Goal: Ask a question

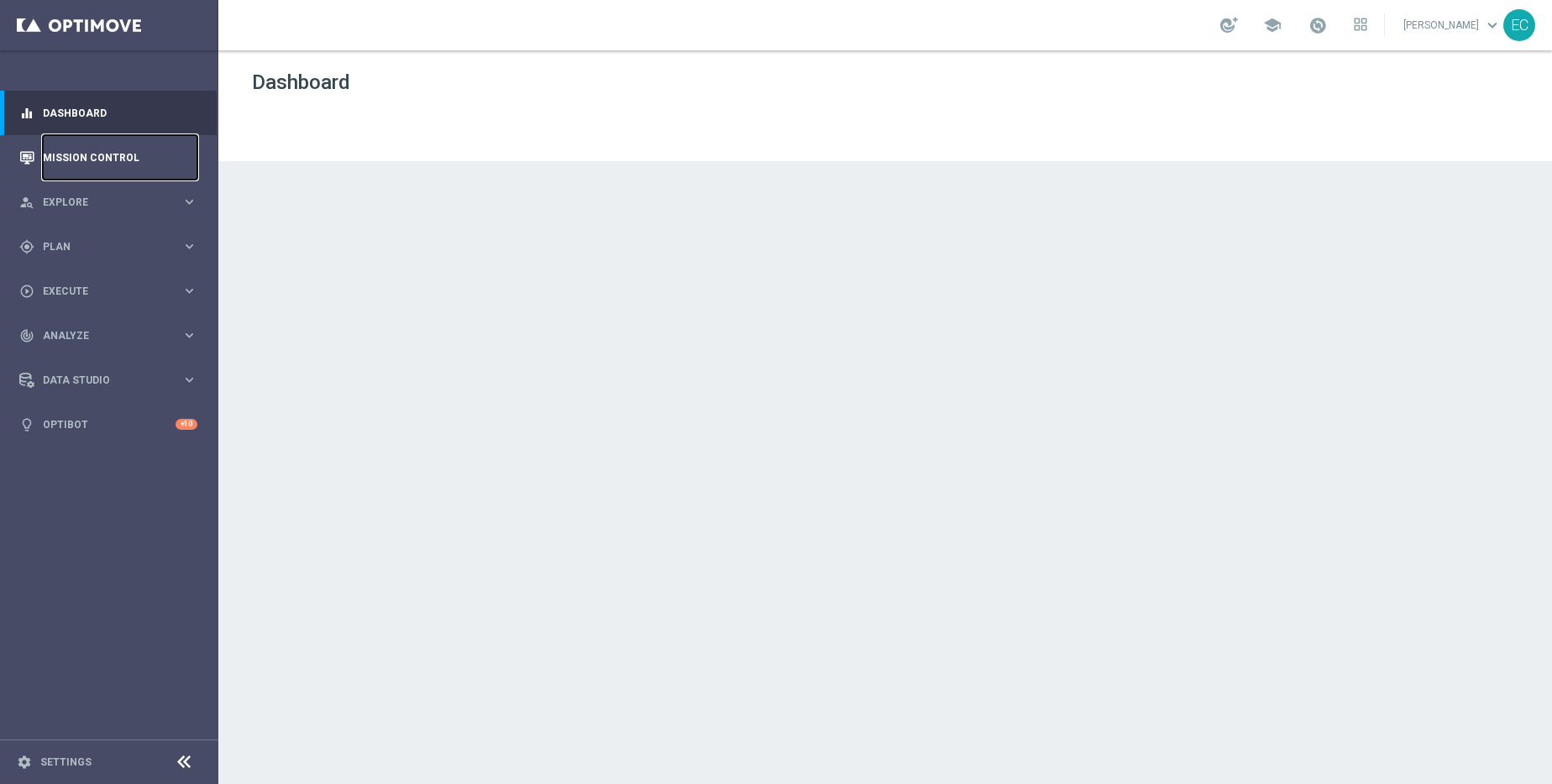
click at [80, 162] on link "Mission Control" at bounding box center [120, 157] width 154 height 45
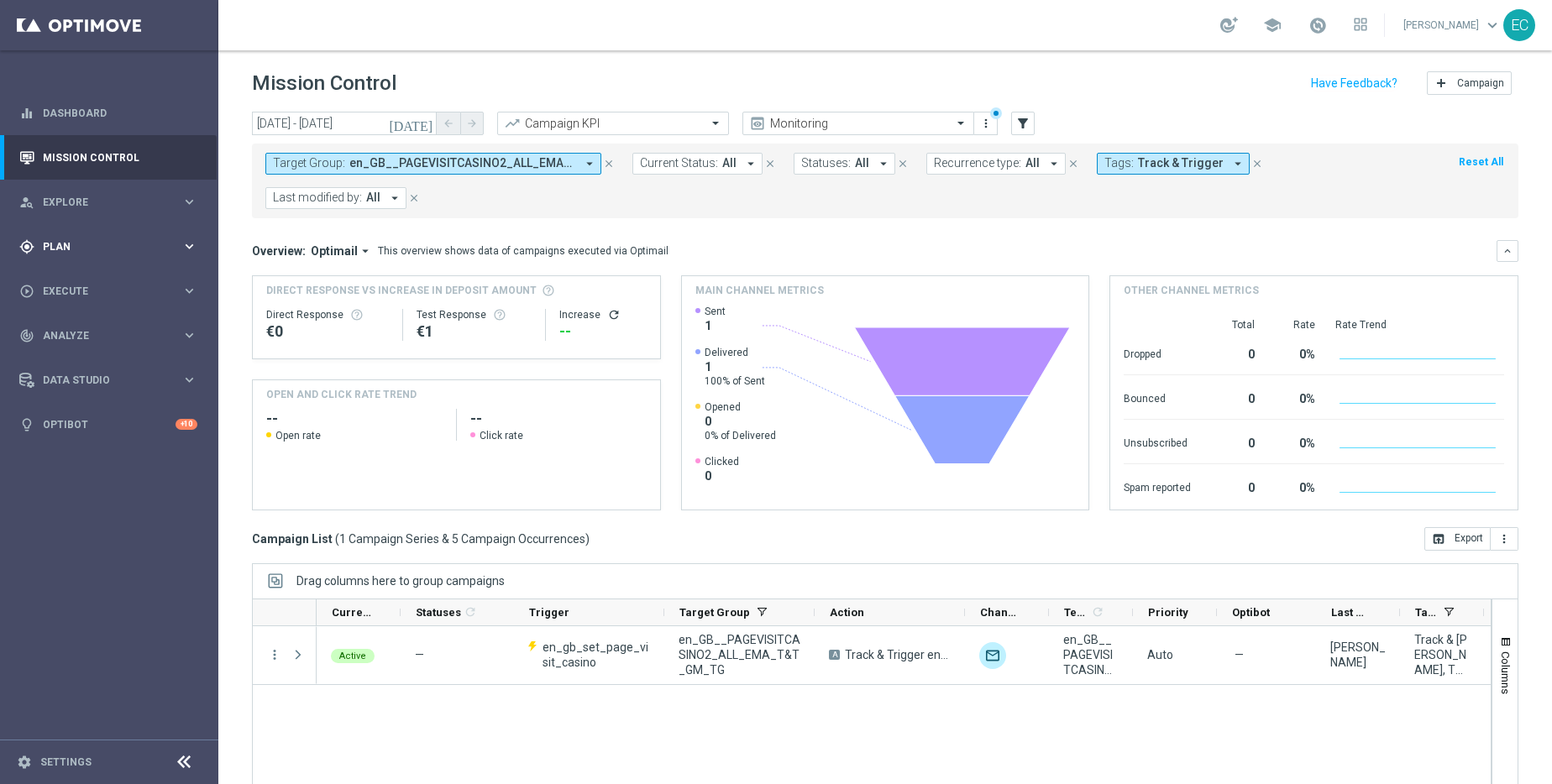
click at [142, 245] on span "Plan" at bounding box center [112, 246] width 138 height 10
click at [106, 332] on span "Templates" at bounding box center [104, 332] width 120 height 10
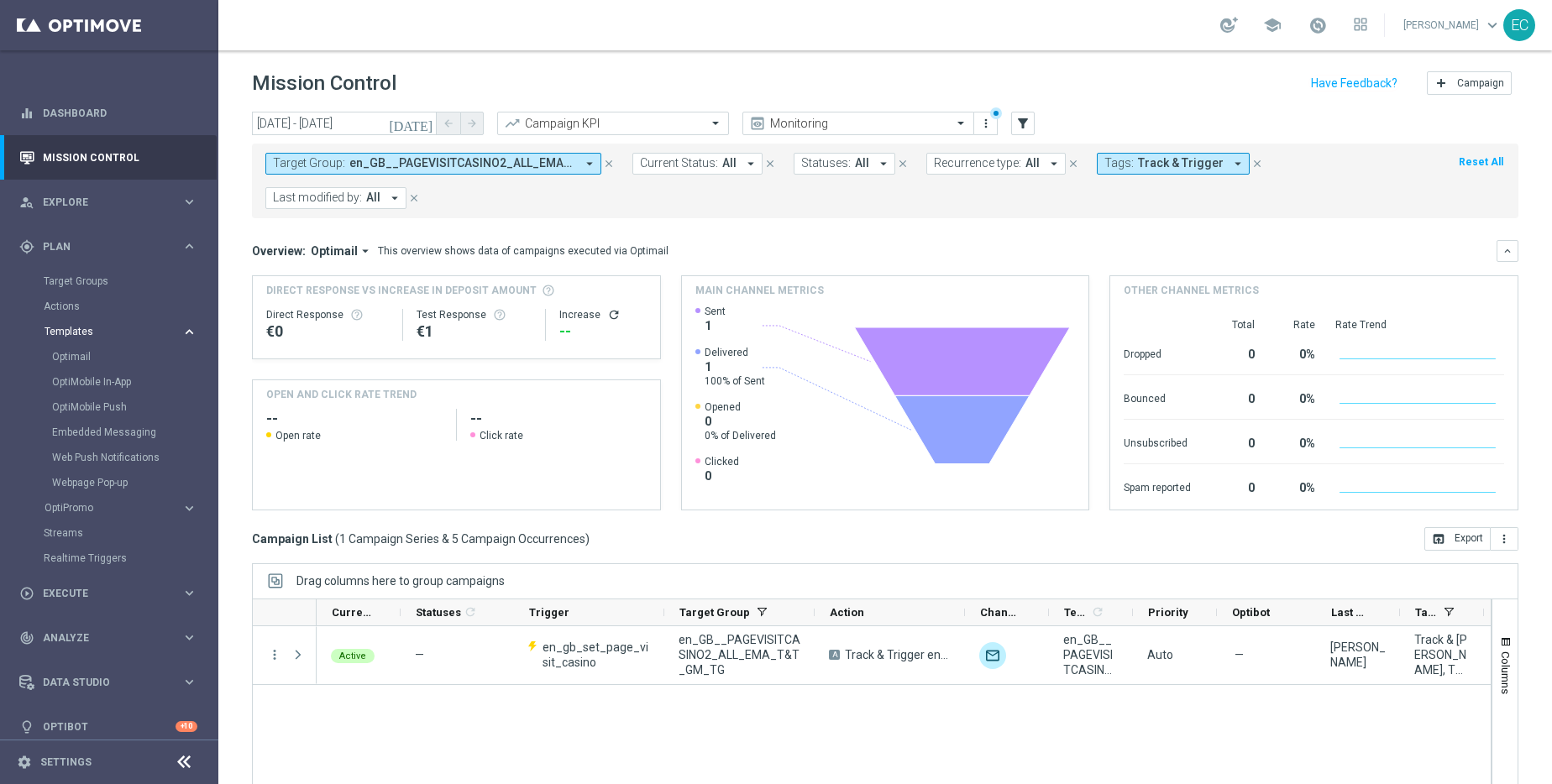
click at [106, 332] on span "Templates" at bounding box center [104, 332] width 120 height 10
click at [87, 571] on link "Optibot" at bounding box center [109, 575] width 133 height 45
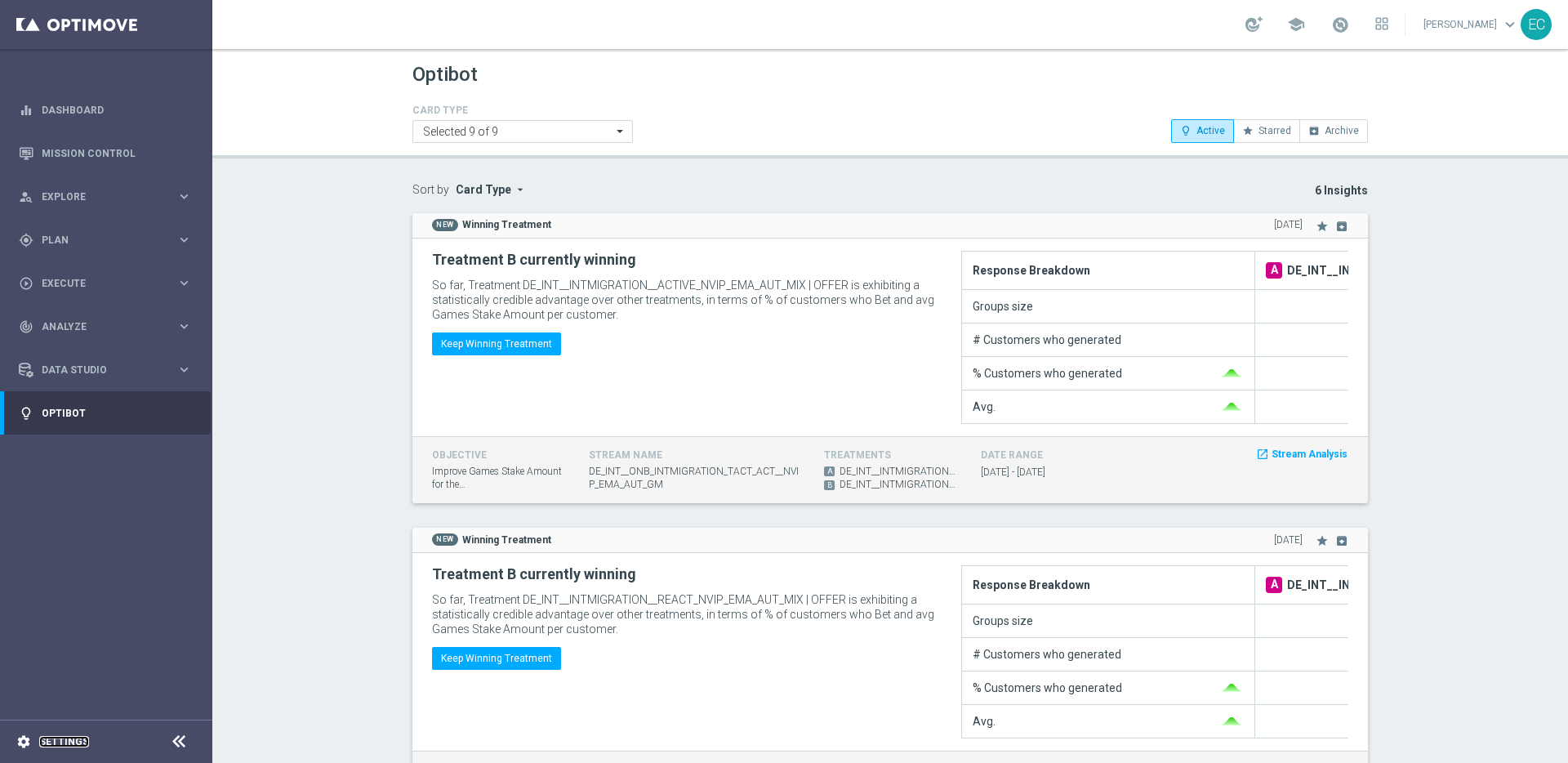
click at [50, 740] on link "Settings" at bounding box center [64, 742] width 49 height 10
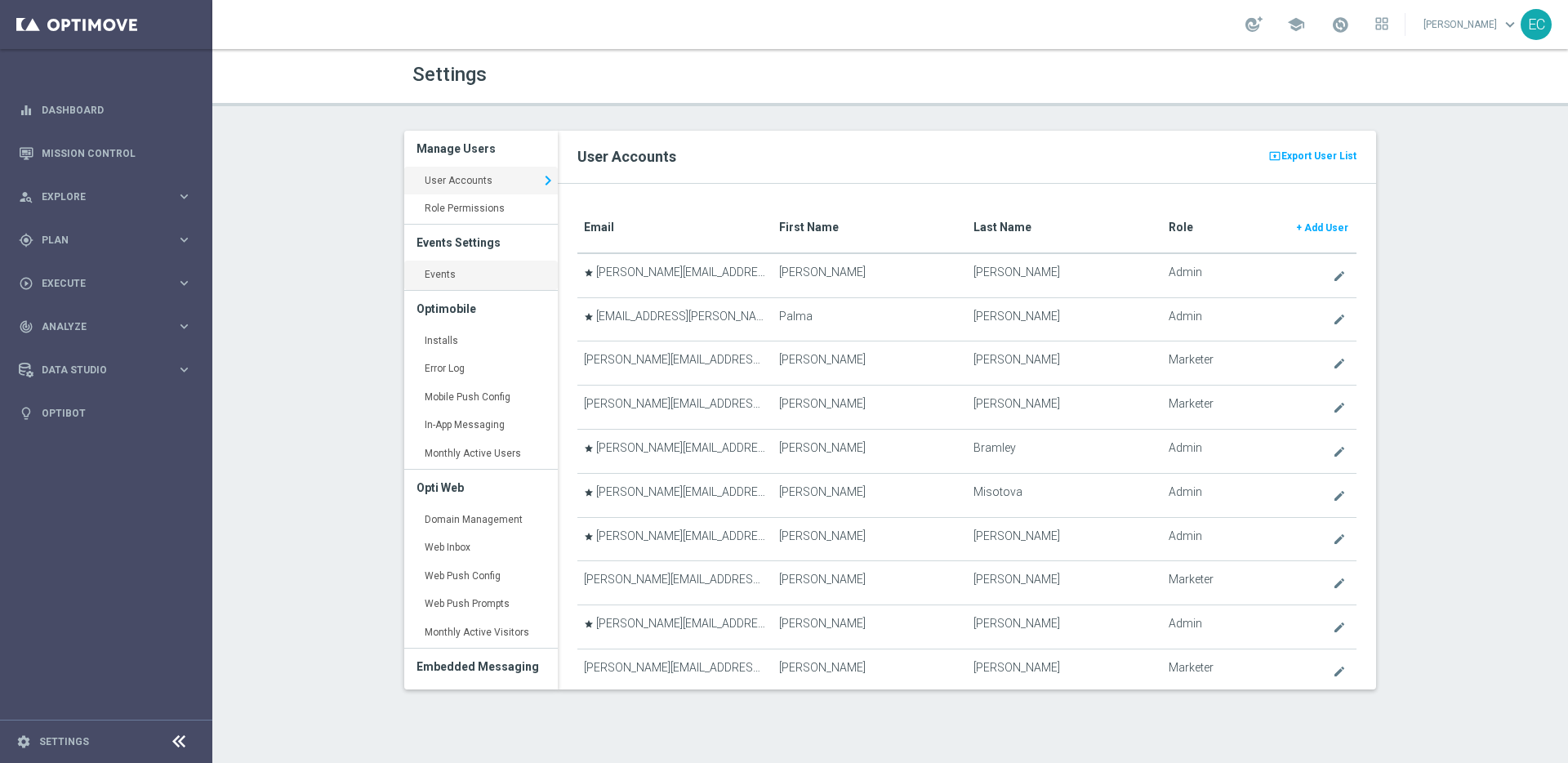
click at [490, 265] on link "Events keyboard_arrow_right" at bounding box center [481, 275] width 154 height 29
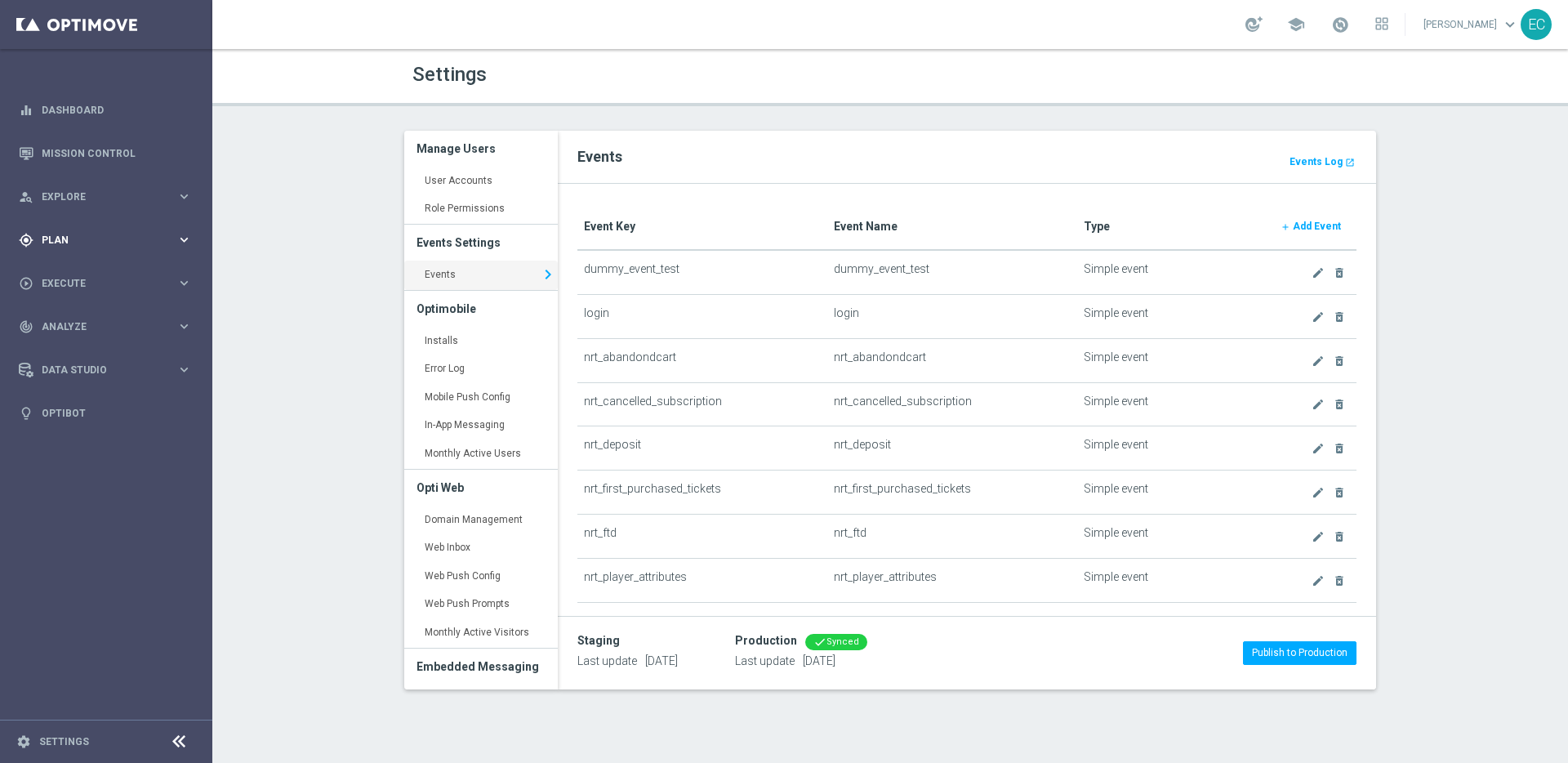
click at [82, 248] on div "gps_fixed Plan keyboard_arrow_right" at bounding box center [105, 240] width 210 height 43
click at [1297, 27] on span "school" at bounding box center [1297, 25] width 18 height 18
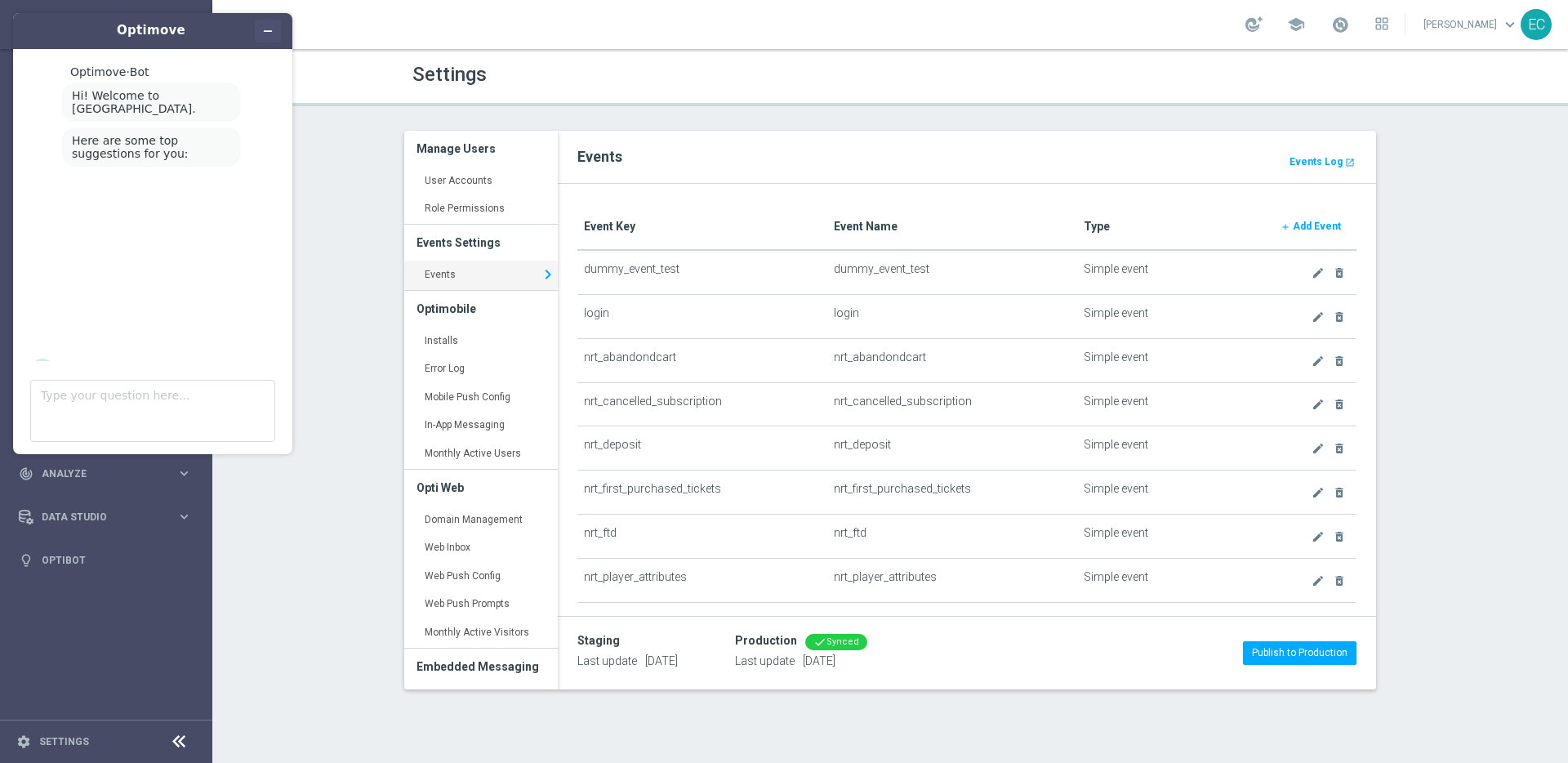
scroll to position [32, 0]
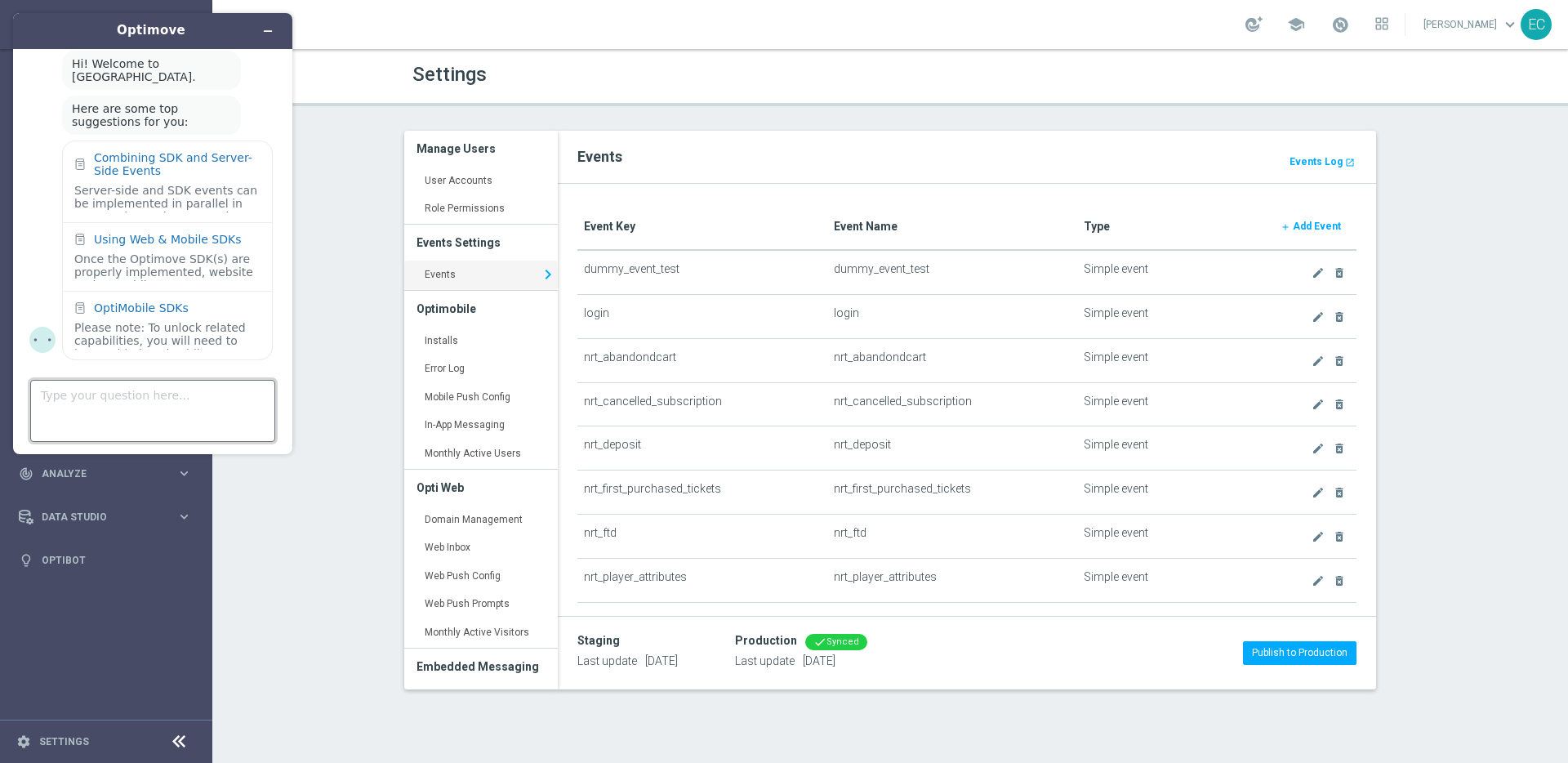
click at [148, 393] on textarea "Type your question here..." at bounding box center [152, 411] width 245 height 62
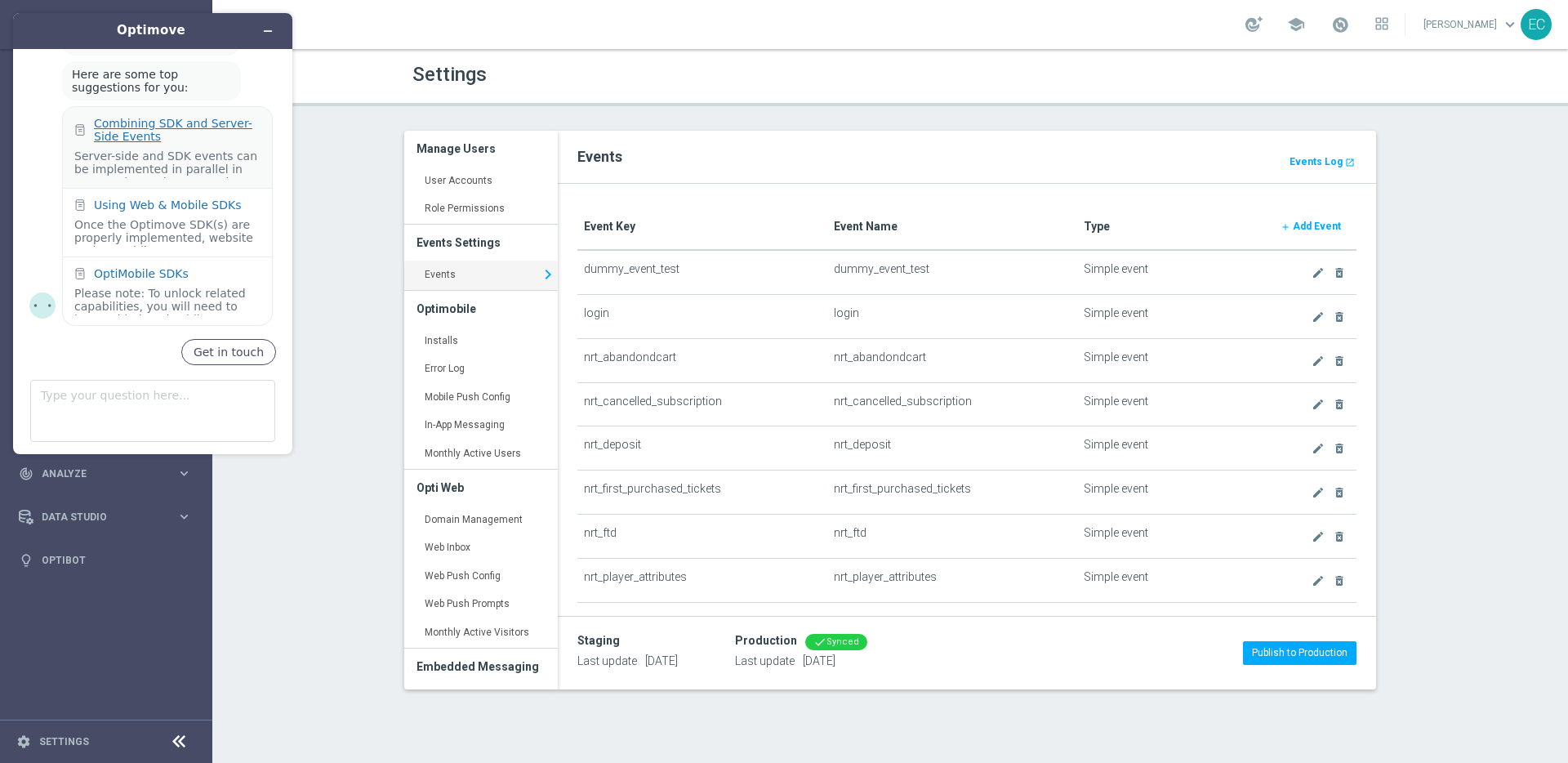
click at [203, 120] on div "Combining SDK and Server-Side Events" at bounding box center [177, 130] width 167 height 27
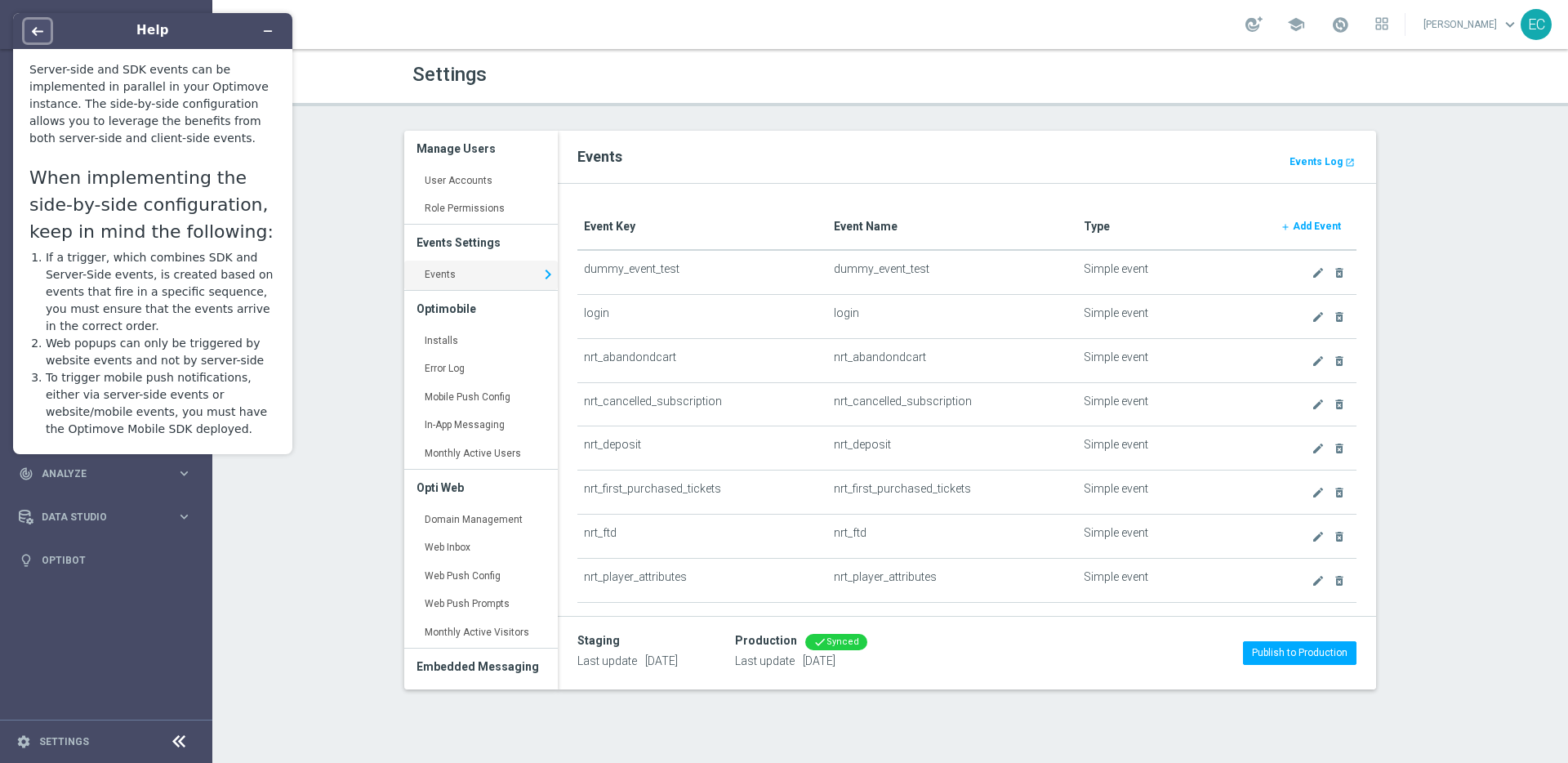
click at [40, 33] on icon "Back" at bounding box center [37, 31] width 11 height 11
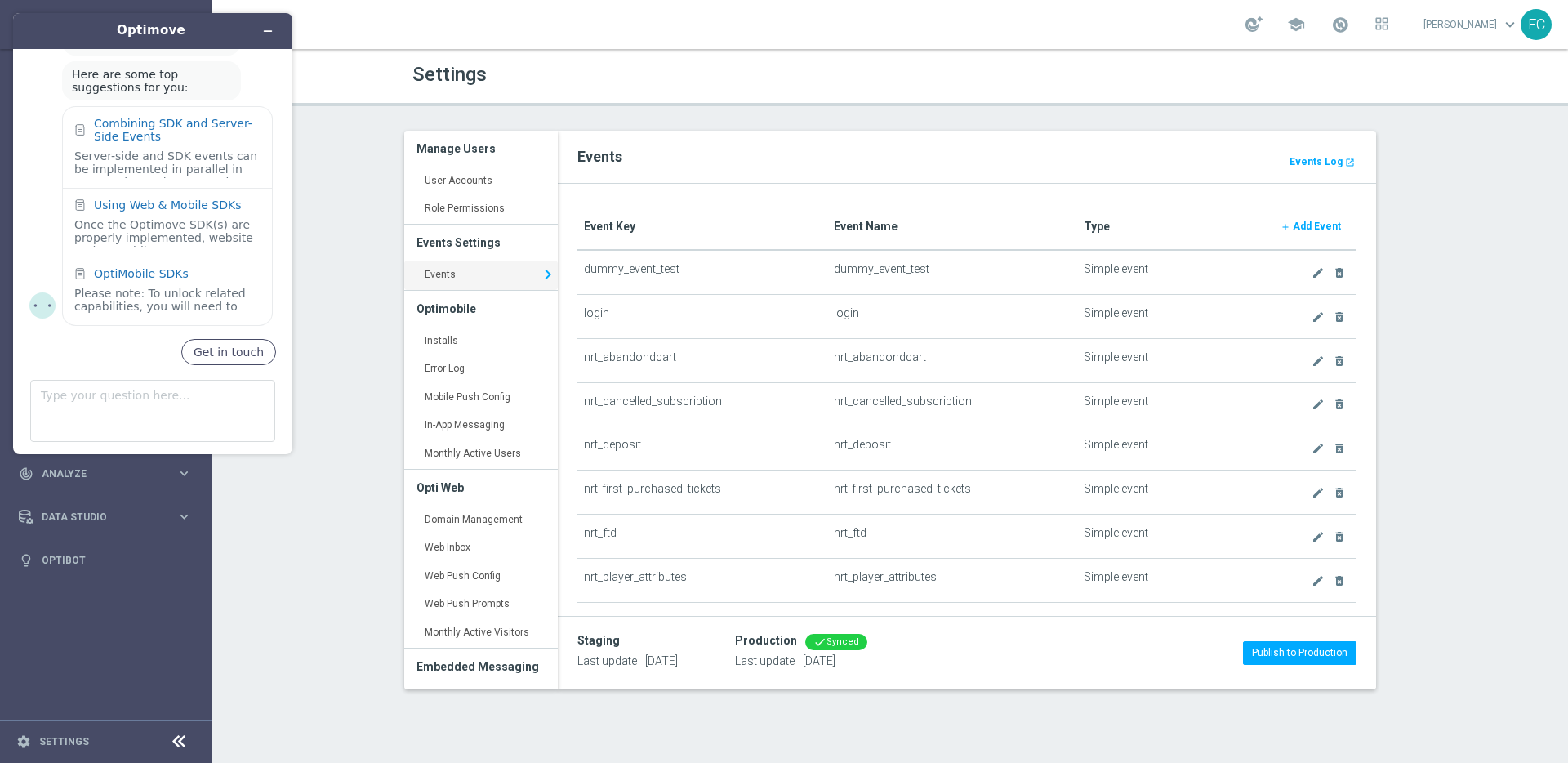
click at [162, 376] on div "Type your question here..." at bounding box center [152, 408] width 245 height 69
click at [166, 402] on textarea "Type your question here..." at bounding box center [152, 411] width 245 height 62
type textarea "D"
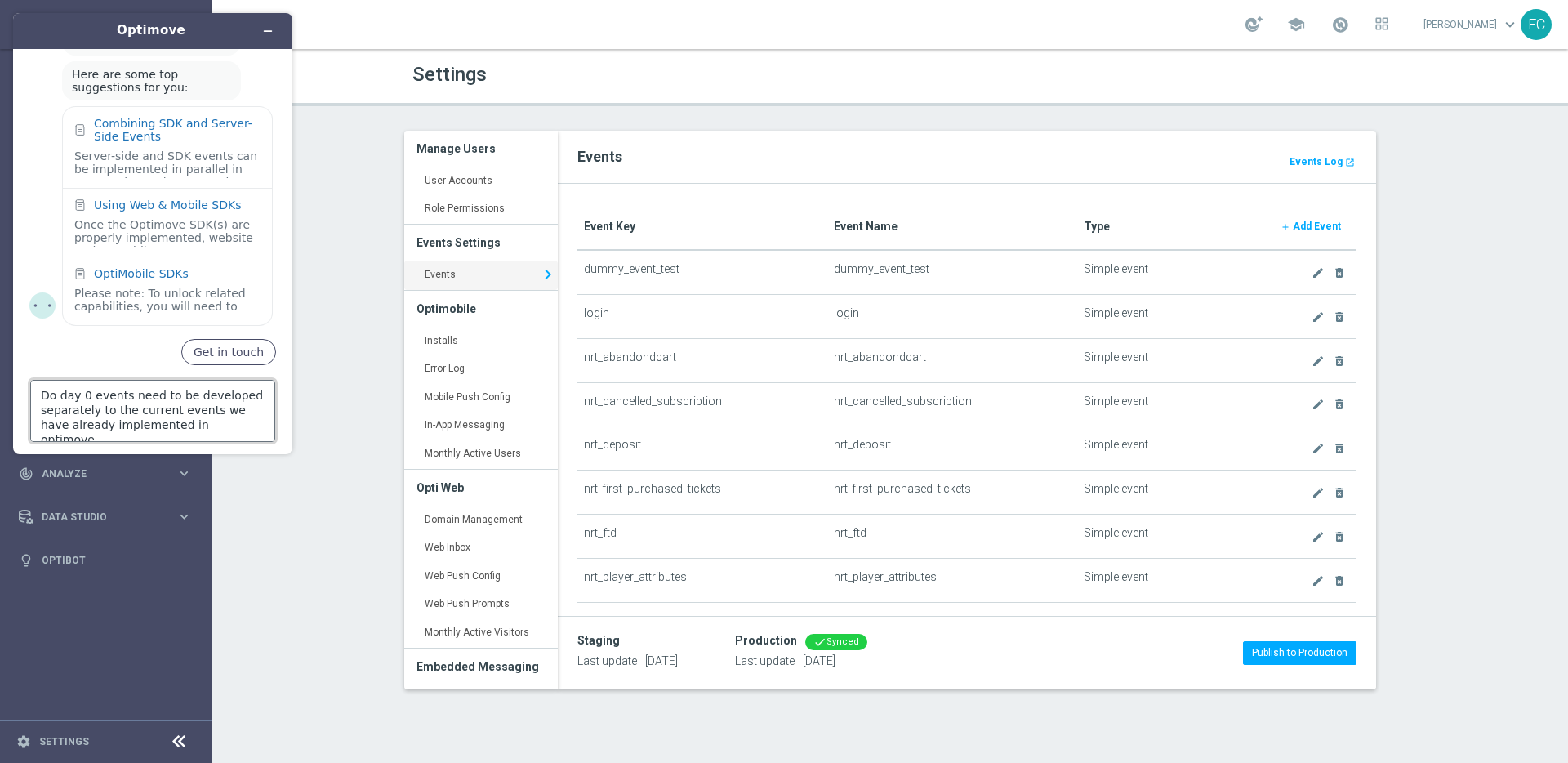
type textarea "Do day 0 events need to be developed separately to the current events we have a…"
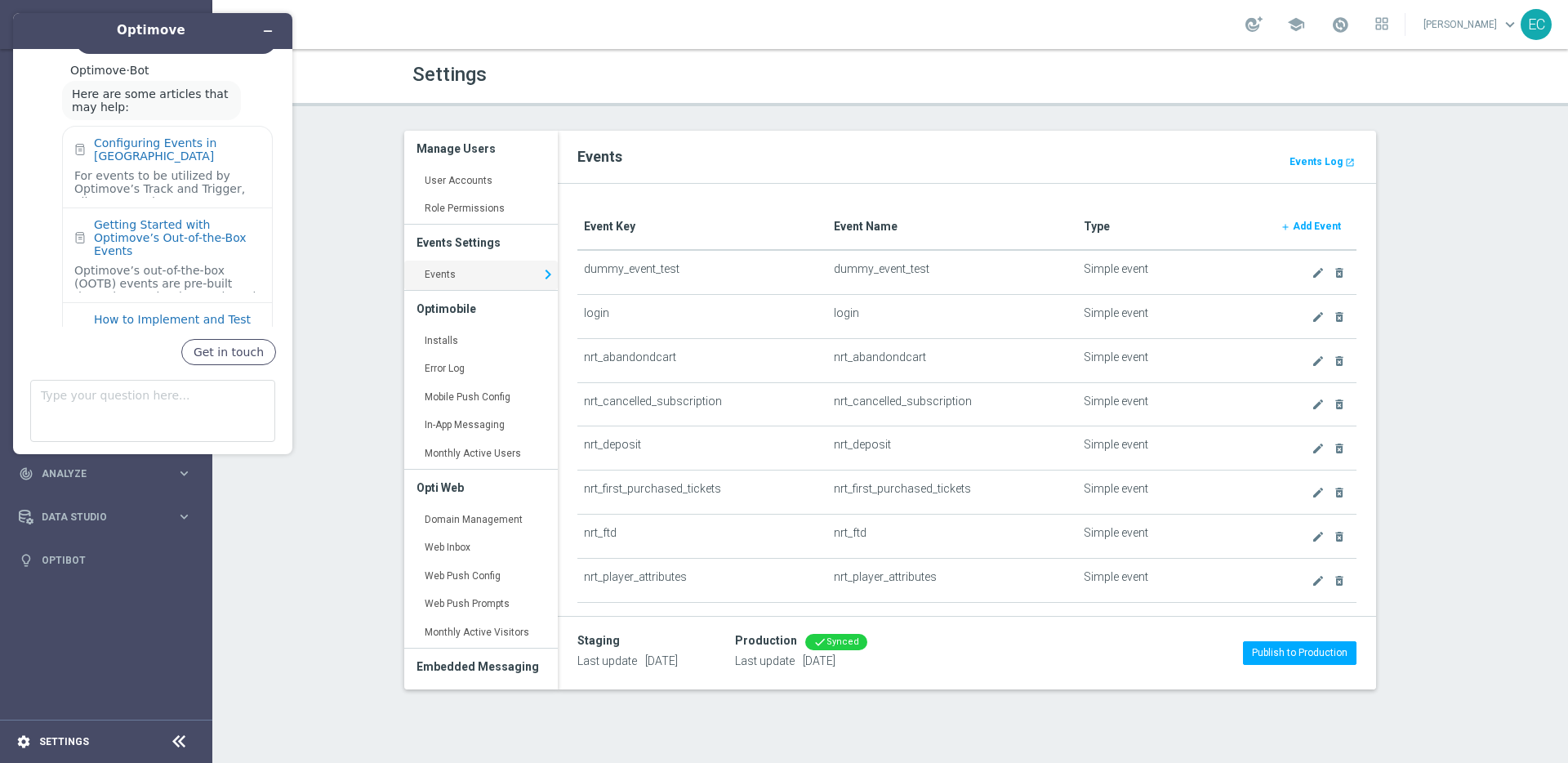
scroll to position [556, 0]
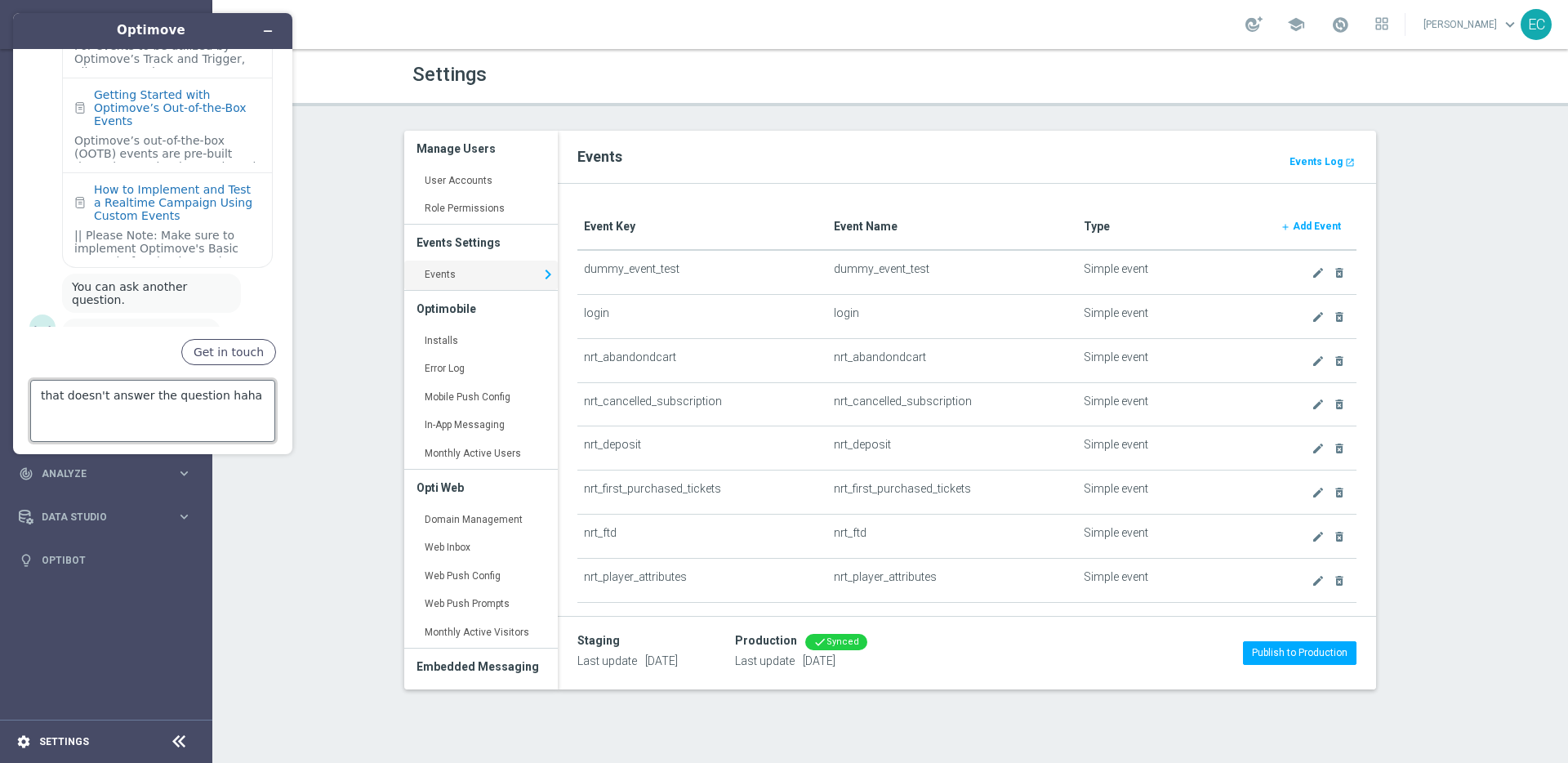
type textarea "that doesn't answer the question haha"
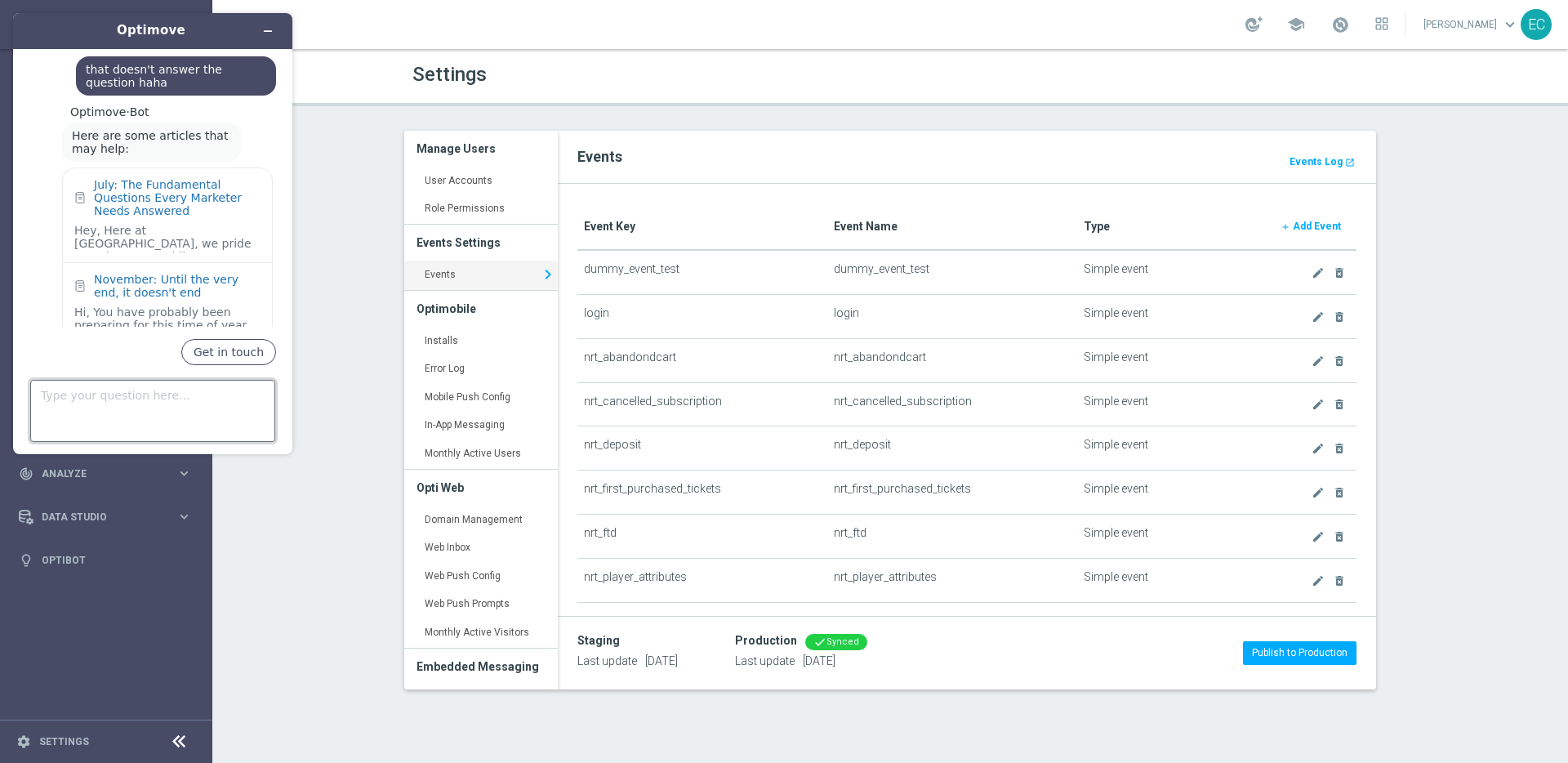
scroll to position [943, 0]
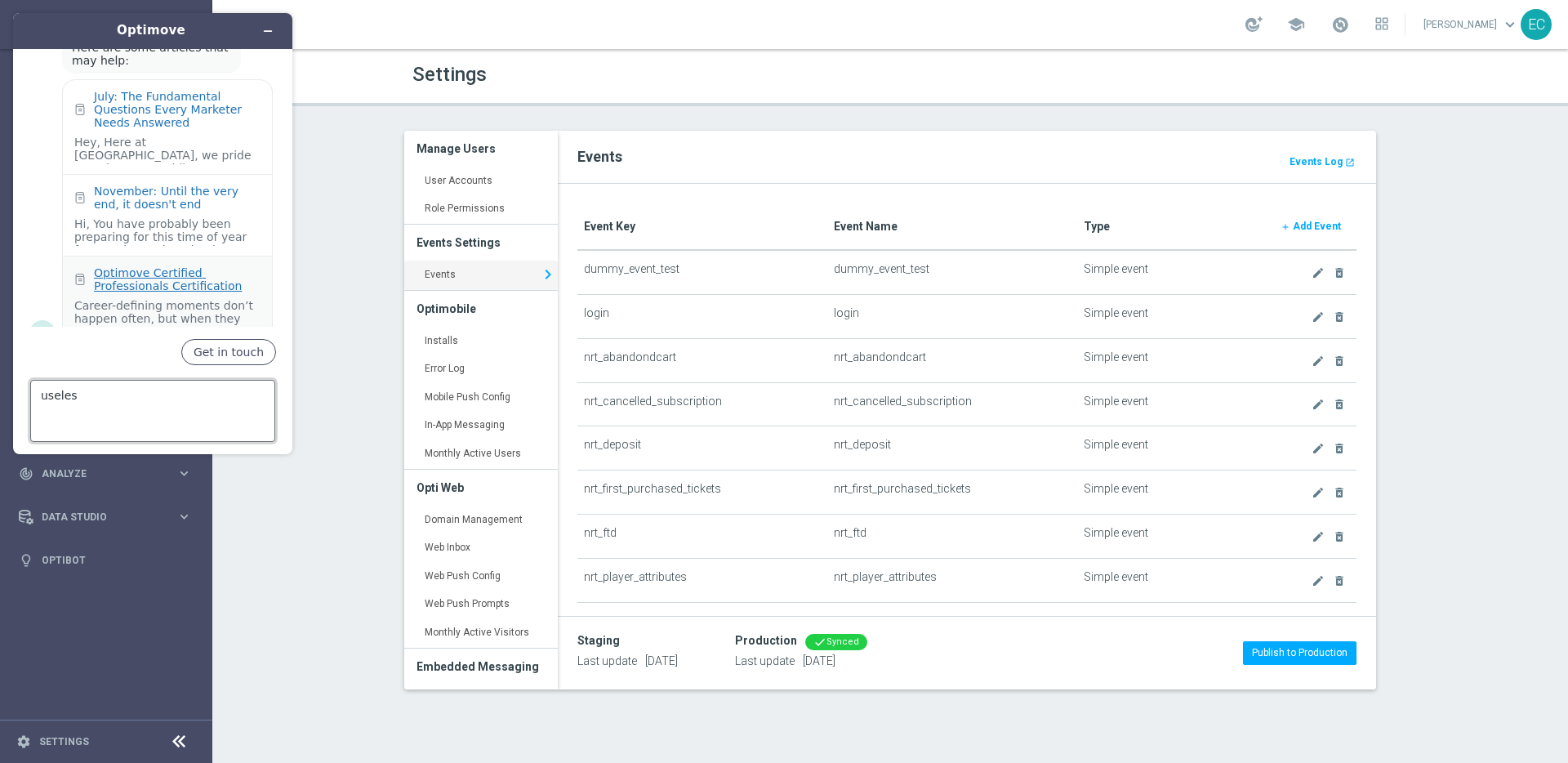
type textarea "useless"
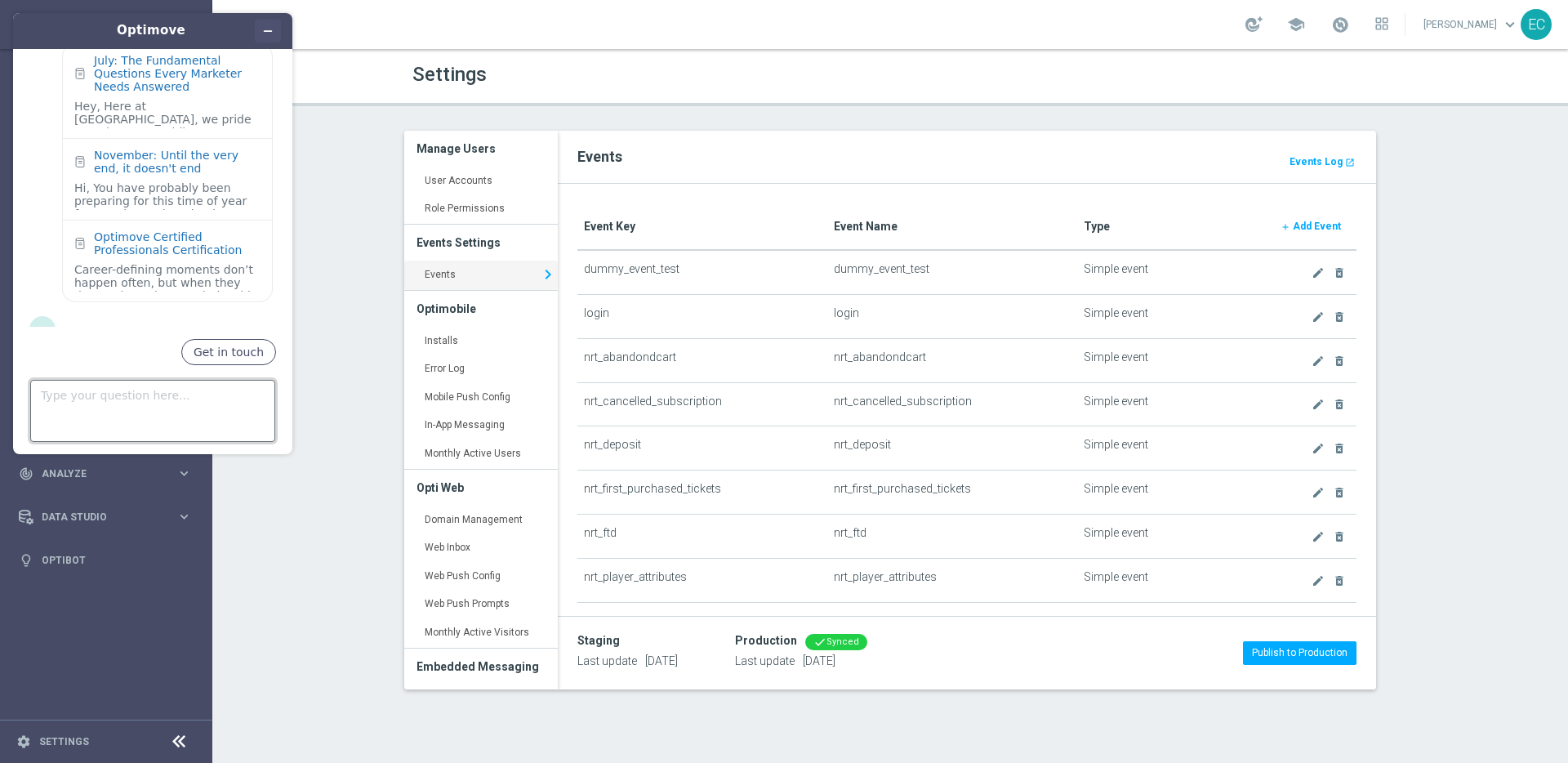
scroll to position [1011, 0]
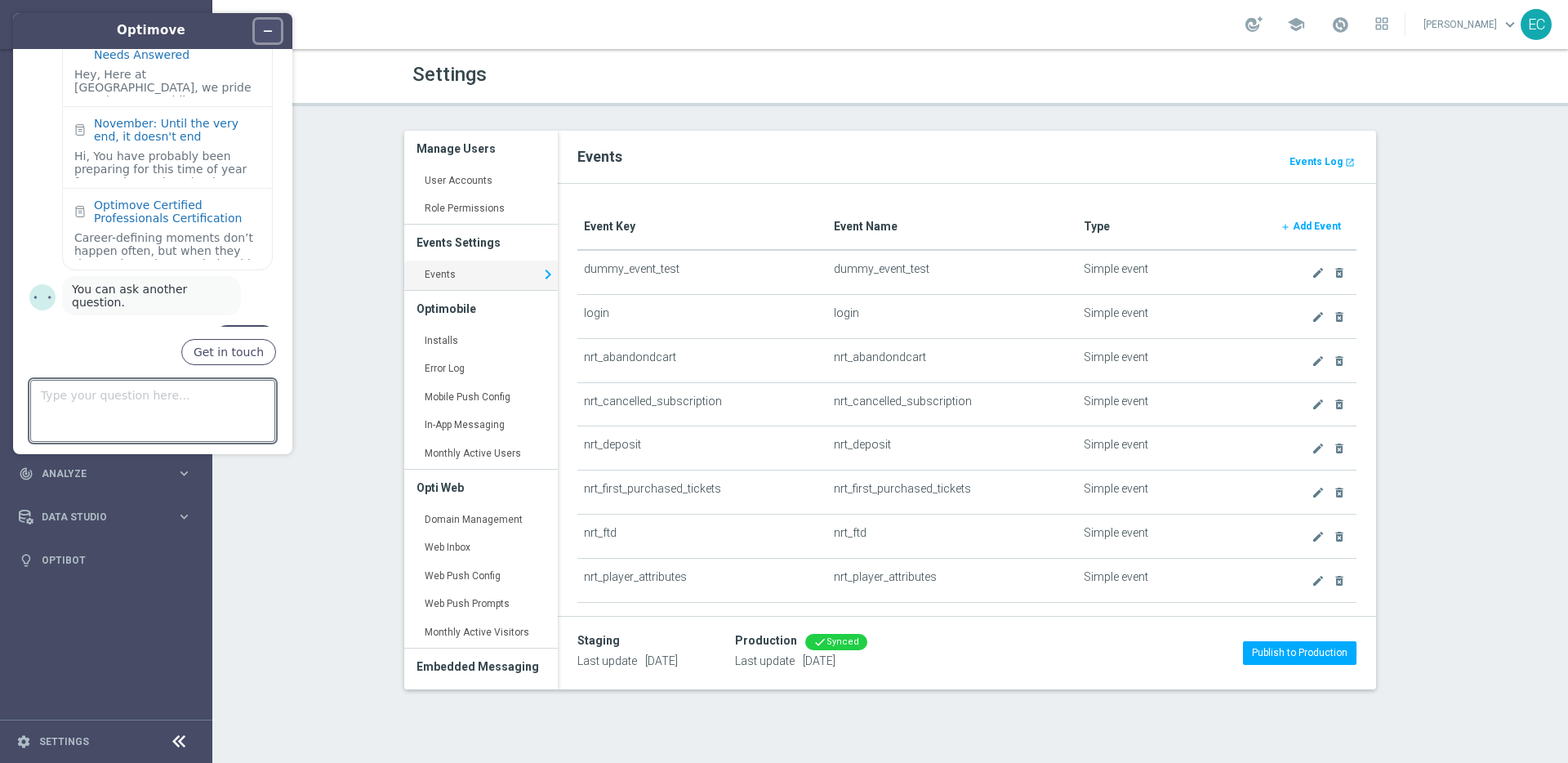
click at [268, 27] on icon "Minimize widget" at bounding box center [268, 31] width 11 height 11
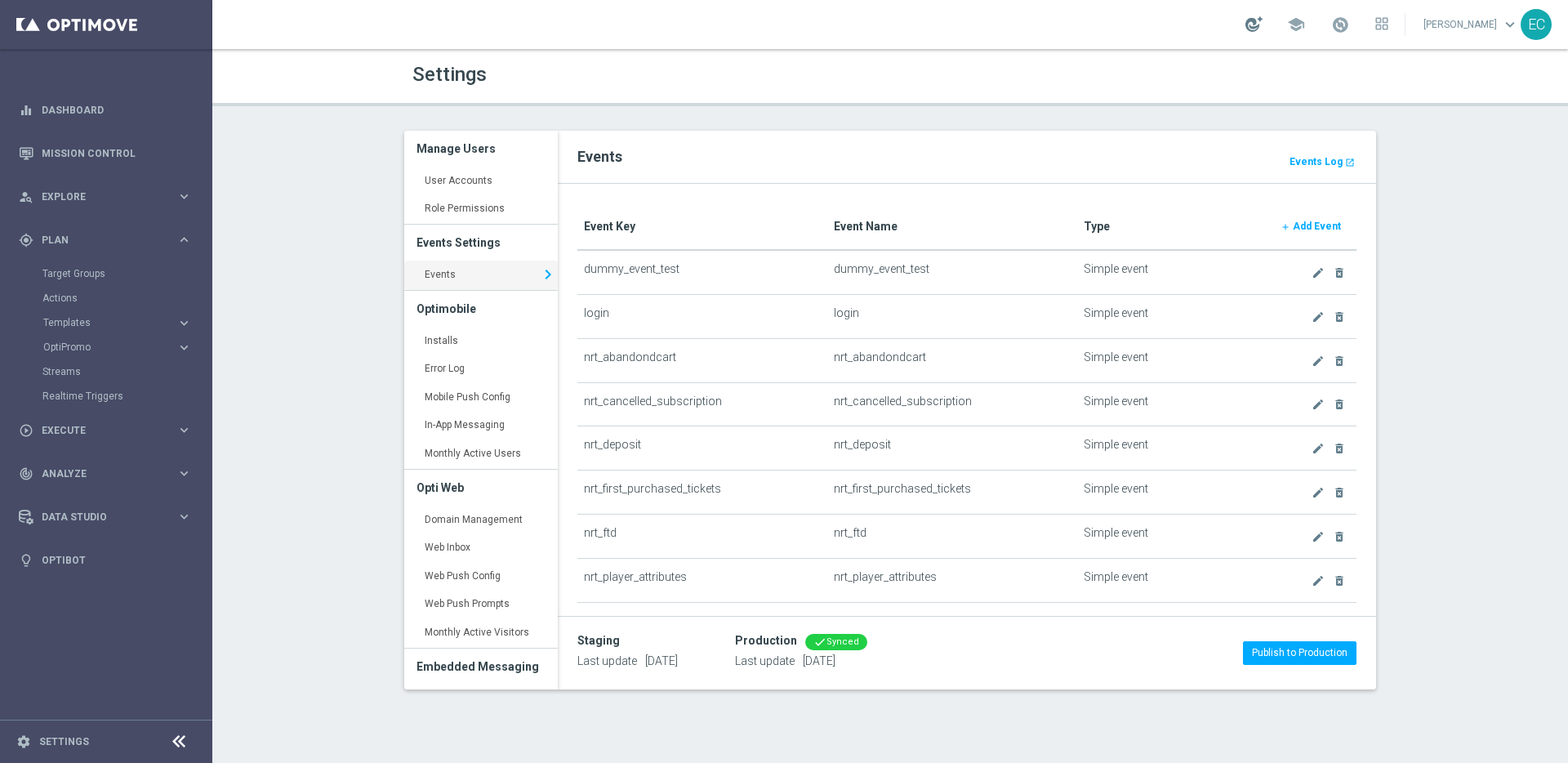
click at [1261, 27] on div at bounding box center [1253, 24] width 17 height 16
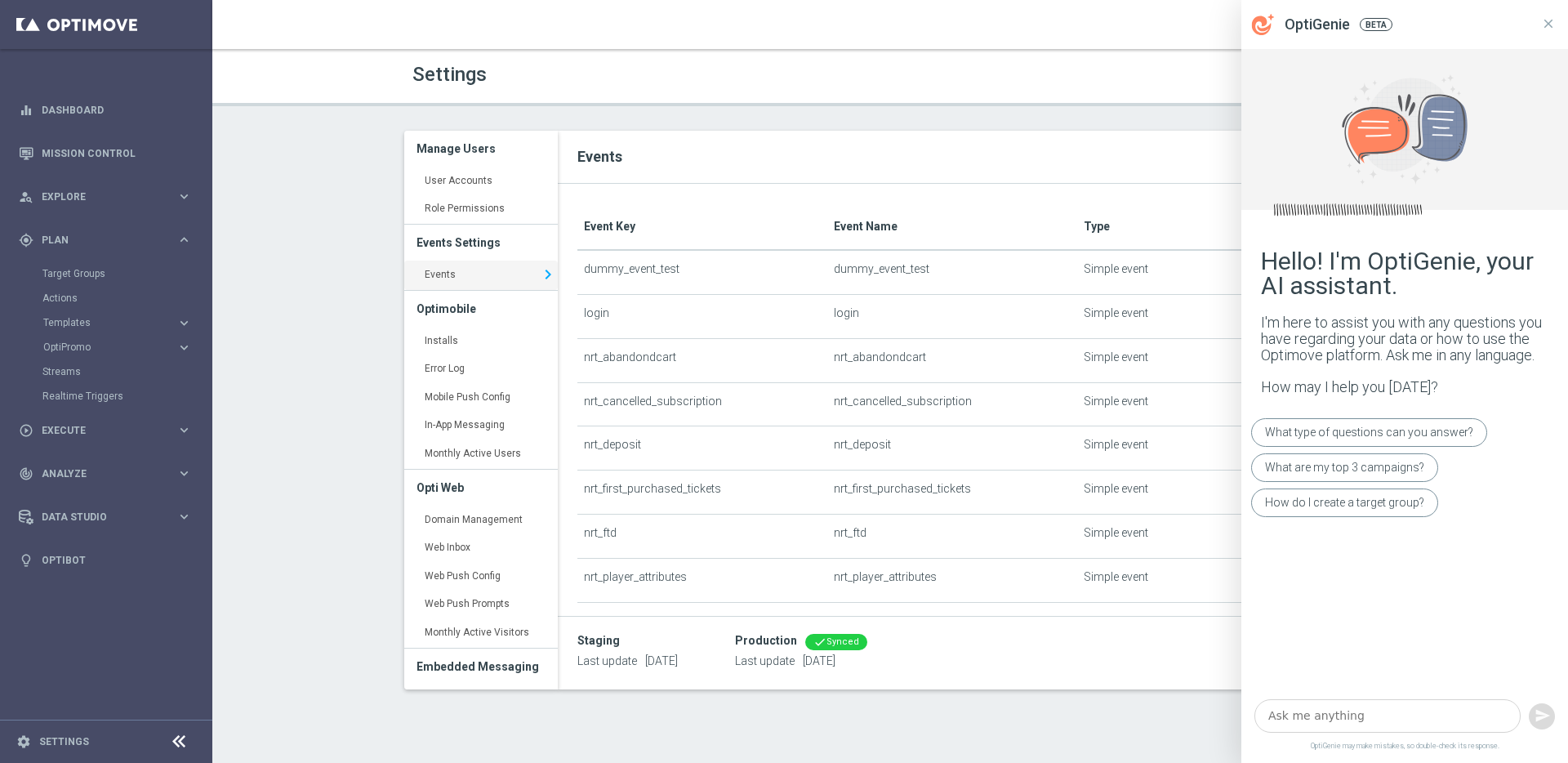
click at [1355, 722] on textarea at bounding box center [1388, 716] width 266 height 34
type textarea "D"
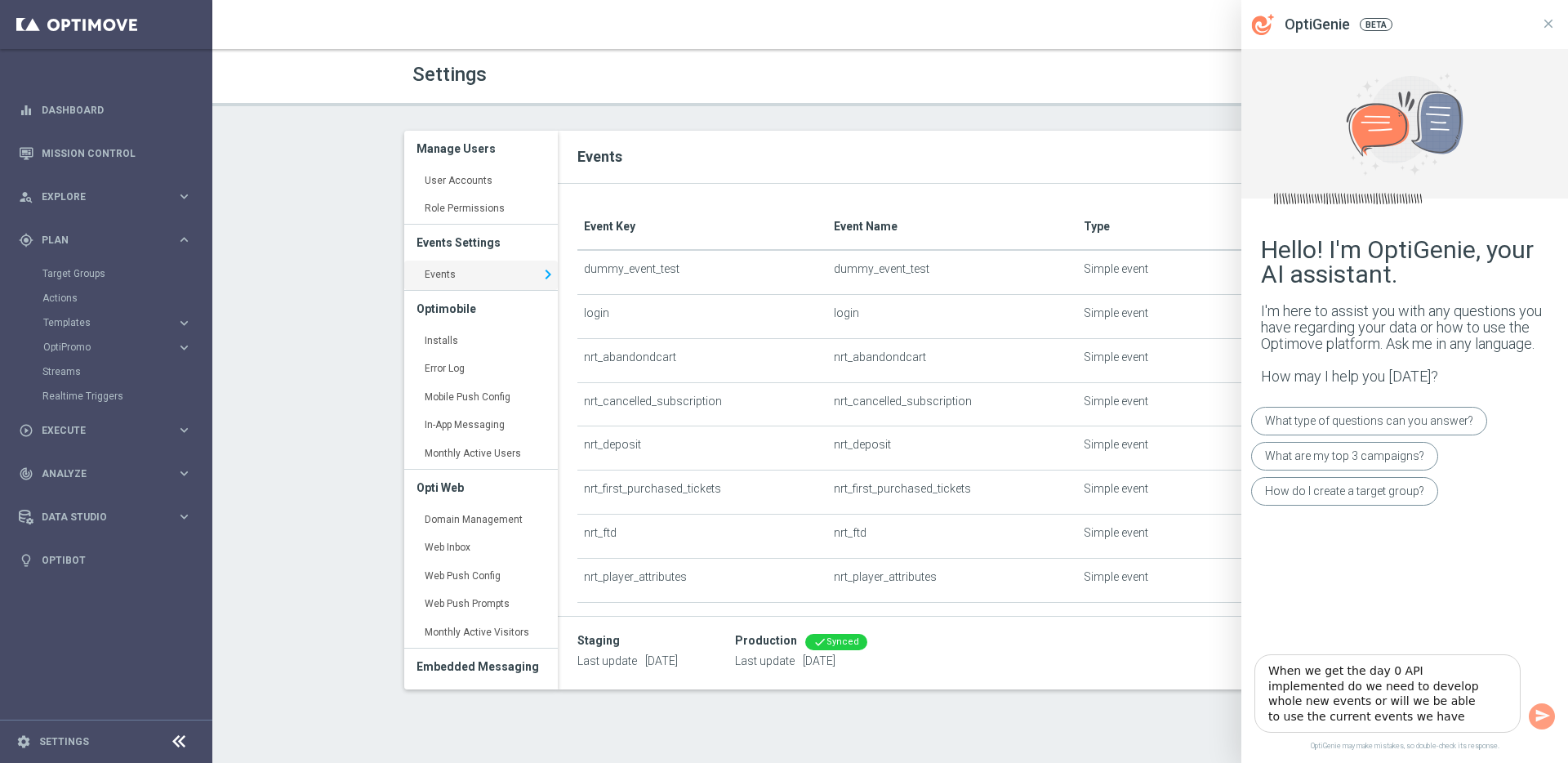
type textarea "When we get the day 0 API implemented do we need to develop whole new events or…"
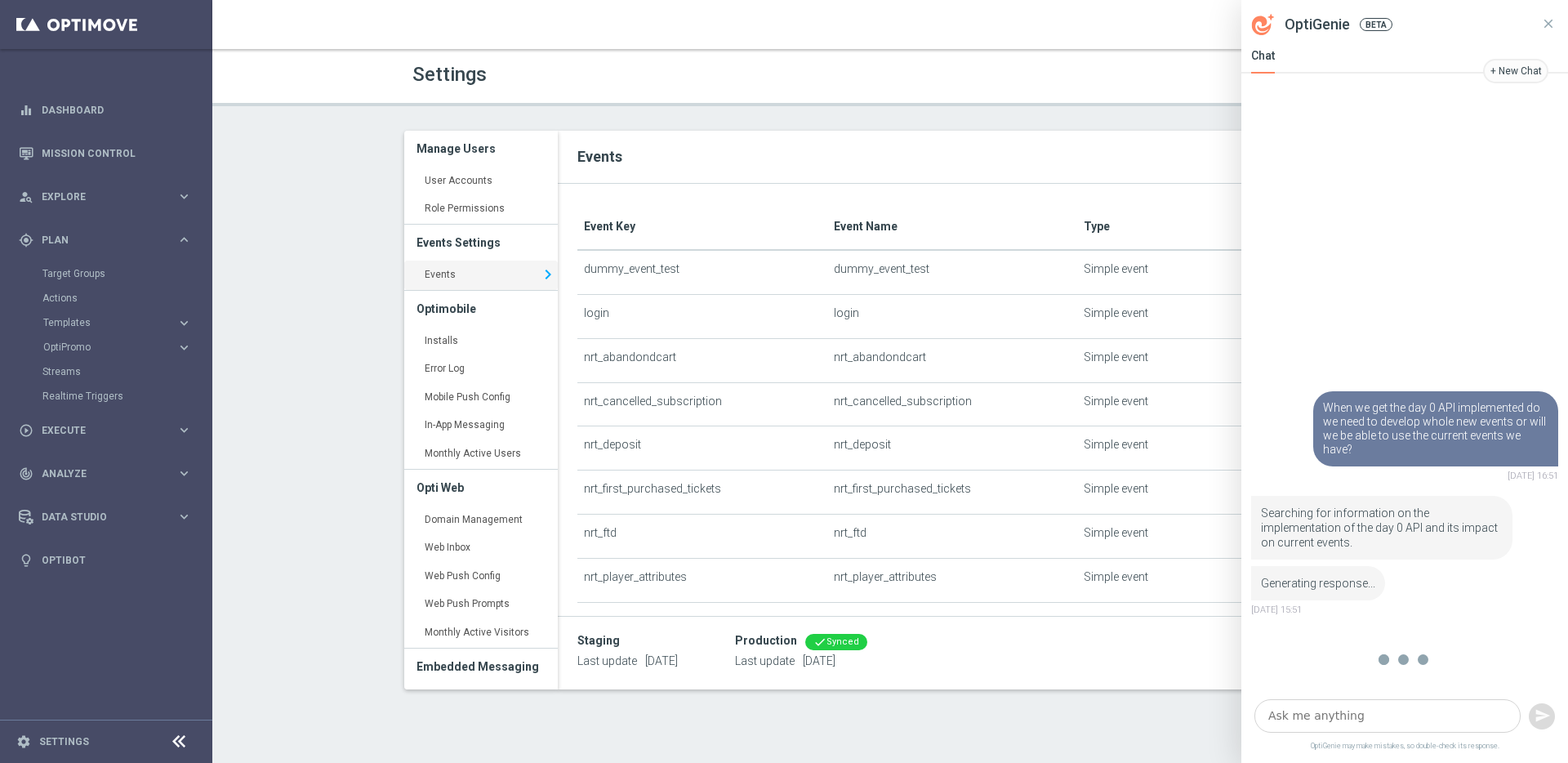
scroll to position [69, 0]
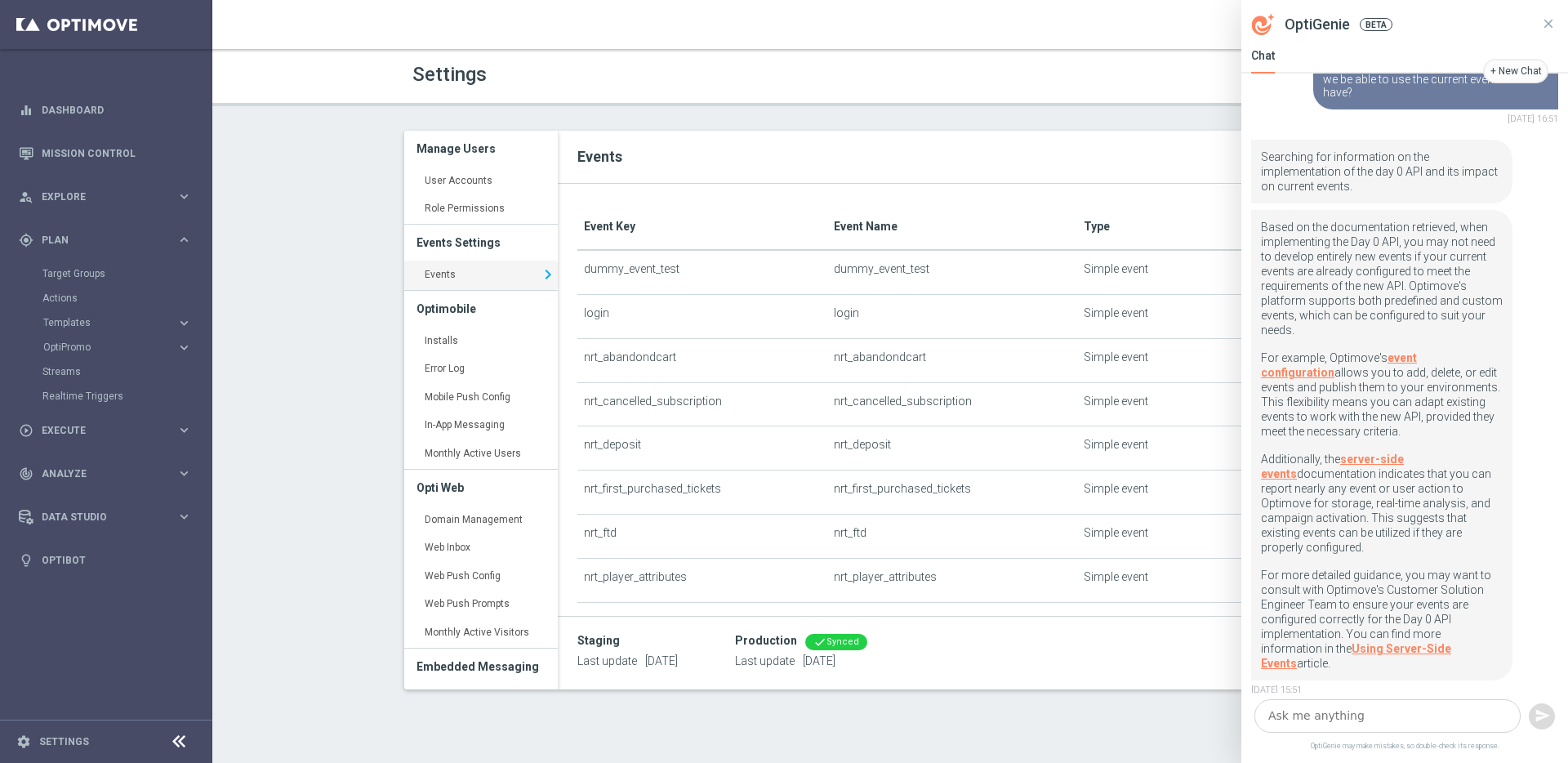
click at [1412, 301] on p "Based on the documentation retrieved, when implementing the Day 0 API, you may …" at bounding box center [1382, 286] width 242 height 131
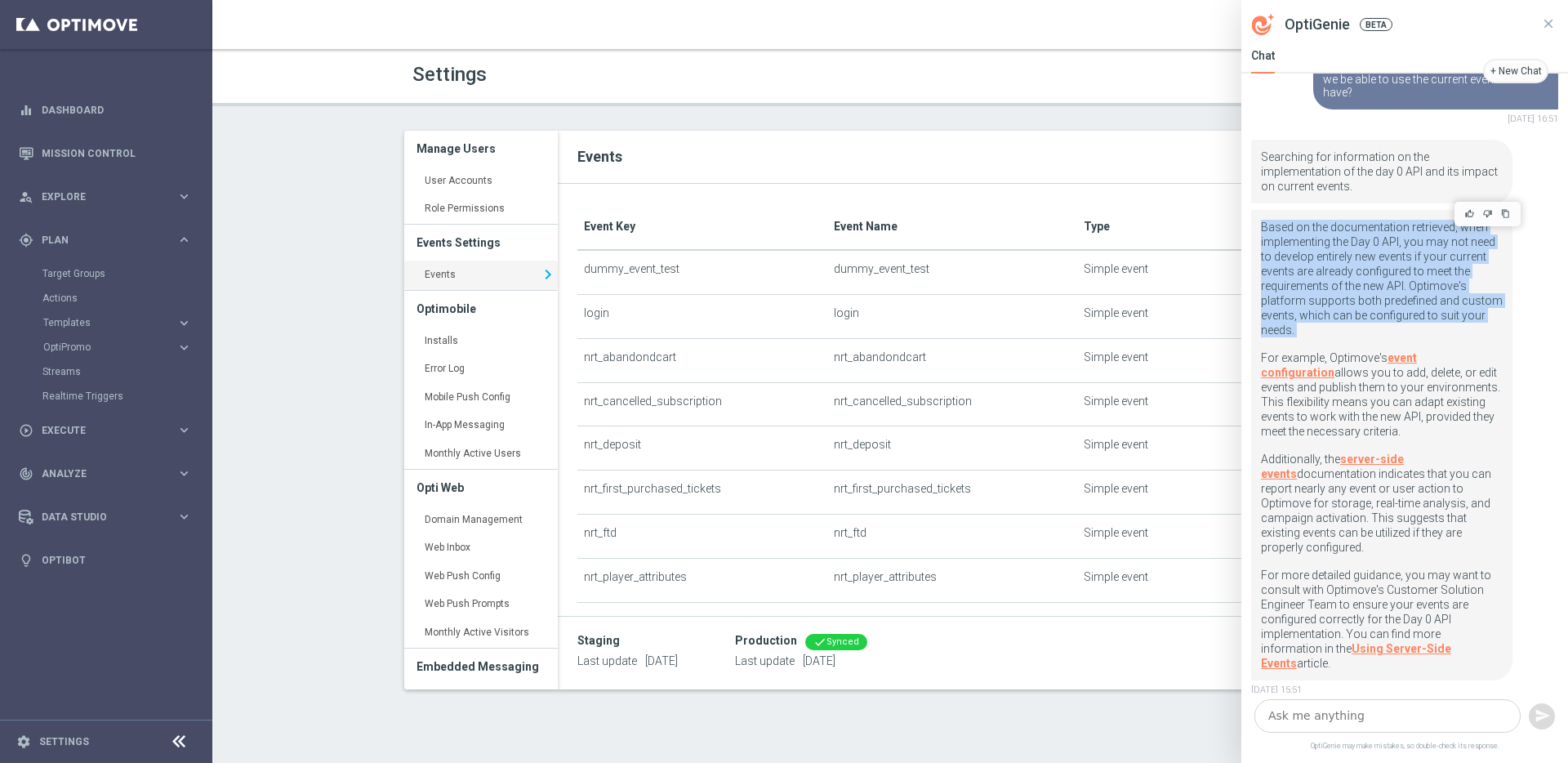
click at [1412, 301] on p "Based on the documentation retrieved, when implementing the Day 0 API, you may …" at bounding box center [1382, 286] width 242 height 131
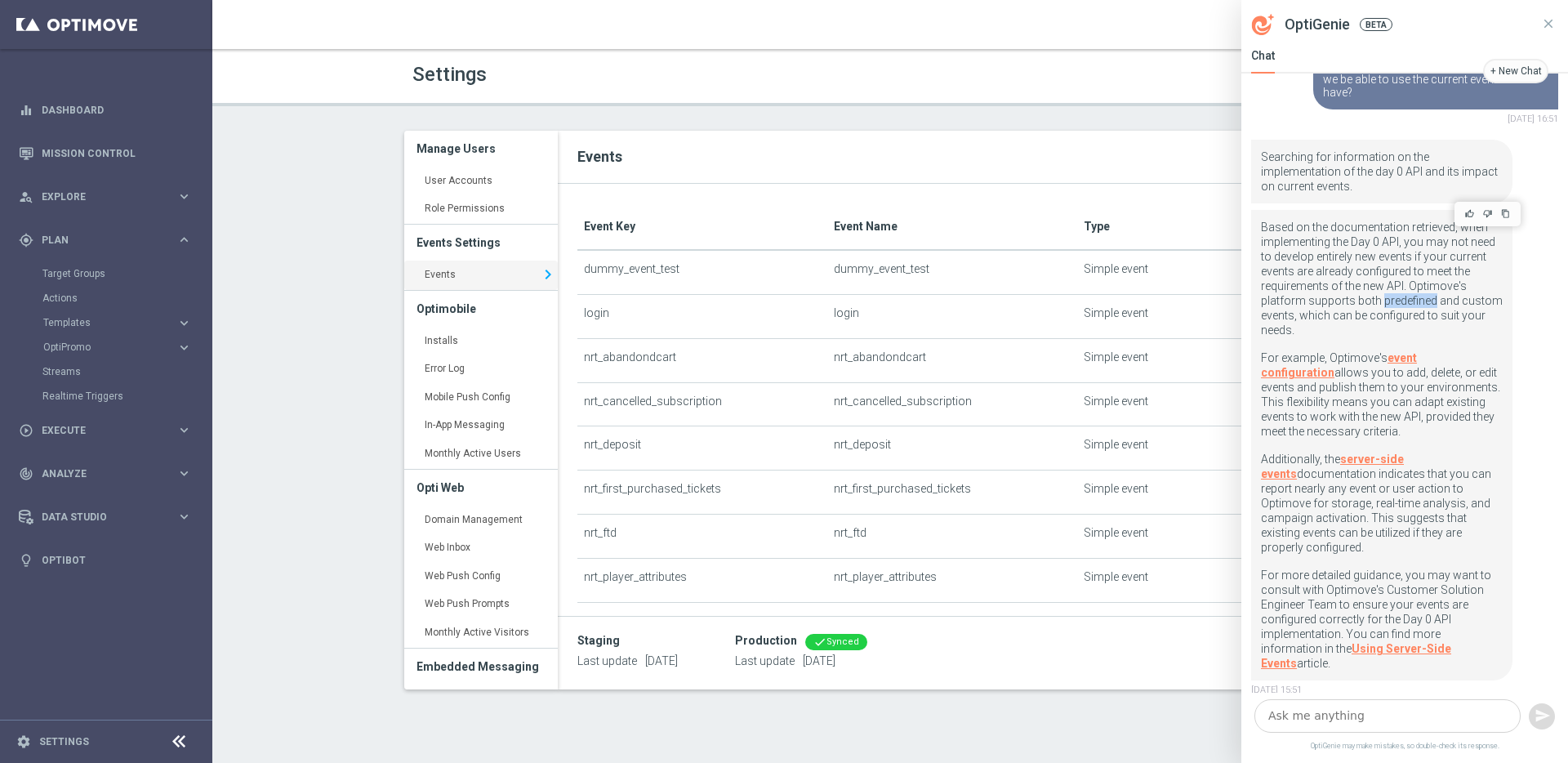
click at [1412, 301] on p "Based on the documentation retrieved, when implementing the Day 0 API, you may …" at bounding box center [1382, 286] width 242 height 131
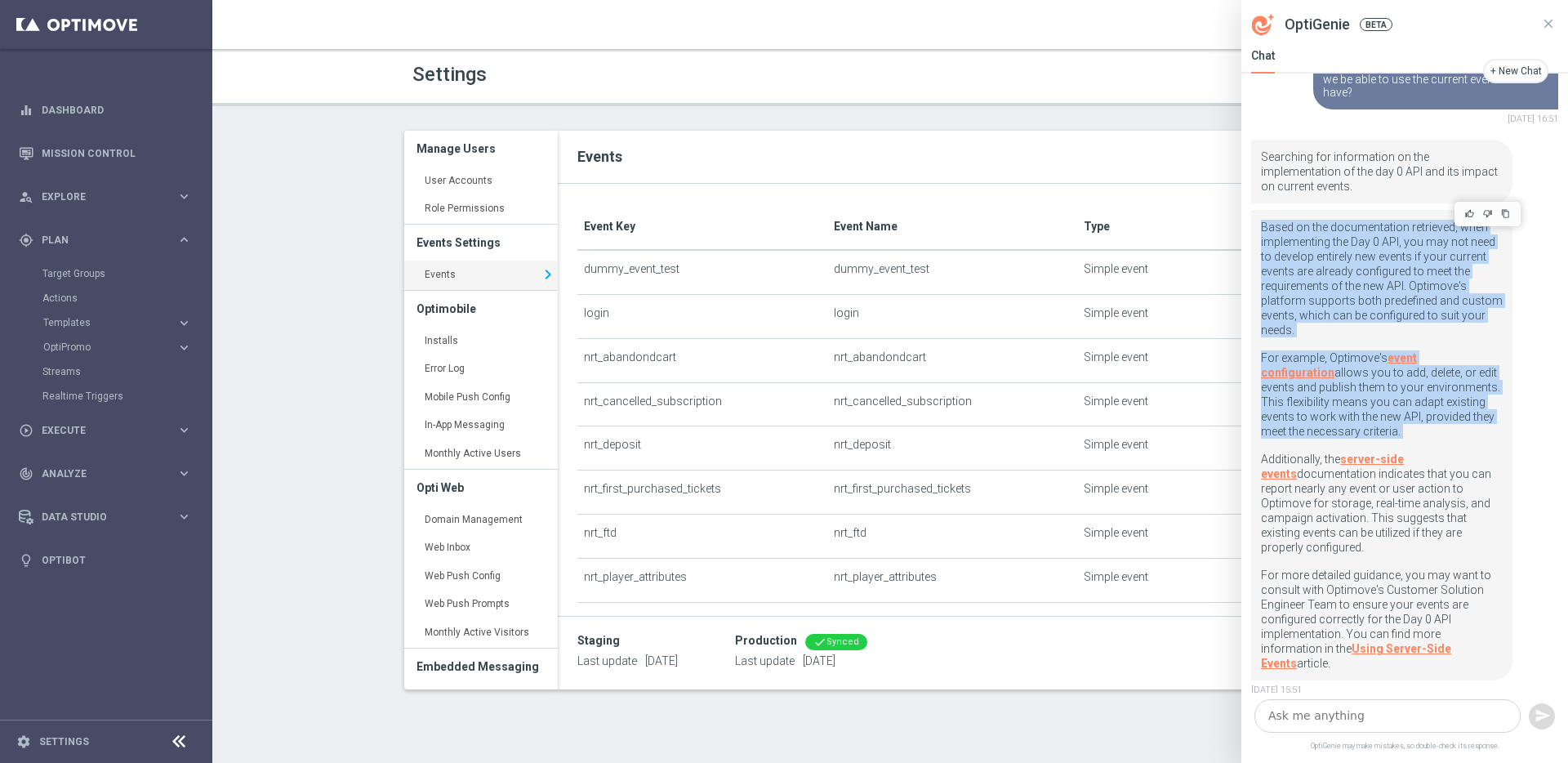
drag, startPoint x: 1412, startPoint y: 301, endPoint x: 1416, endPoint y: 393, distance: 92.1
click at [1416, 394] on div "Based on the documentation retrieved, when implementing the Day 0 API, you may …" at bounding box center [1382, 446] width 242 height 451
click at [1362, 385] on p "For example, Optimove's event configuration allows you to add, delete, or edit …" at bounding box center [1382, 401] width 242 height 102
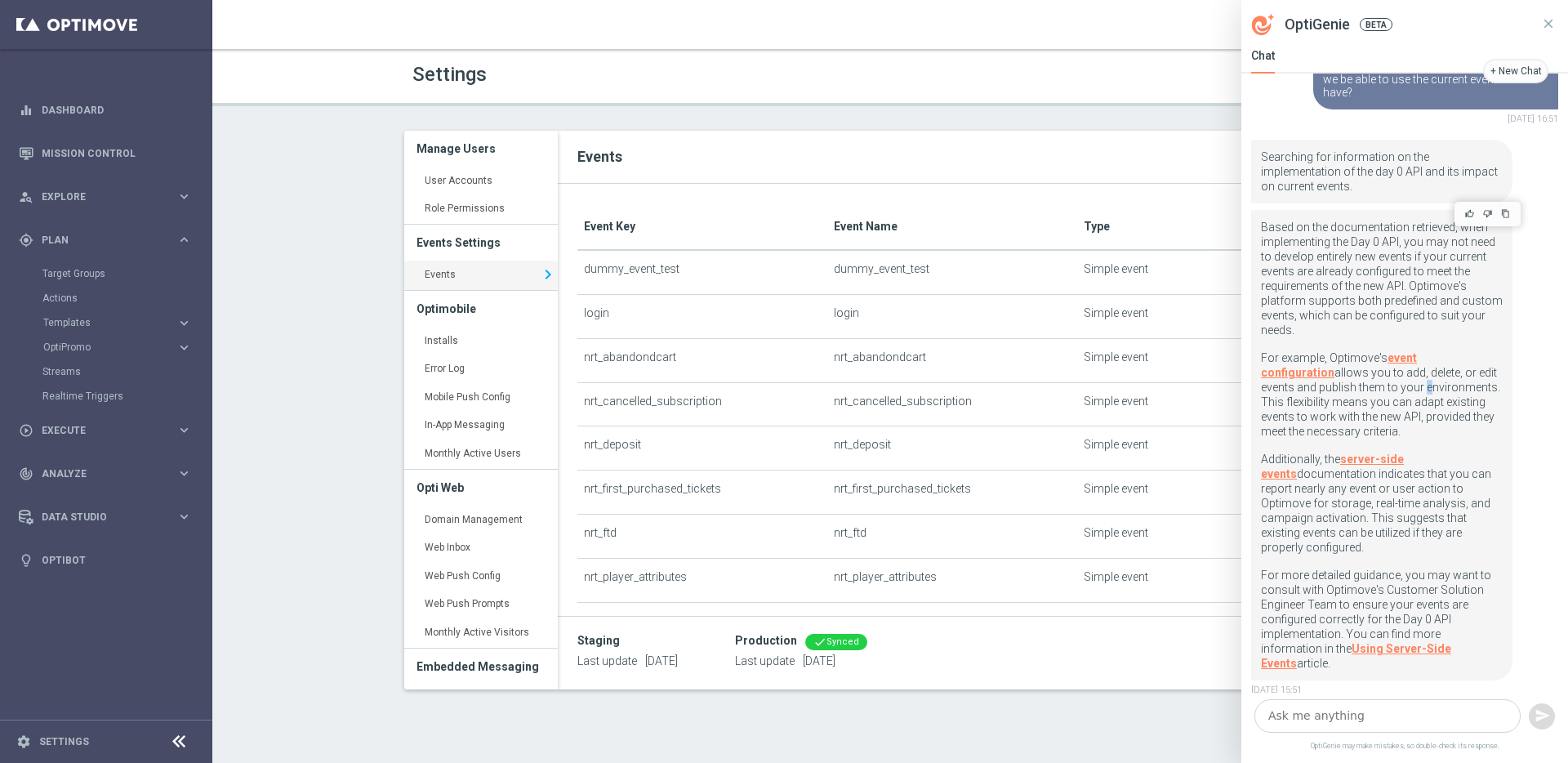
click at [1362, 385] on p "For example, Optimove's event configuration allows you to add, delete, or edit …" at bounding box center [1382, 401] width 242 height 102
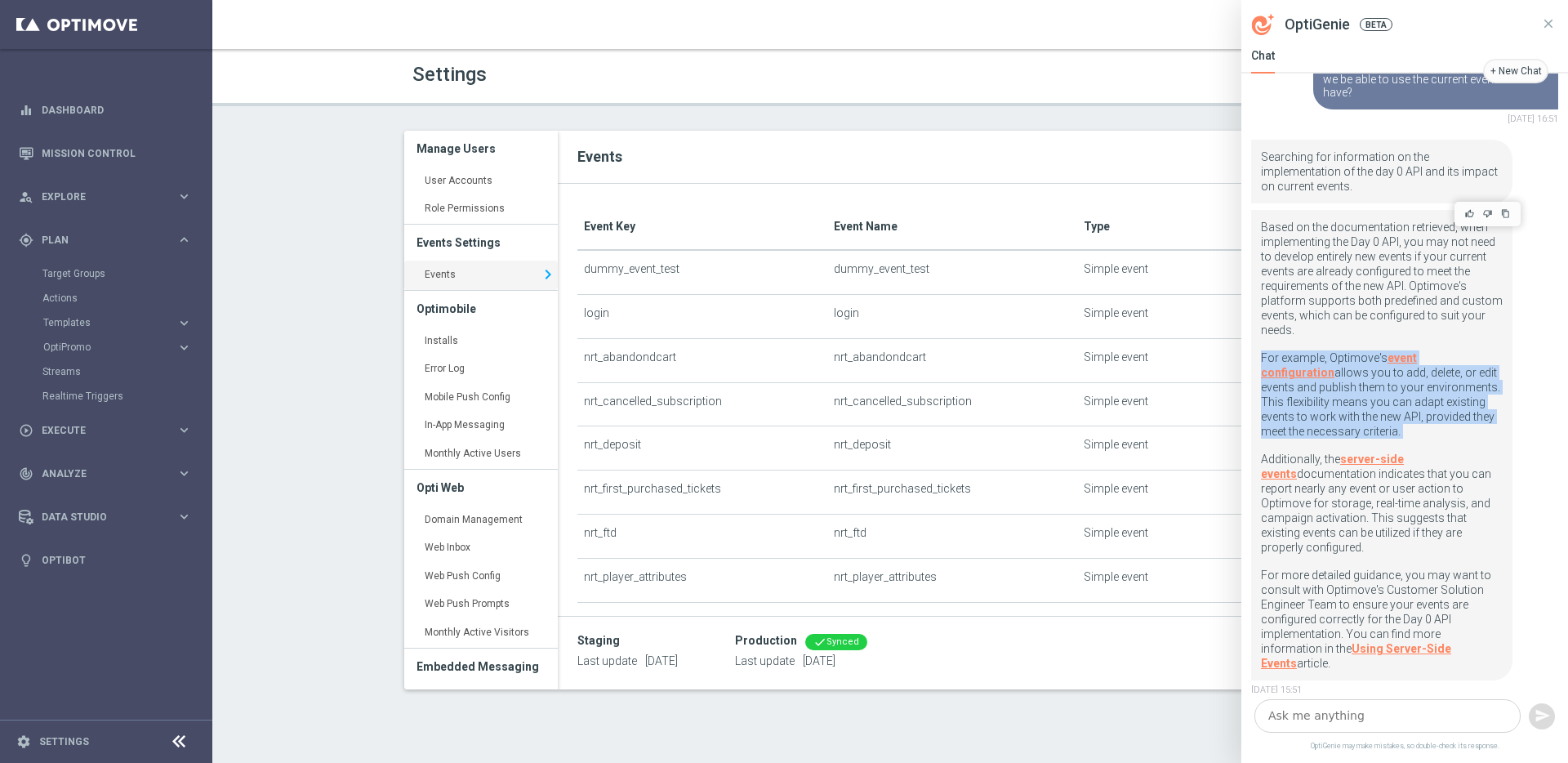
click at [1362, 385] on p "For example, Optimove's event configuration allows you to add, delete, or edit …" at bounding box center [1382, 401] width 242 height 102
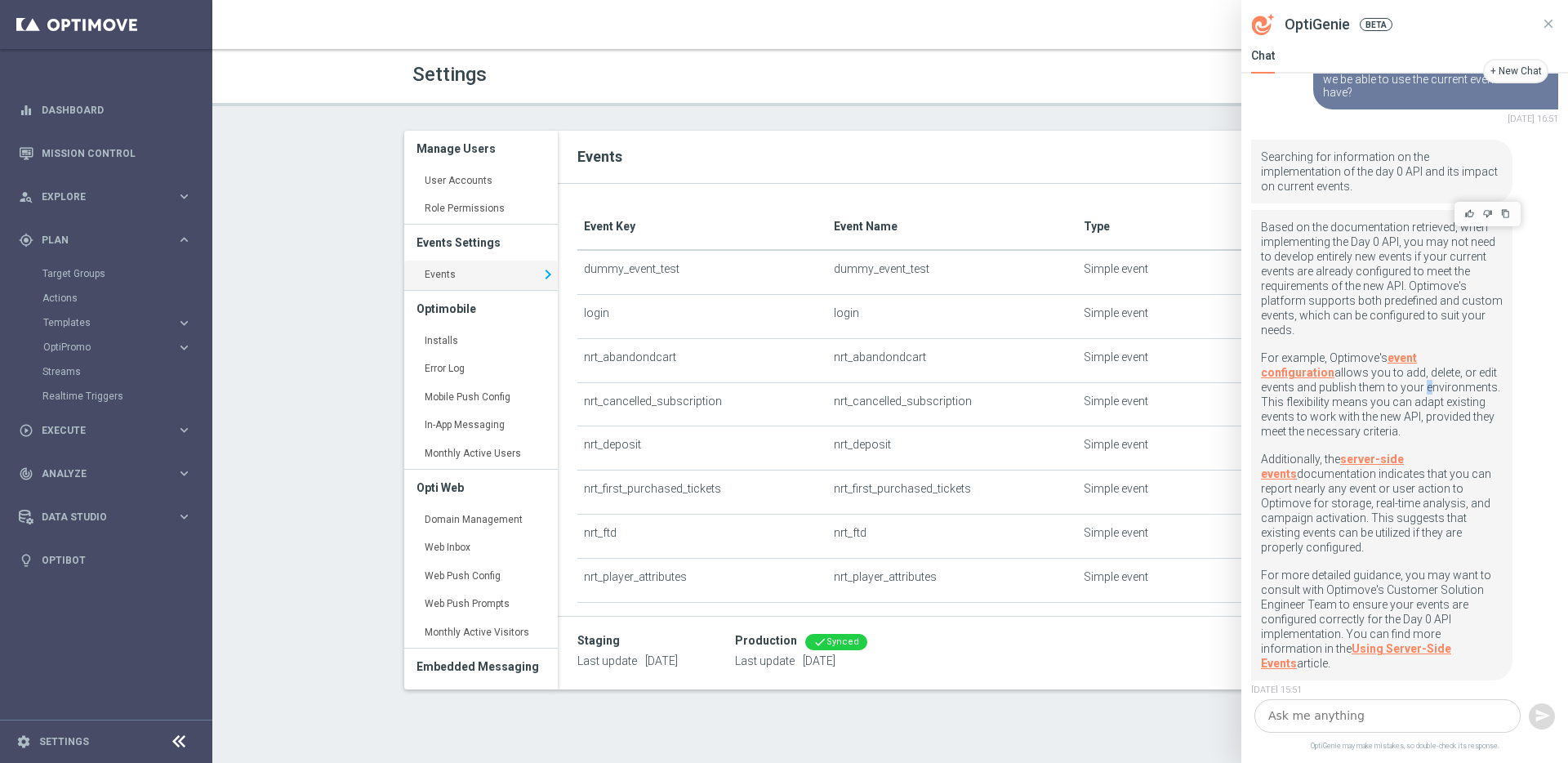
click at [1362, 385] on p "For example, Optimove's event configuration allows you to add, delete, or edit …" at bounding box center [1382, 401] width 242 height 102
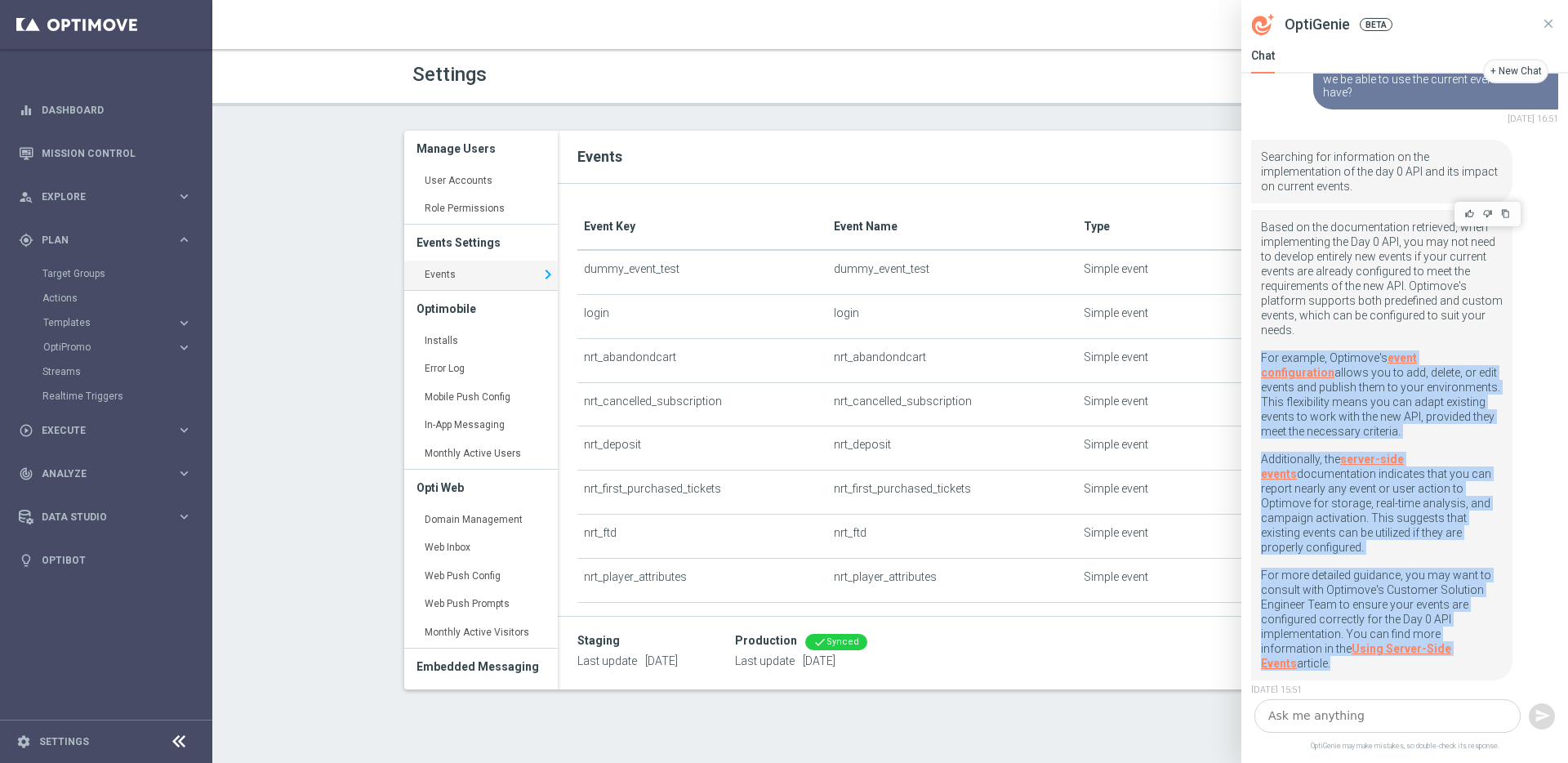
drag, startPoint x: 1362, startPoint y: 385, endPoint x: 1415, endPoint y: 588, distance: 209.8
click at [1415, 588] on div "Based on the documentation retrieved, when implementing the Day 0 API, you may …" at bounding box center [1382, 446] width 242 height 451
click at [1415, 588] on p "For more detailed guidance, you may want to consult with Optimove's Customer So…" at bounding box center [1382, 619] width 242 height 103
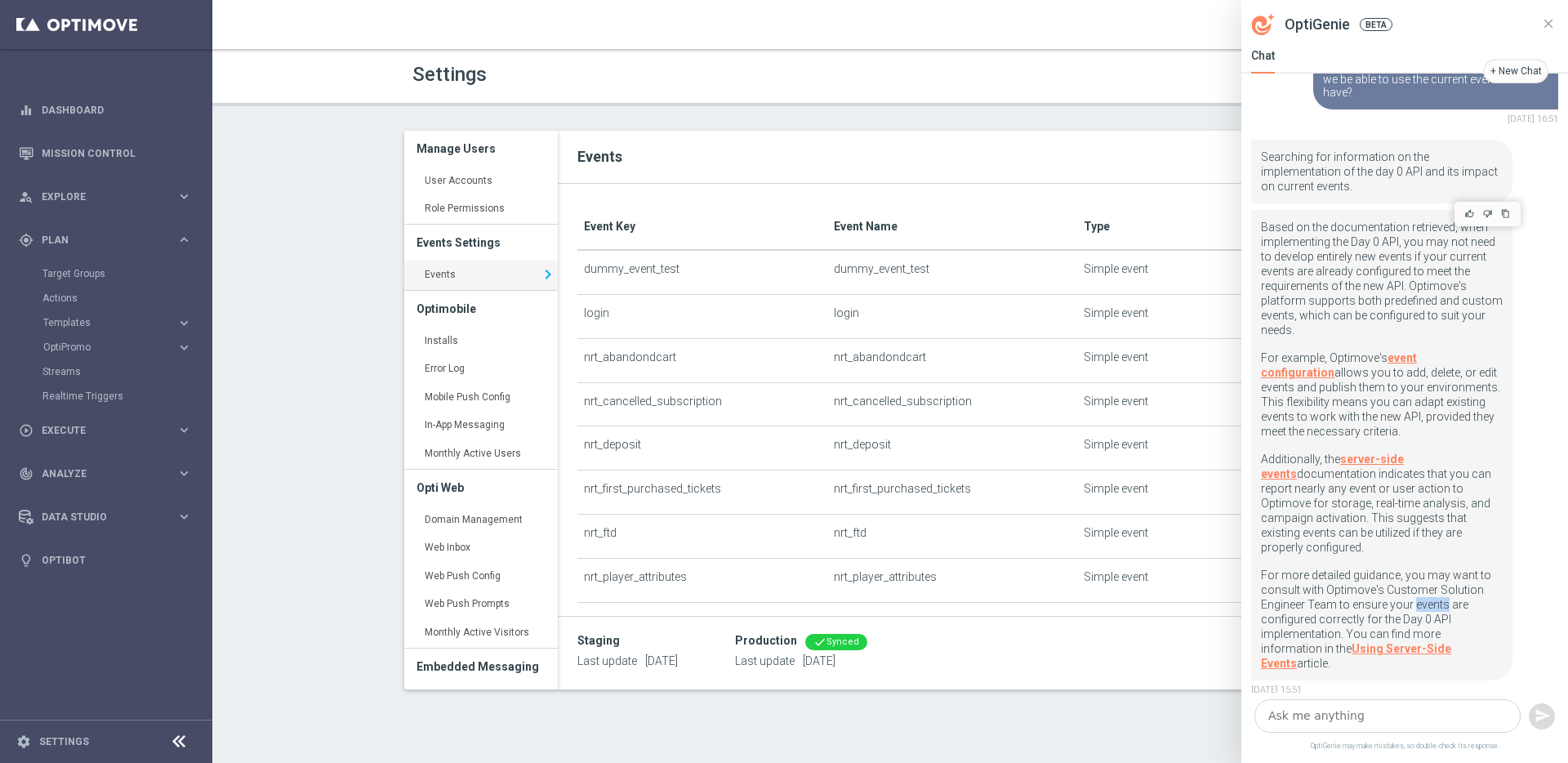
click at [1415, 588] on p "For more detailed guidance, you may want to consult with Optimove's Customer So…" at bounding box center [1382, 619] width 242 height 103
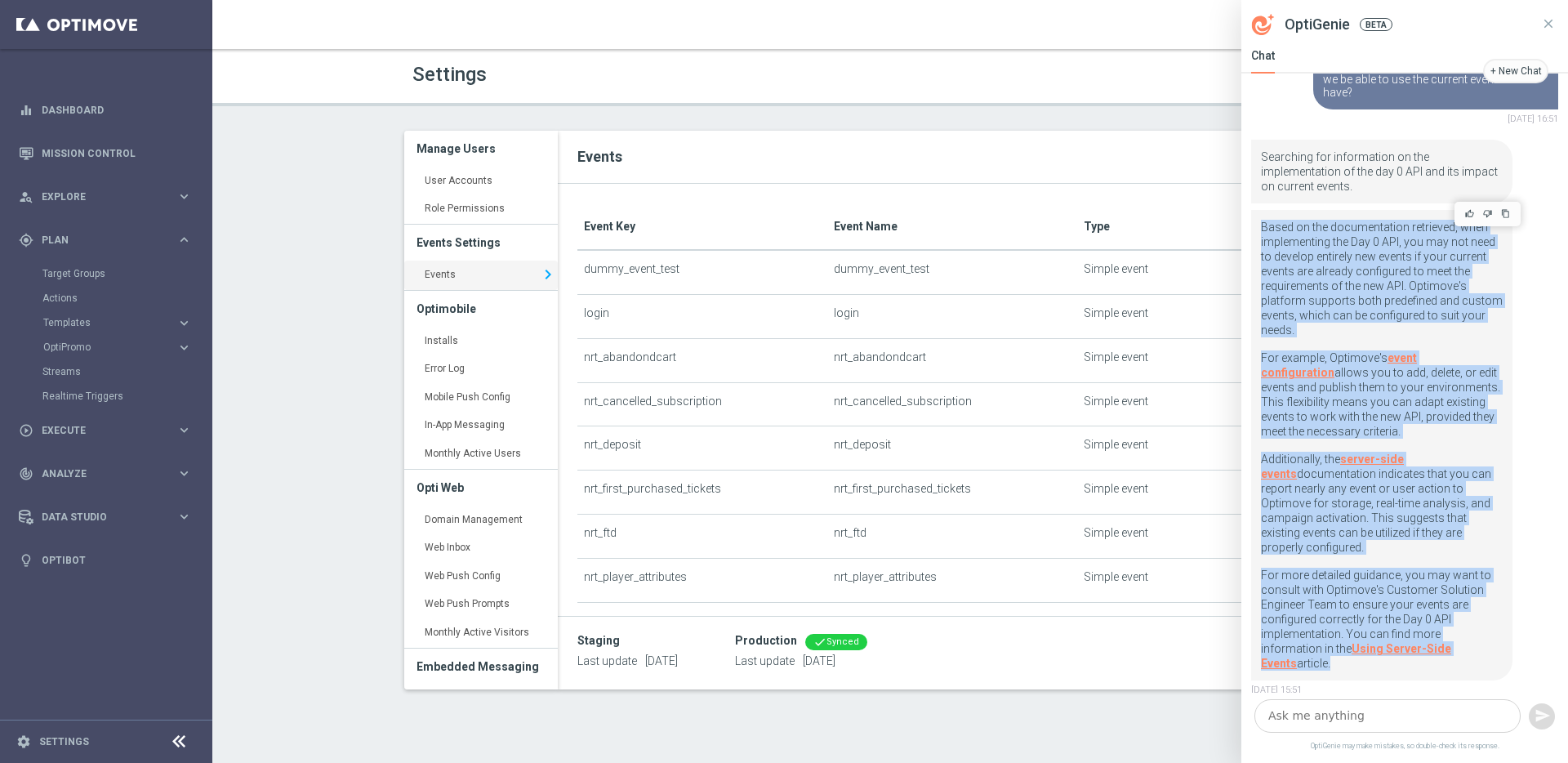
drag, startPoint x: 1415, startPoint y: 588, endPoint x: 1357, endPoint y: 307, distance: 286.9
click at [1358, 308] on div "Based on the documentation retrieved, when implementing the Day 0 API, you may …" at bounding box center [1382, 446] width 242 height 451
click at [1357, 307] on p "Based on the documentation retrieved, when implementing the Day 0 API, you may …" at bounding box center [1382, 286] width 242 height 131
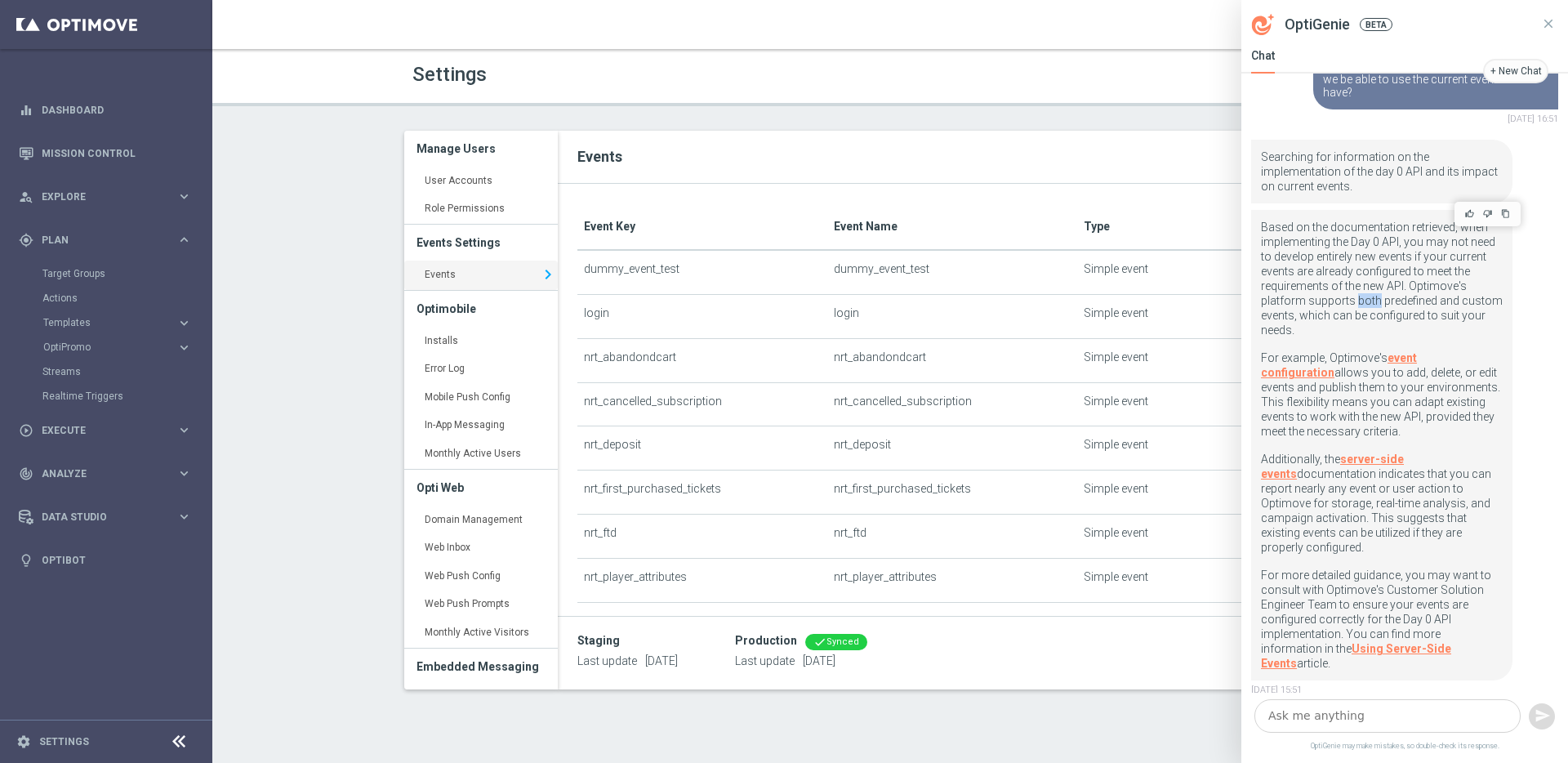
click at [1357, 307] on p "Based on the documentation retrieved, when implementing the Day 0 API, you may …" at bounding box center [1382, 286] width 242 height 131
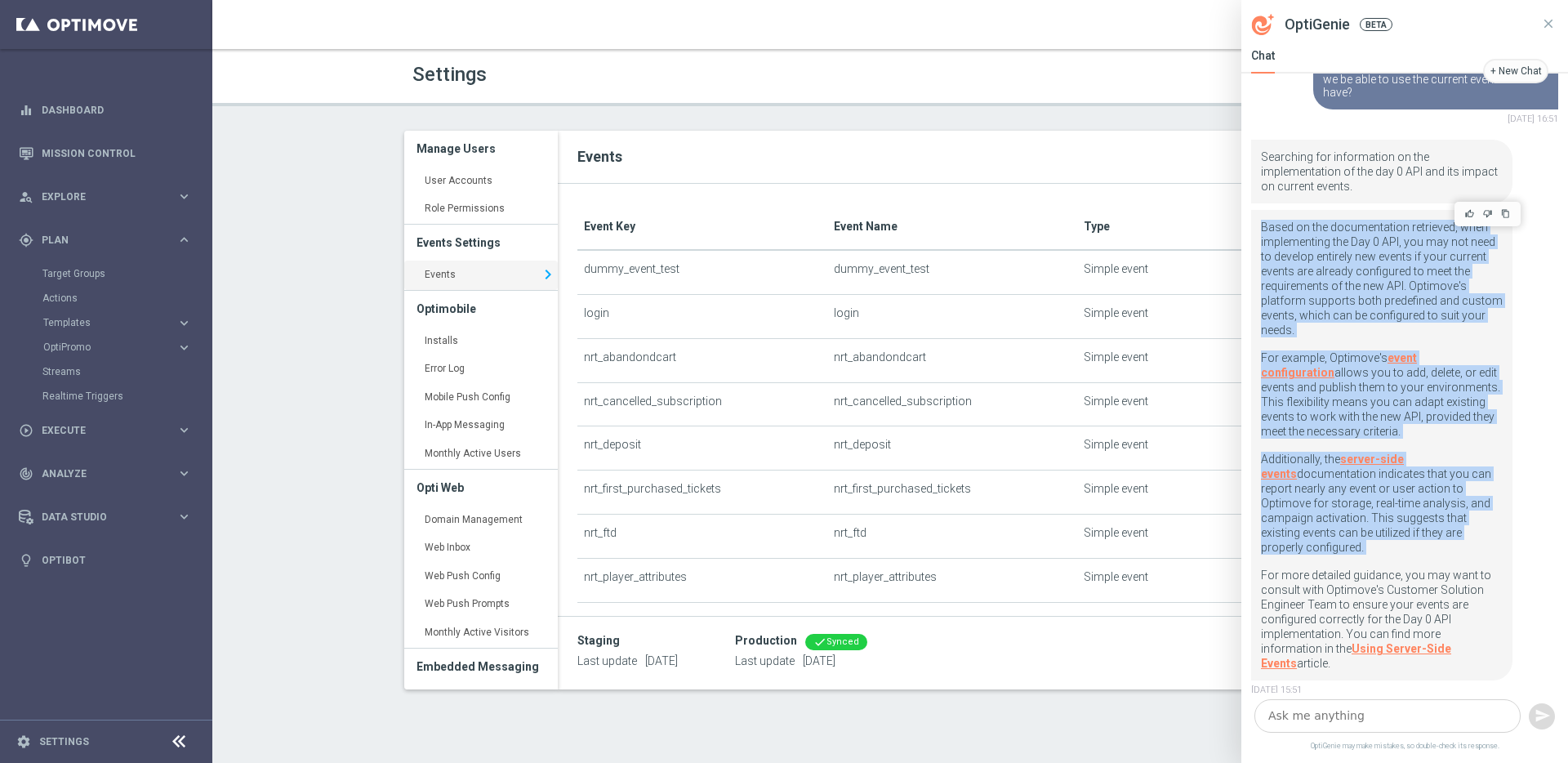
drag, startPoint x: 1357, startPoint y: 307, endPoint x: 1408, endPoint y: 553, distance: 251.2
click at [1408, 553] on div "Based on the documentation retrieved, when implementing the Day 0 API, you may …" at bounding box center [1382, 446] width 242 height 451
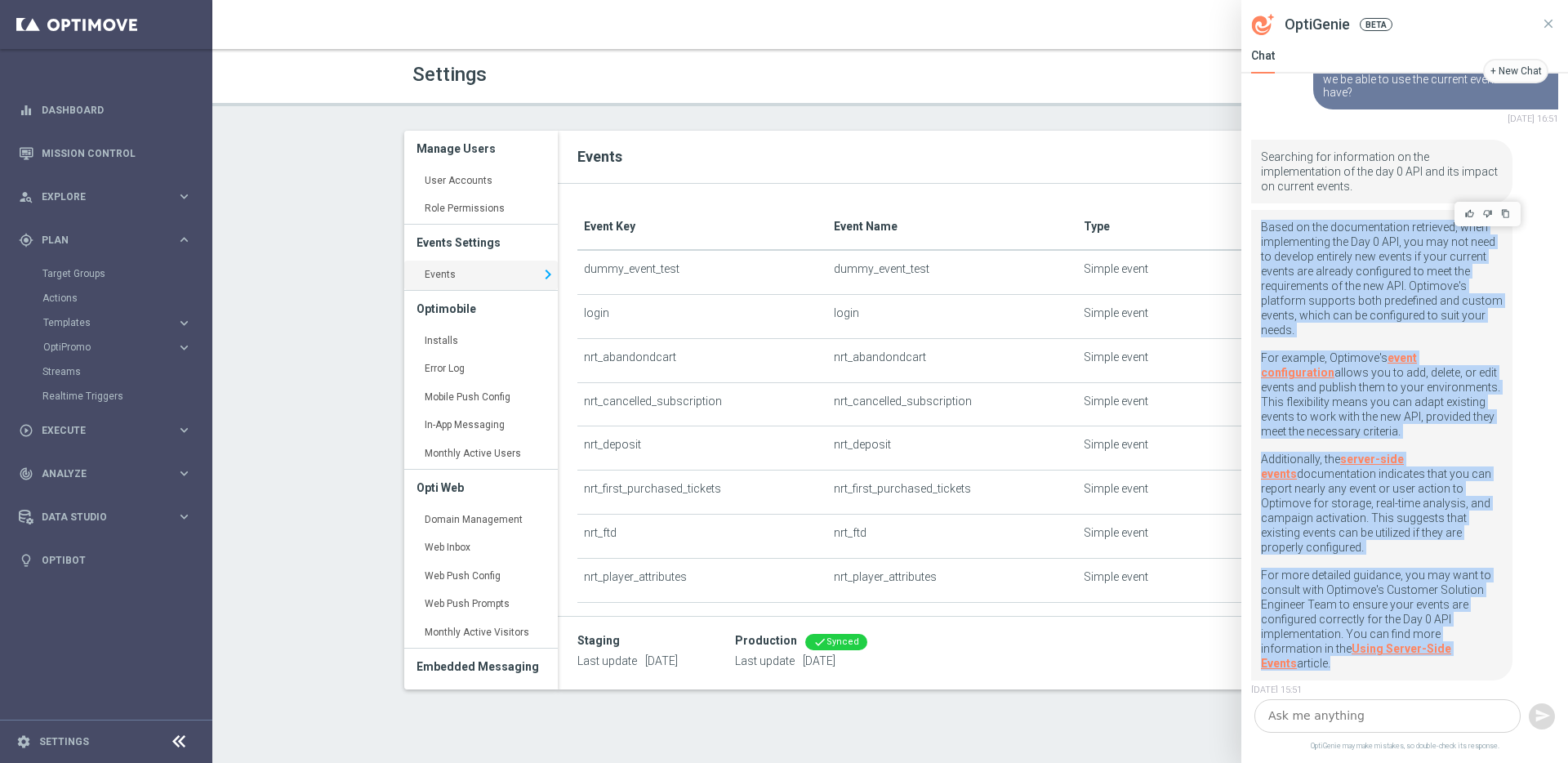
click at [1408, 568] on p "For more detailed guidance, you may want to consult with Optimove's Customer So…" at bounding box center [1382, 619] width 242 height 103
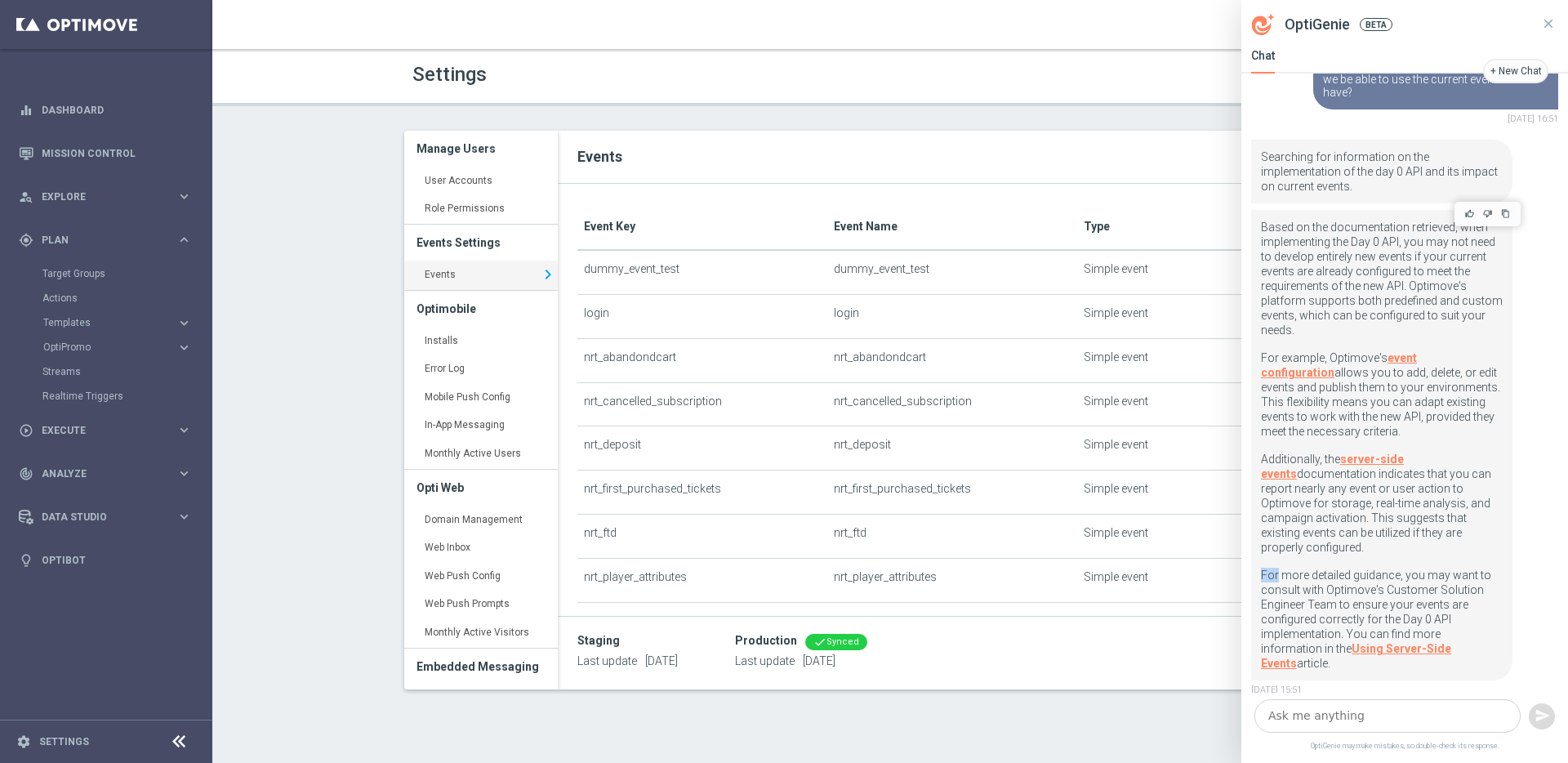
click at [1408, 568] on p "For more detailed guidance, you may want to consult with Optimove's Customer So…" at bounding box center [1382, 619] width 242 height 103
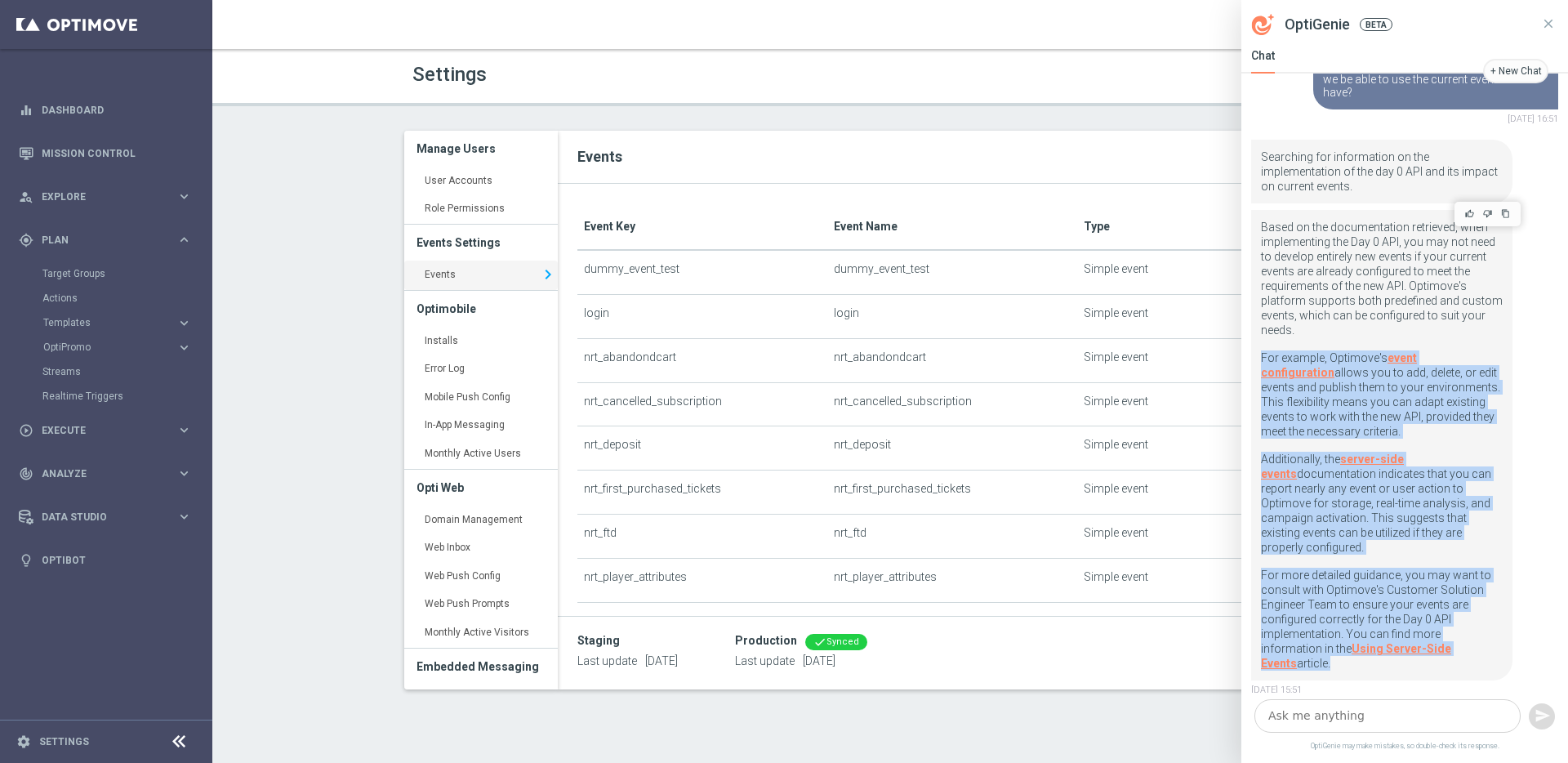
drag, startPoint x: 1408, startPoint y: 553, endPoint x: 1350, endPoint y: 344, distance: 216.9
click at [1351, 346] on div "Based on the documentation retrieved, when implementing the Day 0 API, you may …" at bounding box center [1382, 446] width 242 height 451
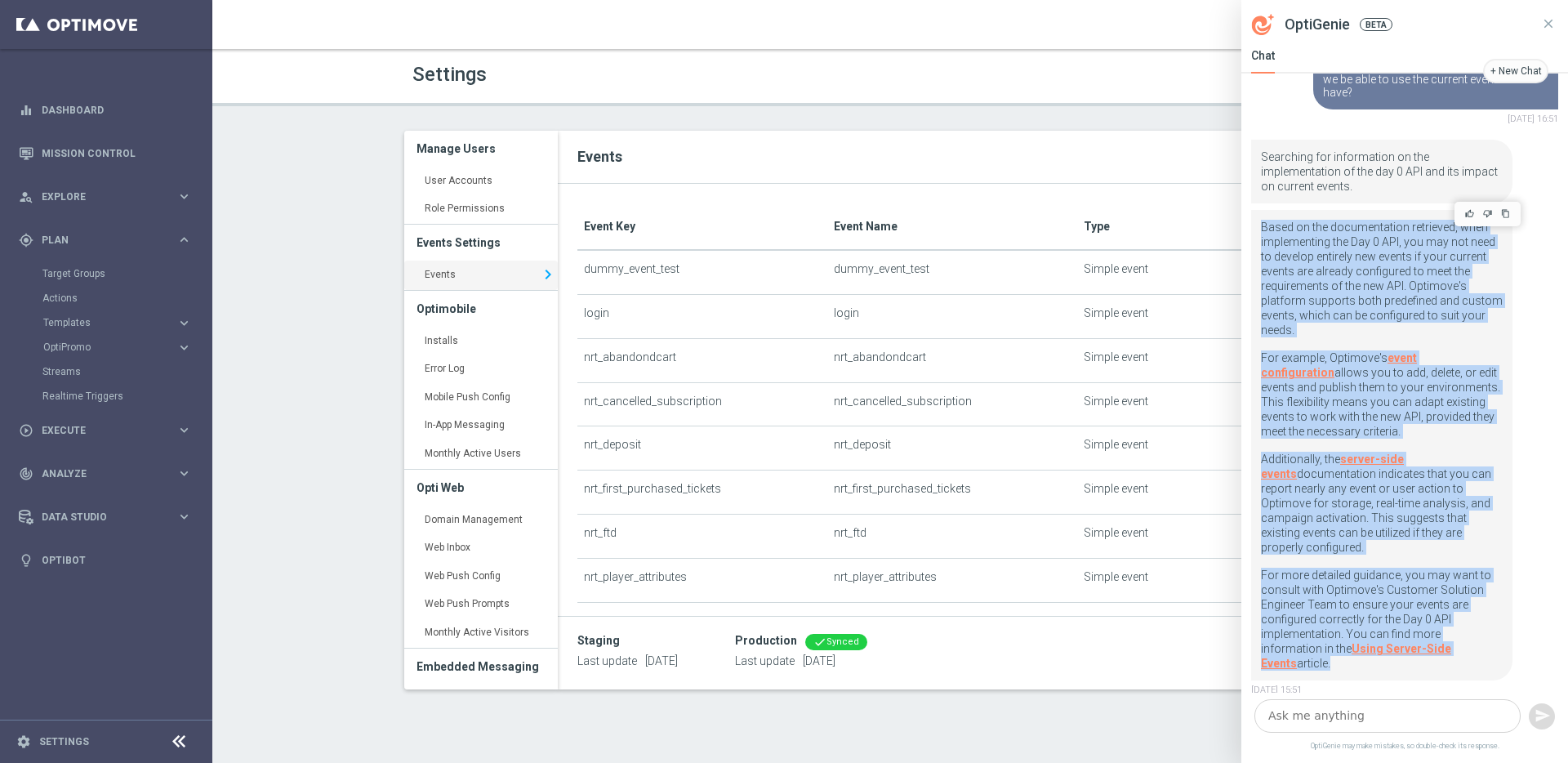
click at [1415, 290] on p "Based on the documentation retrieved, when implementing the Day 0 API, you may …" at bounding box center [1382, 286] width 242 height 131
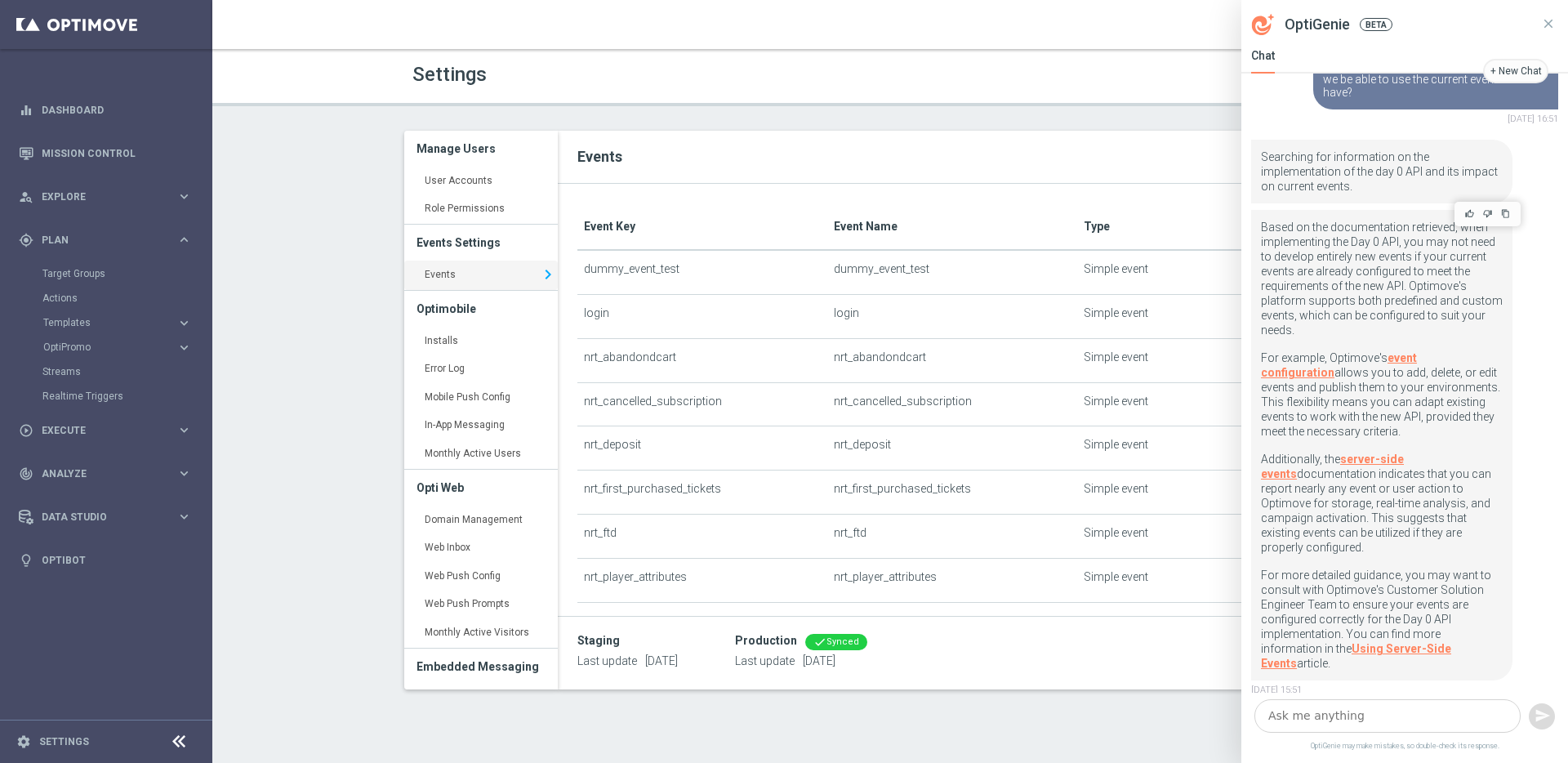
click at [1354, 326] on p "Based on the documentation retrieved, when implementing the Day 0 API, you may …" at bounding box center [1382, 286] width 242 height 131
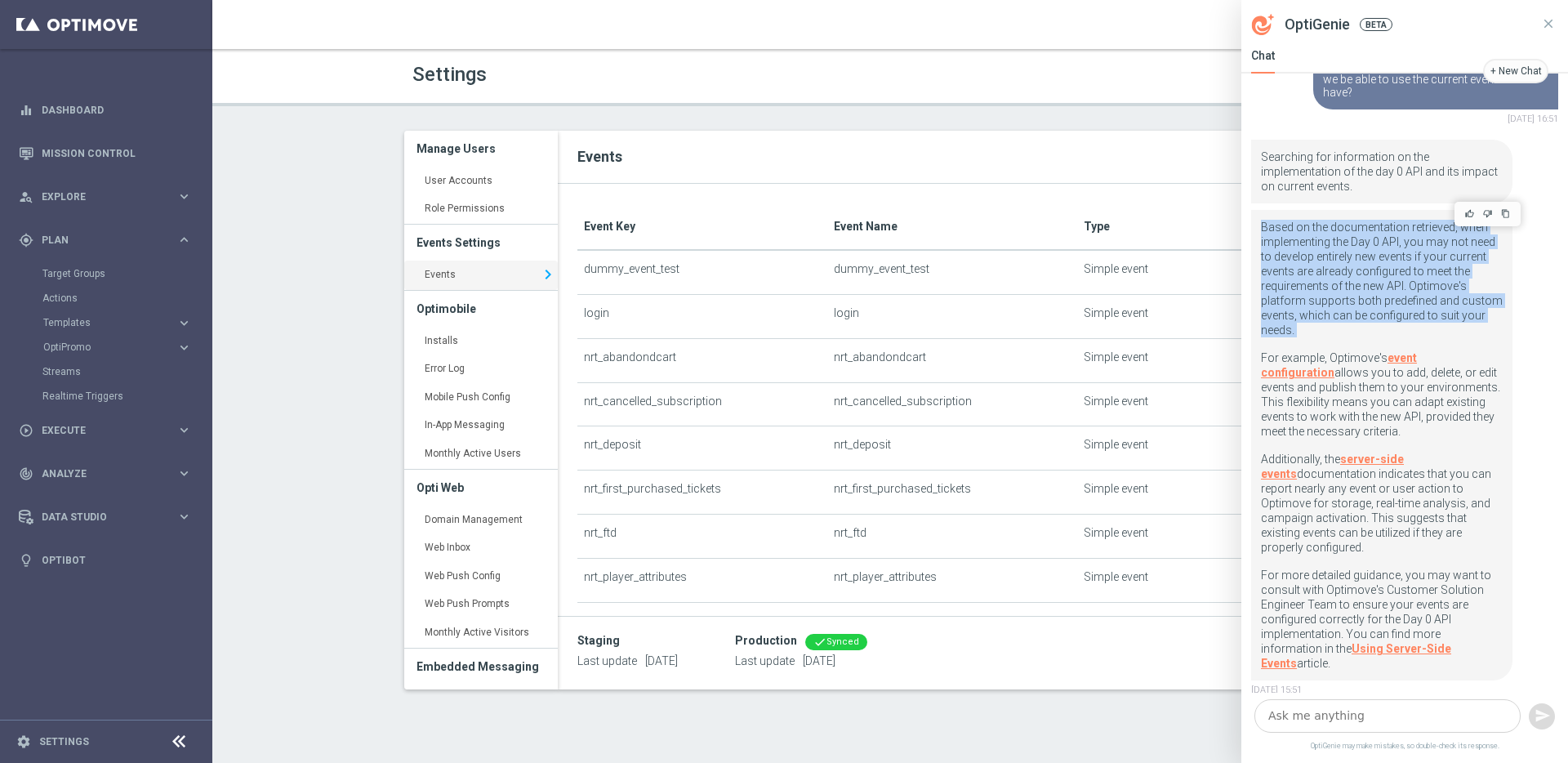
click at [1354, 326] on p "Based on the documentation retrieved, when implementing the Day 0 API, you may …" at bounding box center [1382, 286] width 242 height 131
click at [1353, 320] on p "Based on the documentation retrieved, when implementing the Day 0 API, you may …" at bounding box center [1382, 286] width 242 height 131
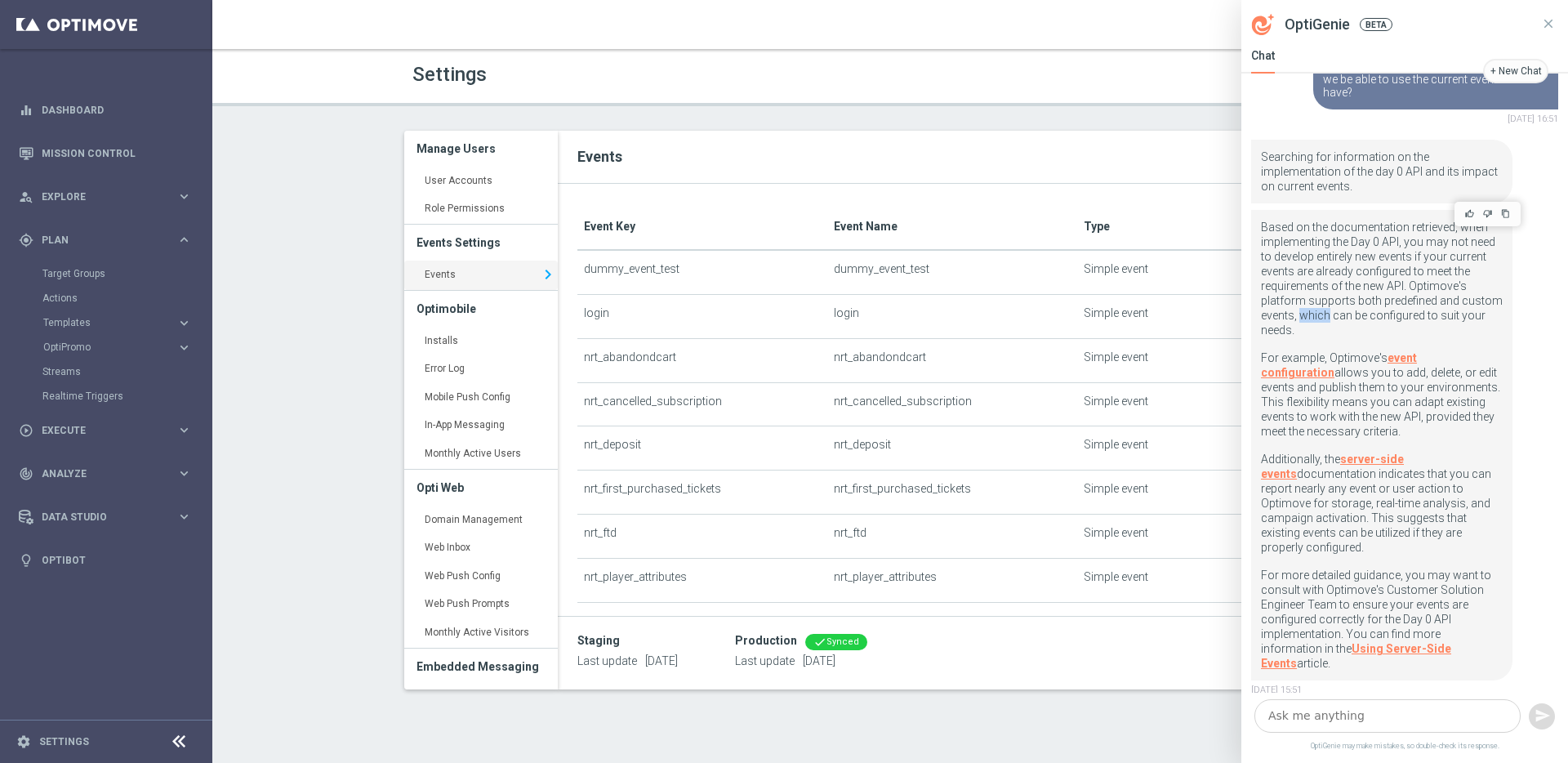
click at [1353, 320] on p "Based on the documentation retrieved, when implementing the Day 0 API, you may …" at bounding box center [1382, 286] width 242 height 131
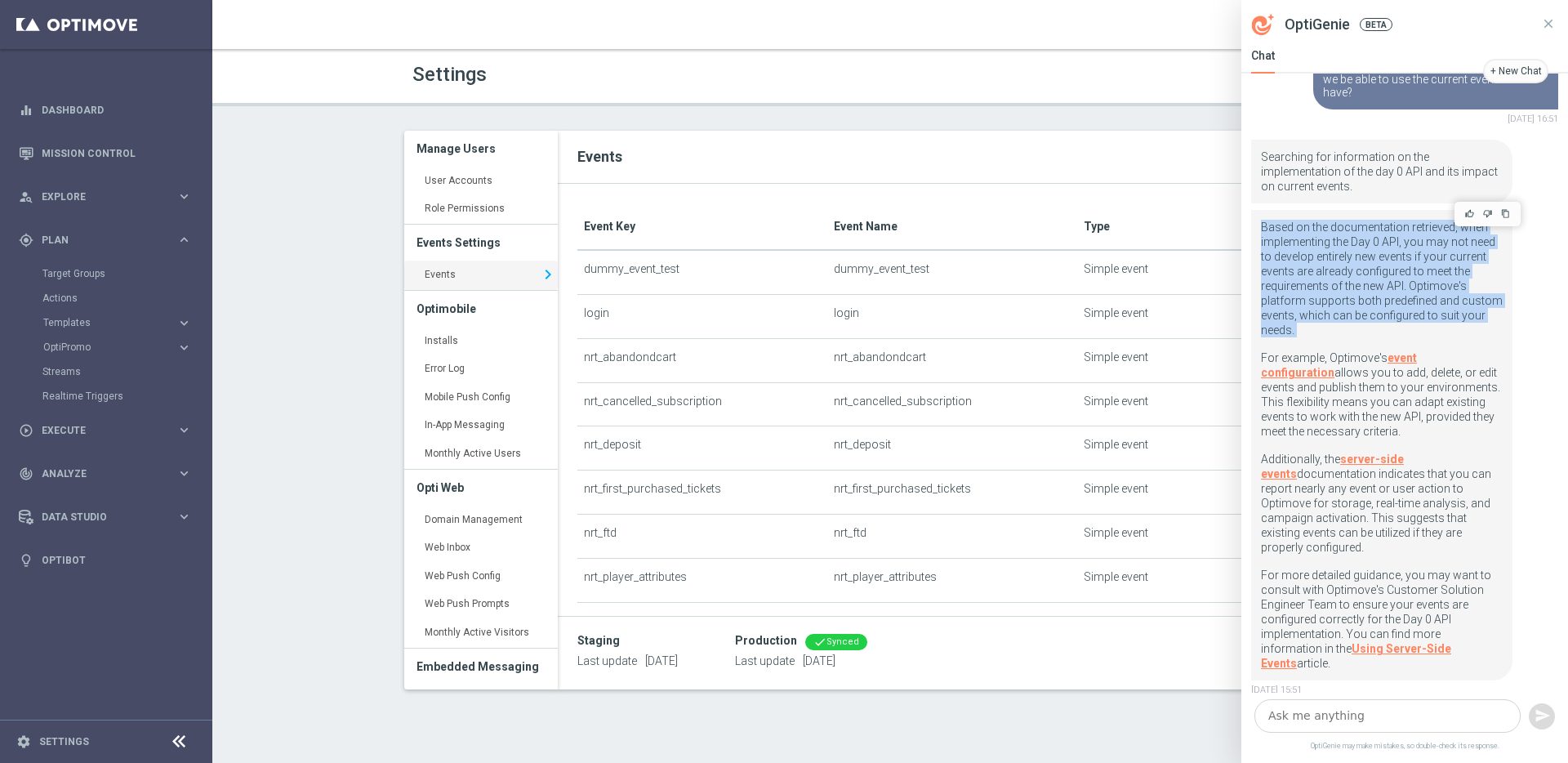
click at [1353, 320] on p "Based on the documentation retrieved, when implementing the Day 0 API, you may …" at bounding box center [1382, 286] width 242 height 131
click at [1456, 304] on p "Based on the documentation retrieved, when implementing the Day 0 API, you may …" at bounding box center [1382, 286] width 242 height 131
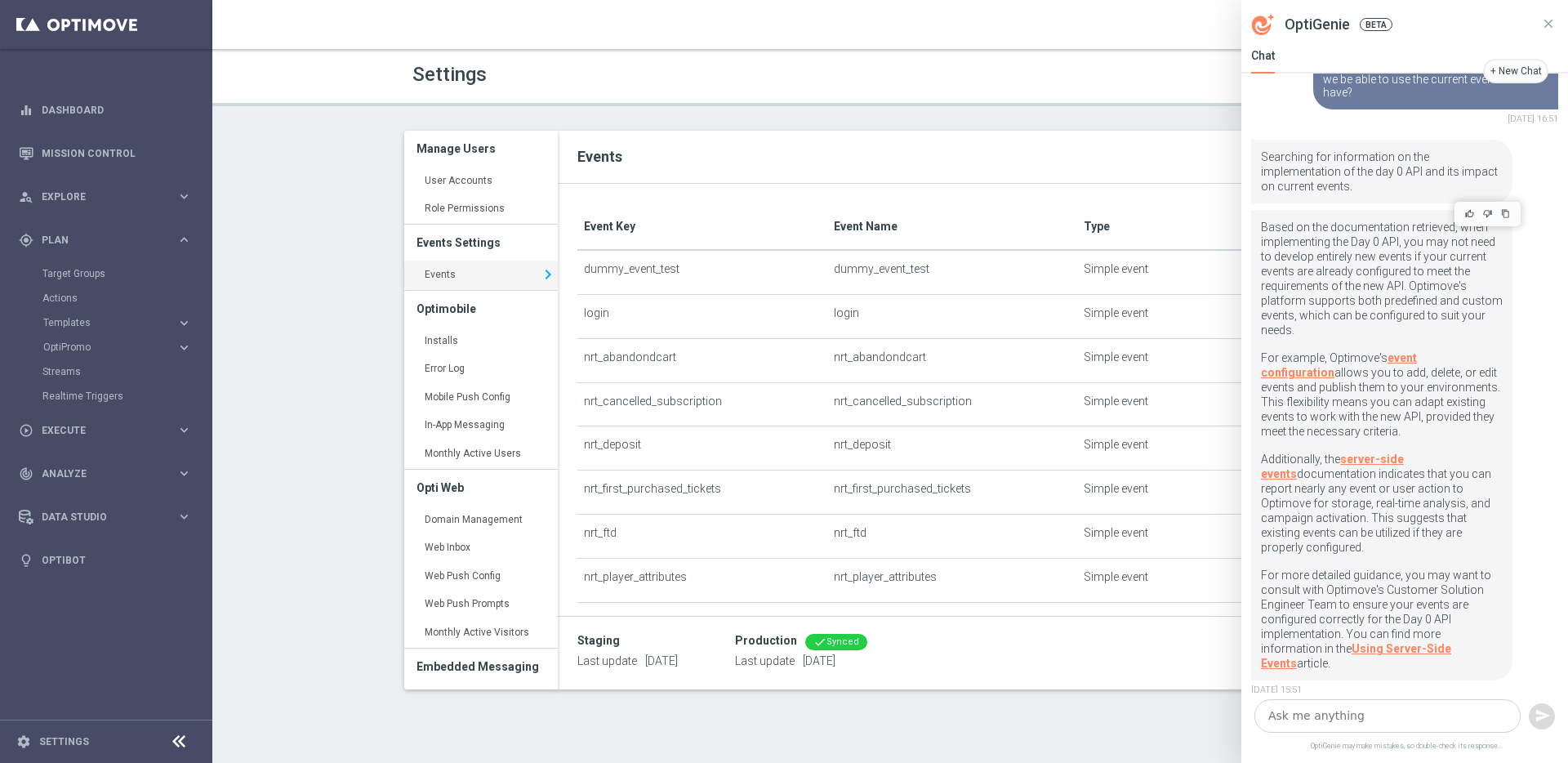
drag, startPoint x: 1406, startPoint y: 438, endPoint x: 1278, endPoint y: 353, distance: 153.7
click at [1278, 353] on p "For example, Optimove's event configuration allows you to add, delete, or edit …" at bounding box center [1382, 401] width 242 height 102
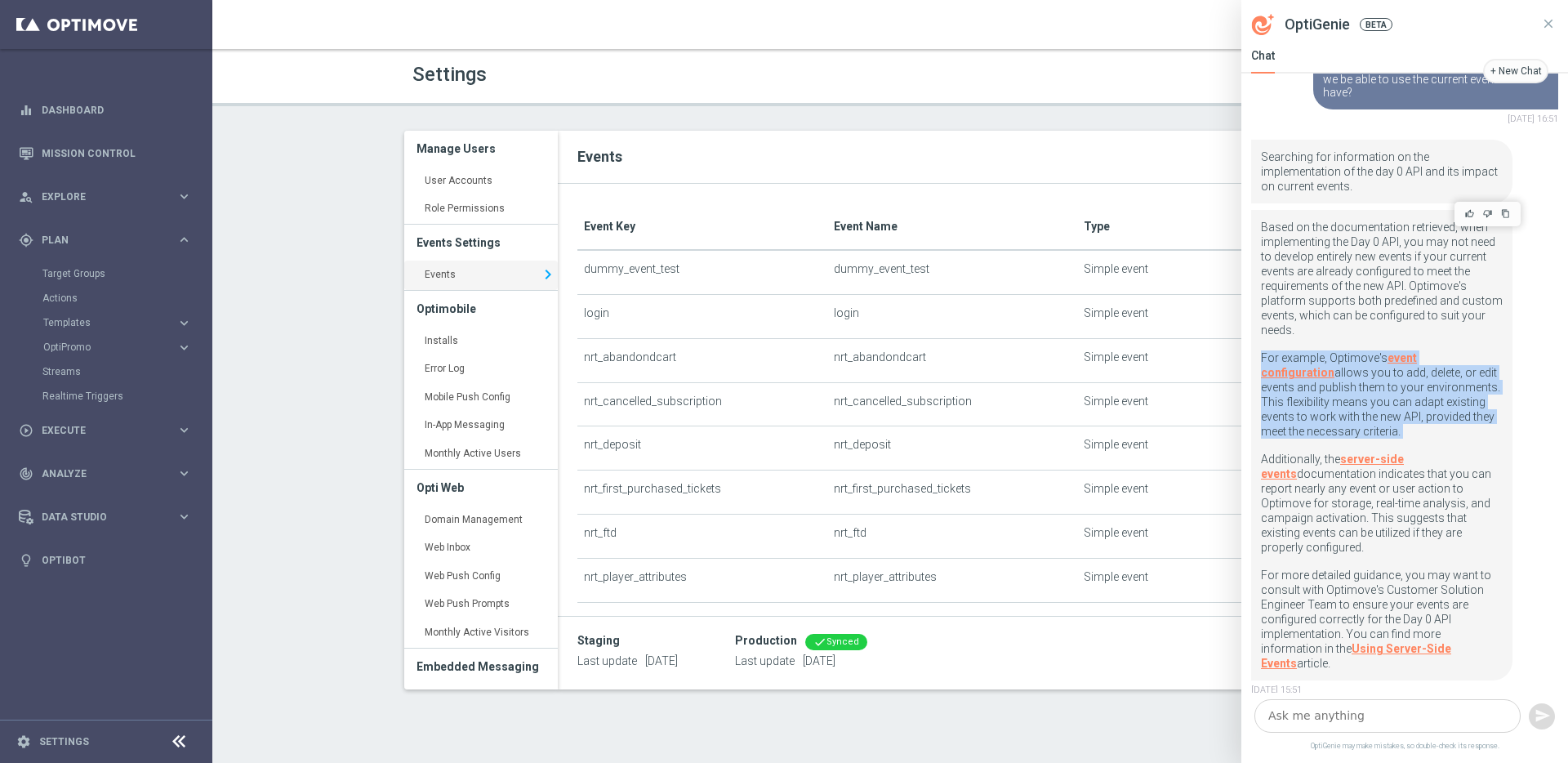
drag, startPoint x: 1278, startPoint y: 353, endPoint x: 1393, endPoint y: 407, distance: 127.0
click at [1393, 407] on p "For example, Optimove's event configuration allows you to add, delete, or edit …" at bounding box center [1382, 401] width 242 height 102
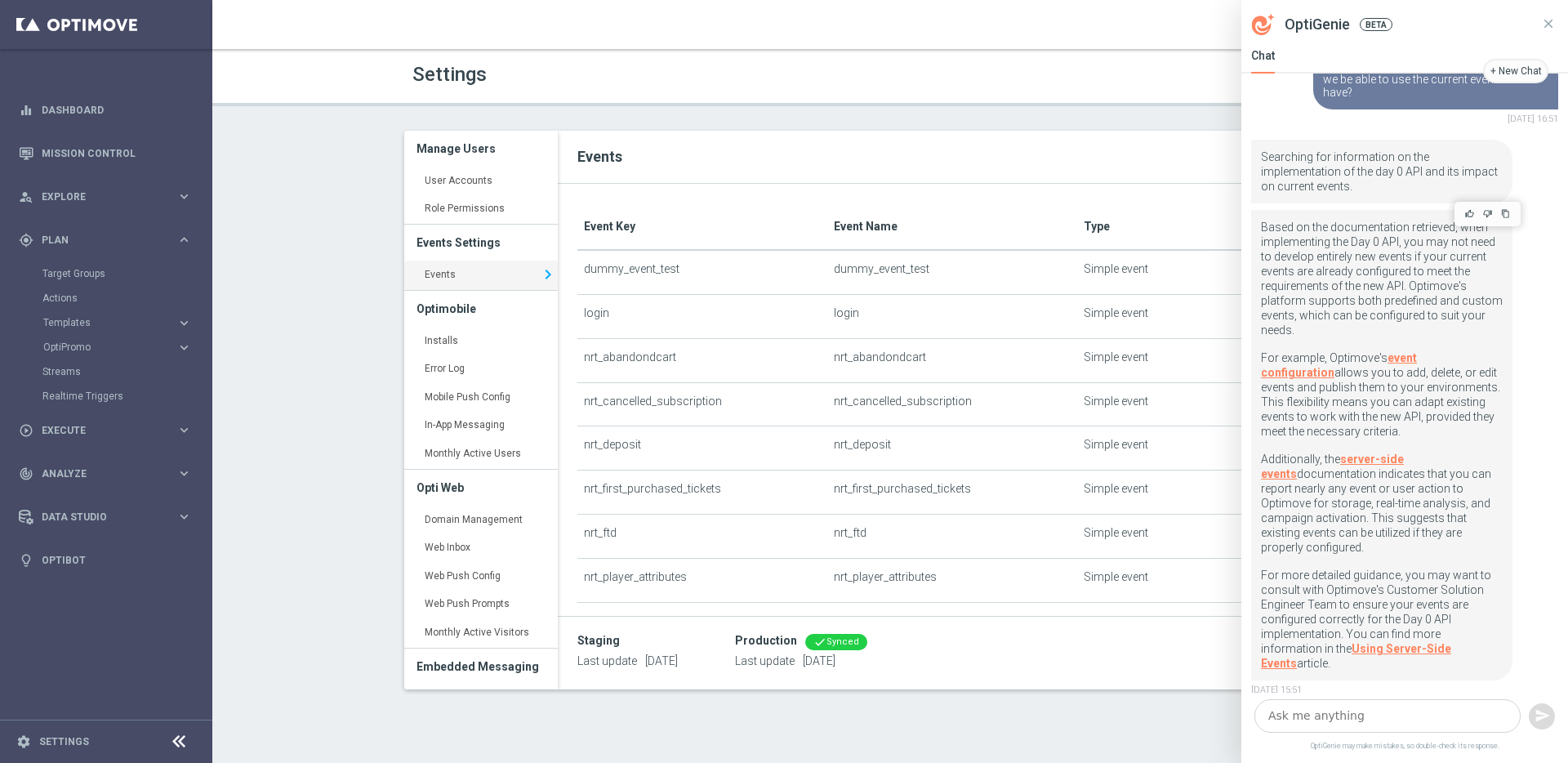
click at [1365, 535] on p "Additionally, the server-side events documentation indicates that you can repor…" at bounding box center [1382, 509] width 242 height 116
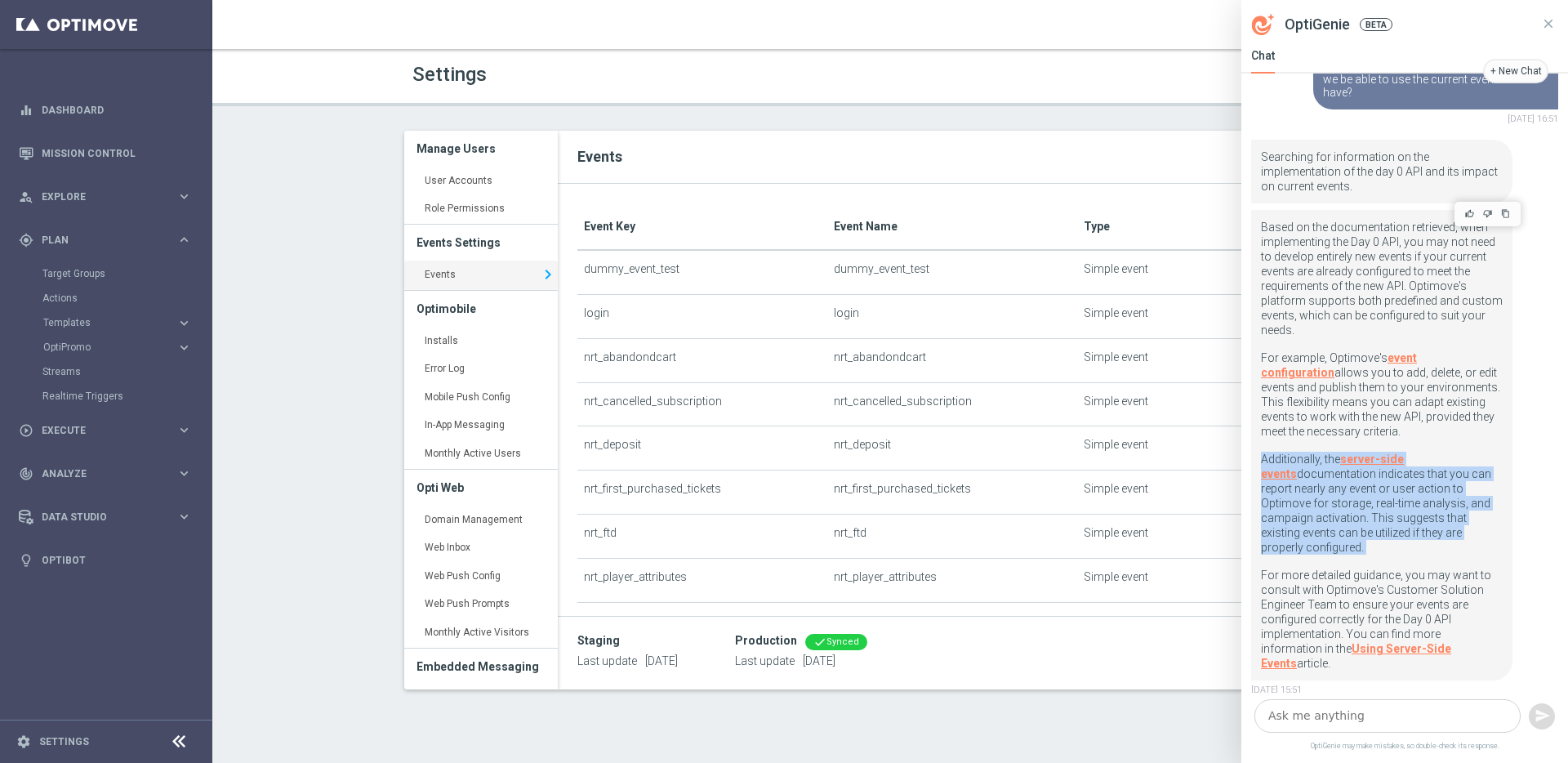
click at [1365, 535] on p "Additionally, the server-side events documentation indicates that you can repor…" at bounding box center [1382, 509] width 242 height 116
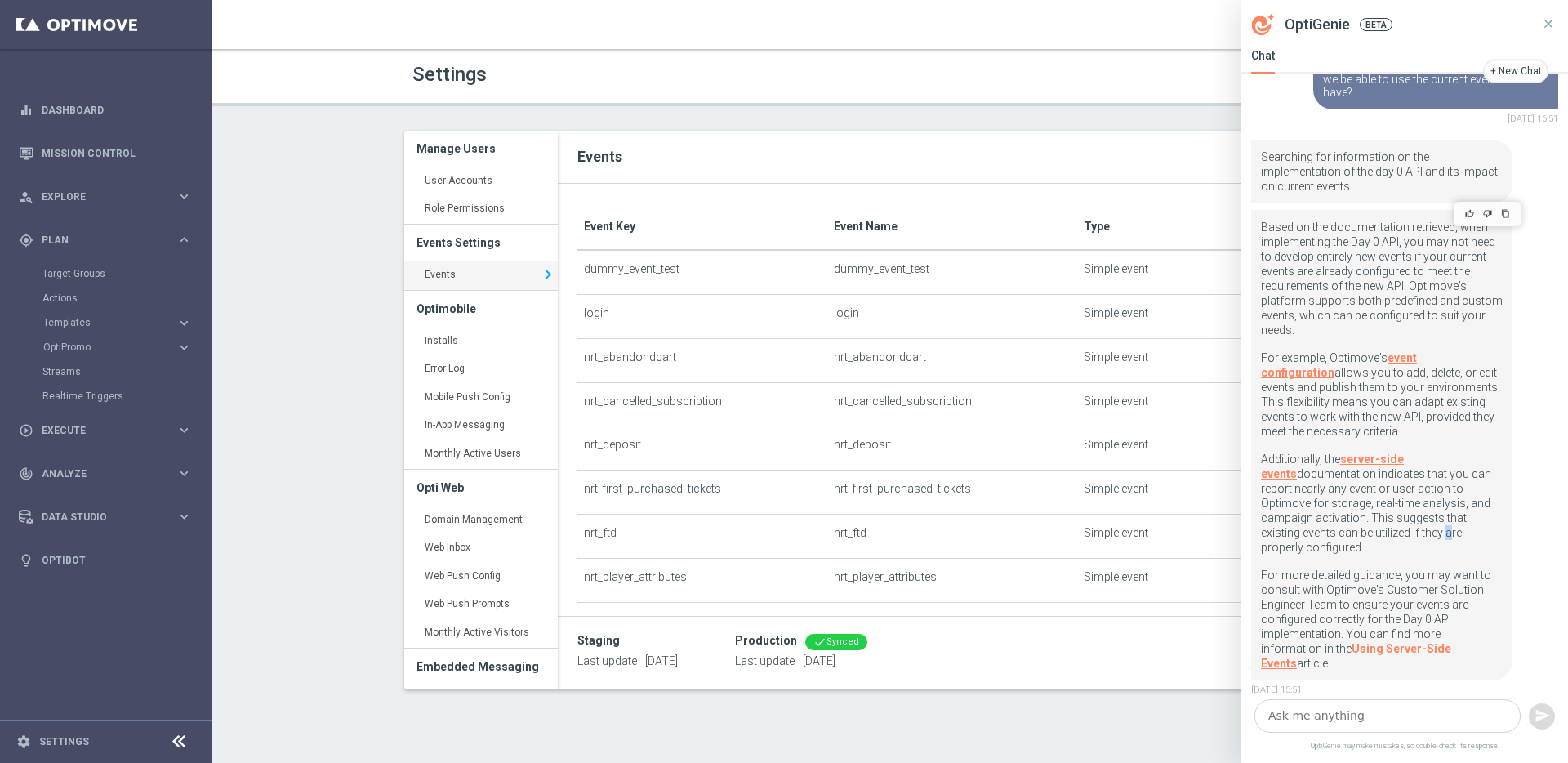
click at [1365, 535] on p "Additionally, the server-side events documentation indicates that you can repor…" at bounding box center [1382, 509] width 242 height 116
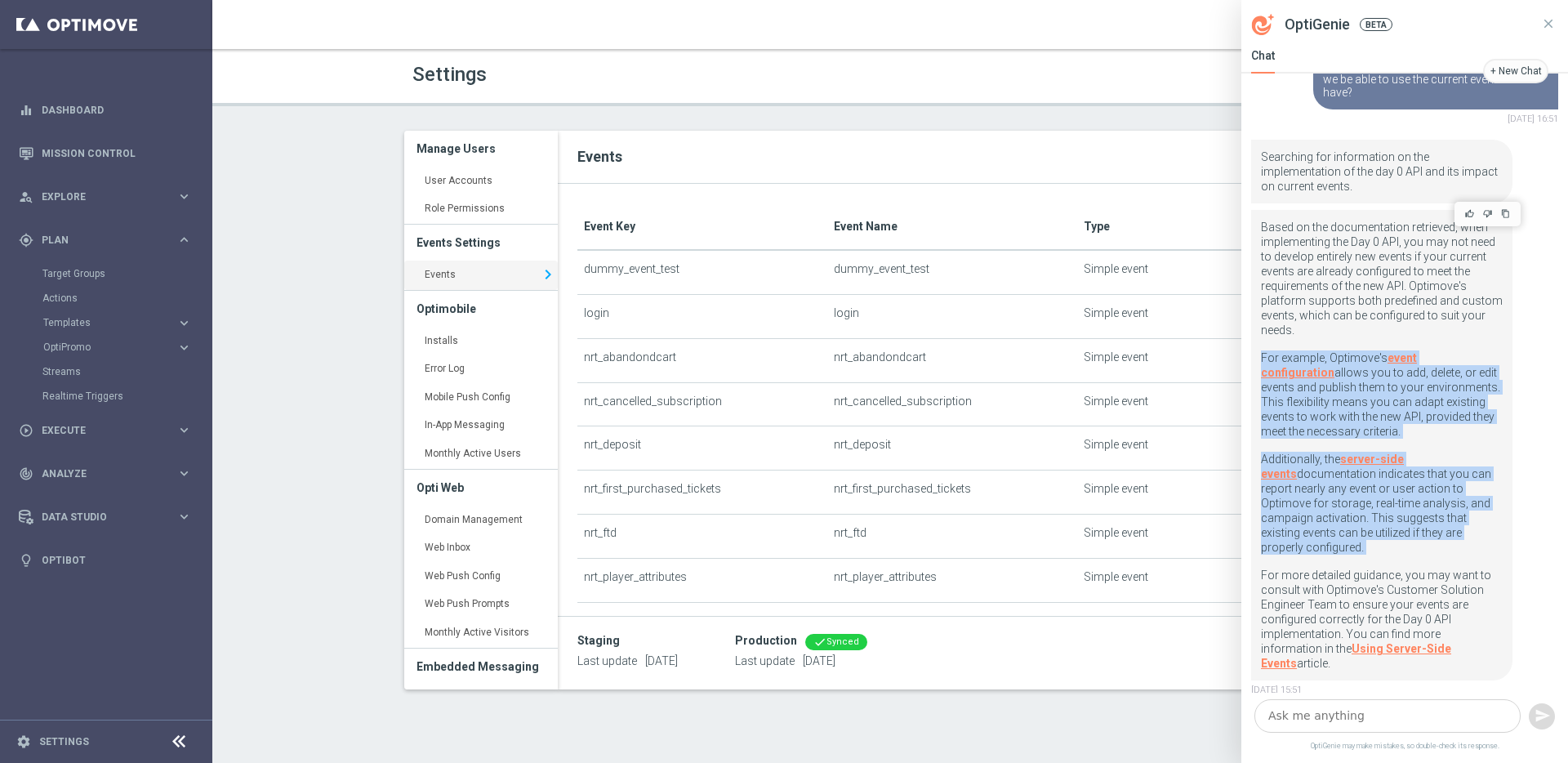
drag, startPoint x: 1365, startPoint y: 535, endPoint x: 1313, endPoint y: 378, distance: 165.4
click at [1313, 378] on div "Based on the documentation retrieved, when implementing the Day 0 API, you may …" at bounding box center [1382, 446] width 242 height 451
click at [1313, 378] on p "For example, Optimove's event configuration allows you to add, delete, or edit …" at bounding box center [1382, 401] width 242 height 102
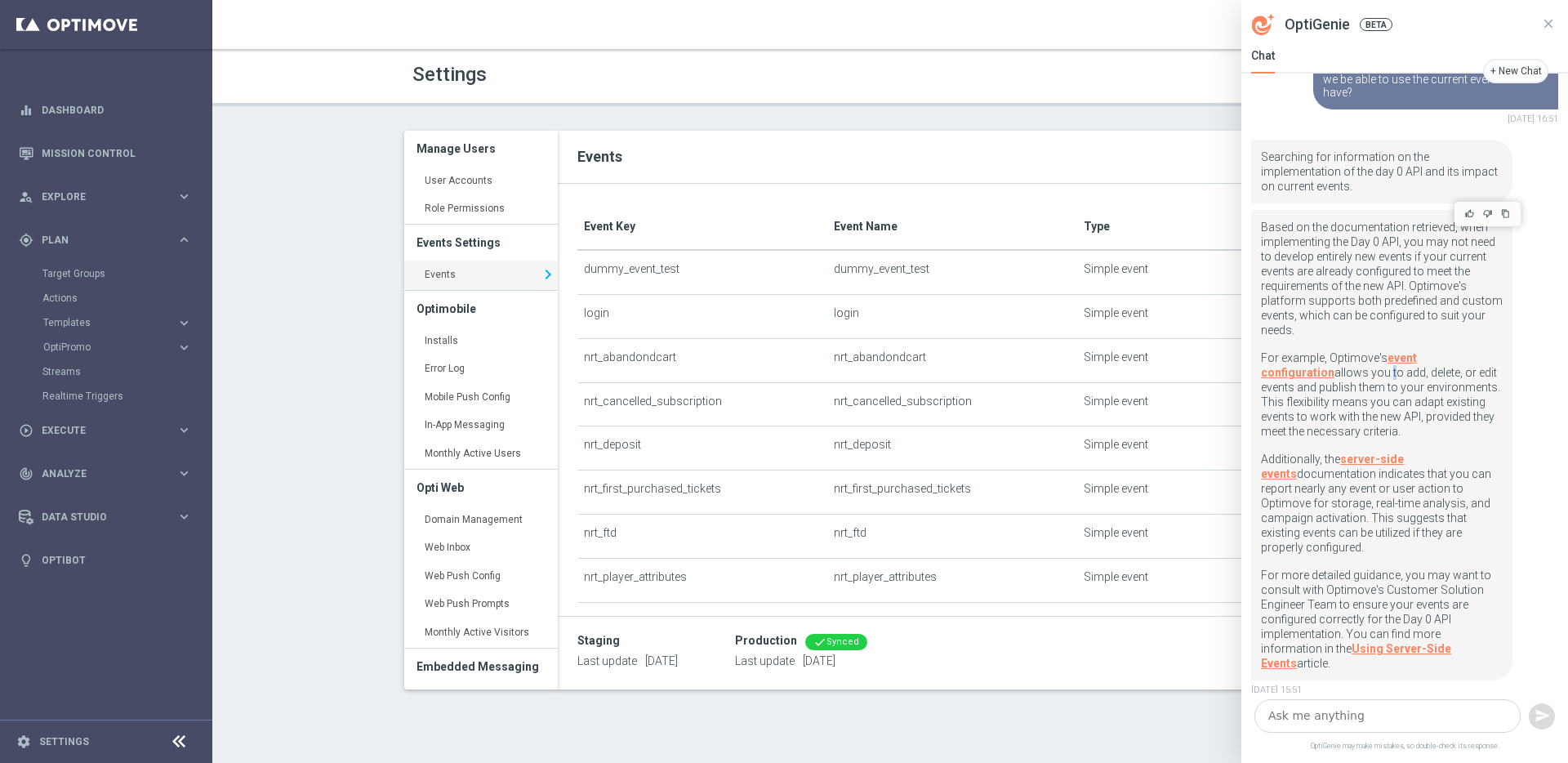
click at [1313, 378] on p "For example, Optimove's event configuration allows you to add, delete, or edit …" at bounding box center [1382, 401] width 242 height 102
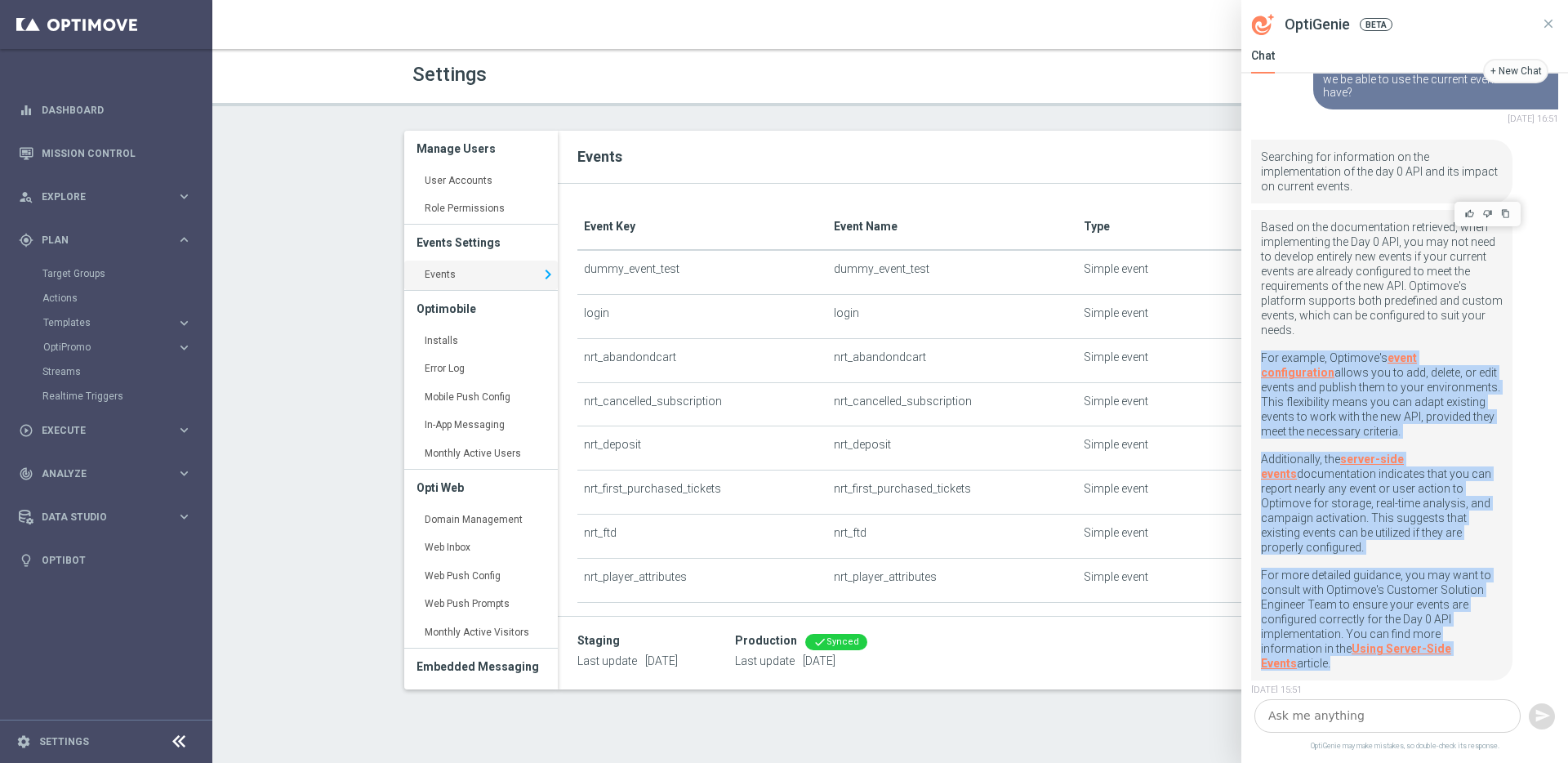
drag, startPoint x: 1313, startPoint y: 378, endPoint x: 1362, endPoint y: 609, distance: 236.1
click at [1362, 609] on div "Based on the documentation retrieved, when implementing the Day 0 API, you may …" at bounding box center [1382, 446] width 242 height 451
click at [1362, 609] on p "For more detailed guidance, you may want to consult with Optimove's Customer So…" at bounding box center [1382, 619] width 242 height 103
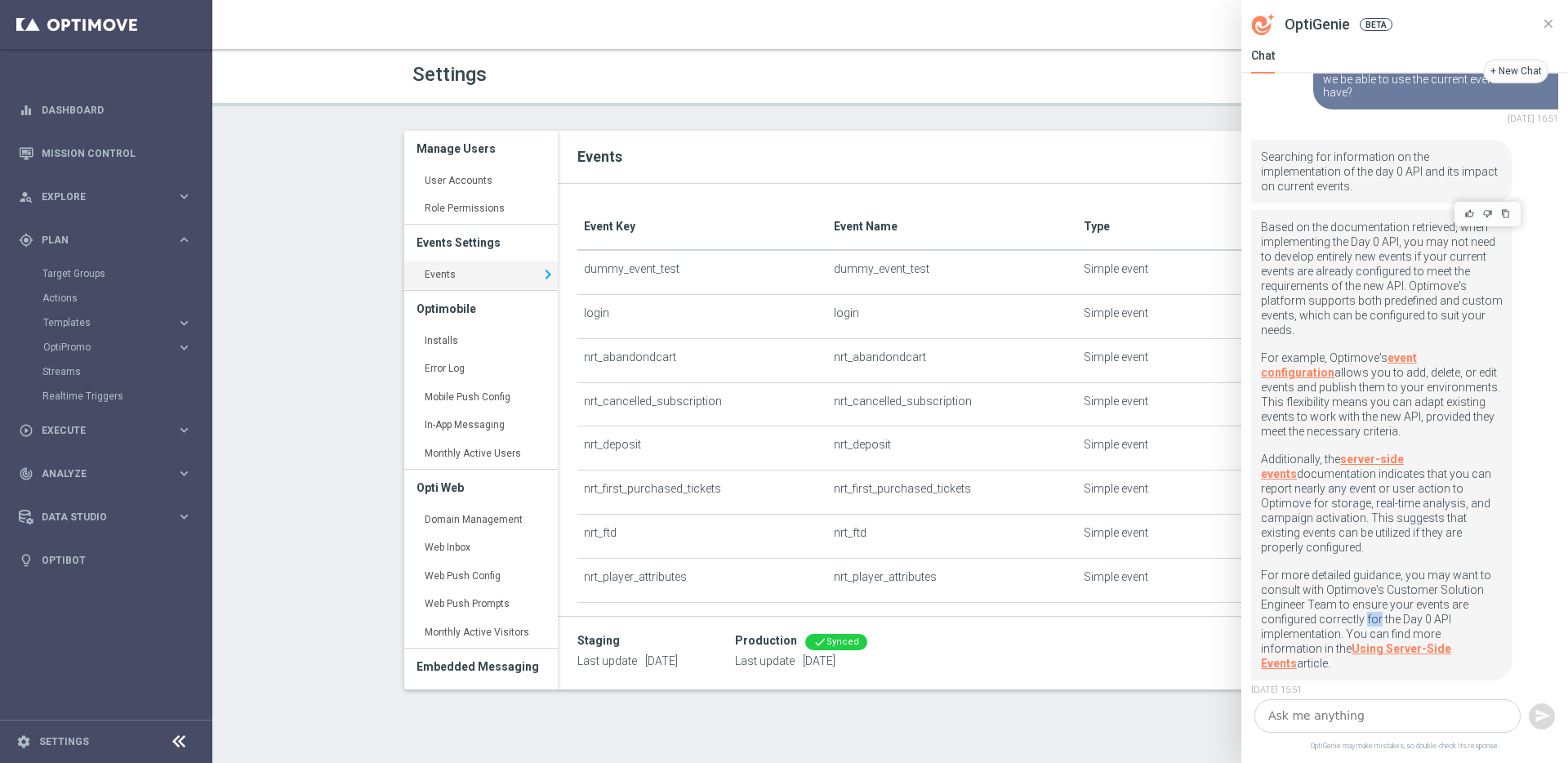
click at [1362, 609] on p "For more detailed guidance, you may want to consult with Optimove's Customer So…" at bounding box center [1382, 619] width 242 height 103
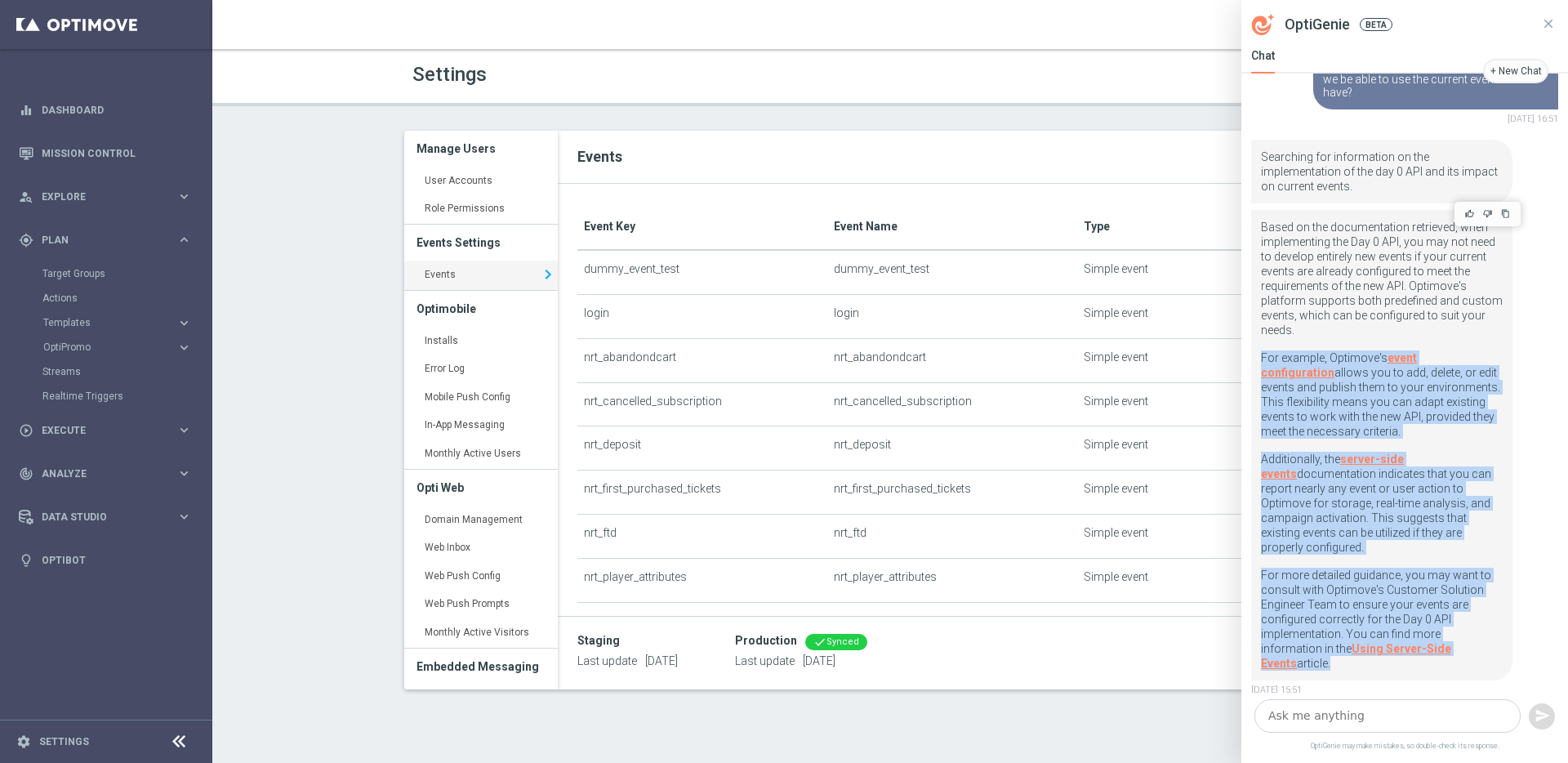
drag, startPoint x: 1362, startPoint y: 609, endPoint x: 1271, endPoint y: 377, distance: 249.2
click at [1271, 377] on div "Based on the documentation retrieved, when implementing the Day 0 API, you may …" at bounding box center [1382, 446] width 242 height 451
click at [1333, 376] on p "For example, Optimove's event configuration allows you to add, delete, or edit …" at bounding box center [1382, 401] width 242 height 102
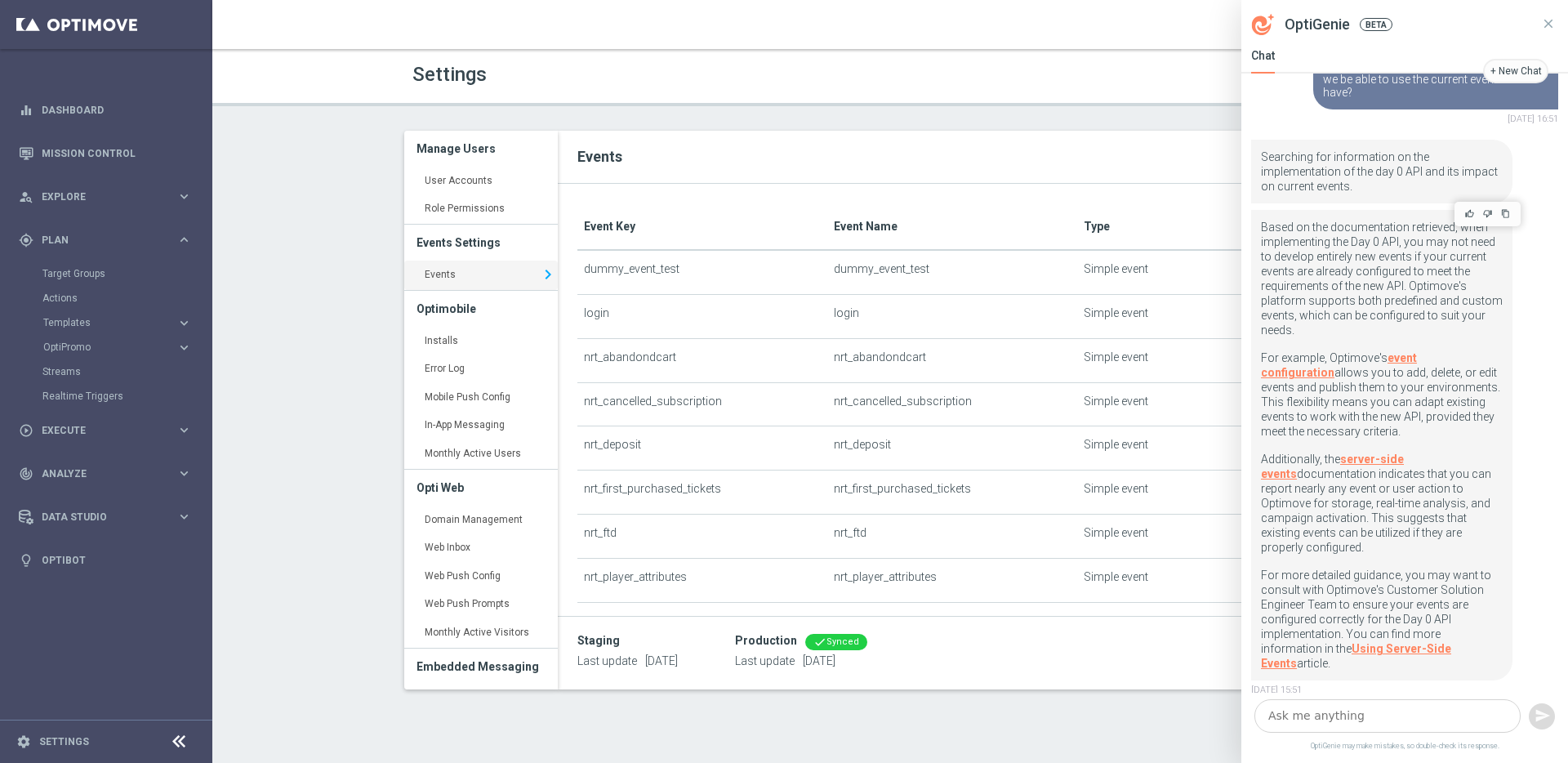
click at [1333, 376] on p "For example, Optimove's event configuration allows you to add, delete, or edit …" at bounding box center [1382, 401] width 242 height 102
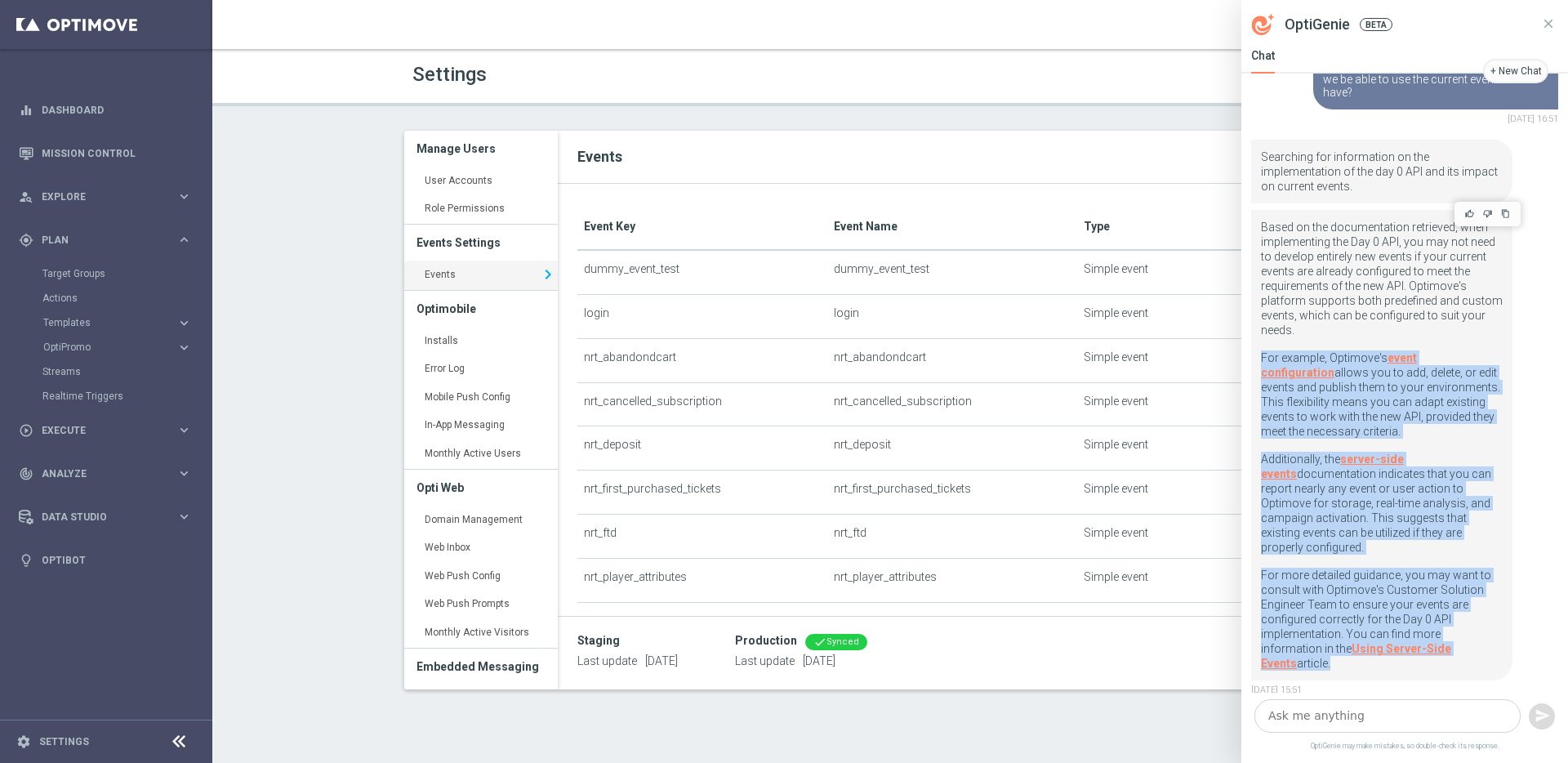
drag, startPoint x: 1333, startPoint y: 376, endPoint x: 1350, endPoint y: 605, distance: 229.6
click at [1350, 605] on div "Based on the documentation retrieved, when implementing the Day 0 API, you may …" at bounding box center [1382, 446] width 242 height 451
click at [1350, 591] on p "For more detailed guidance, you may want to consult with Optimove's Customer So…" at bounding box center [1382, 619] width 242 height 103
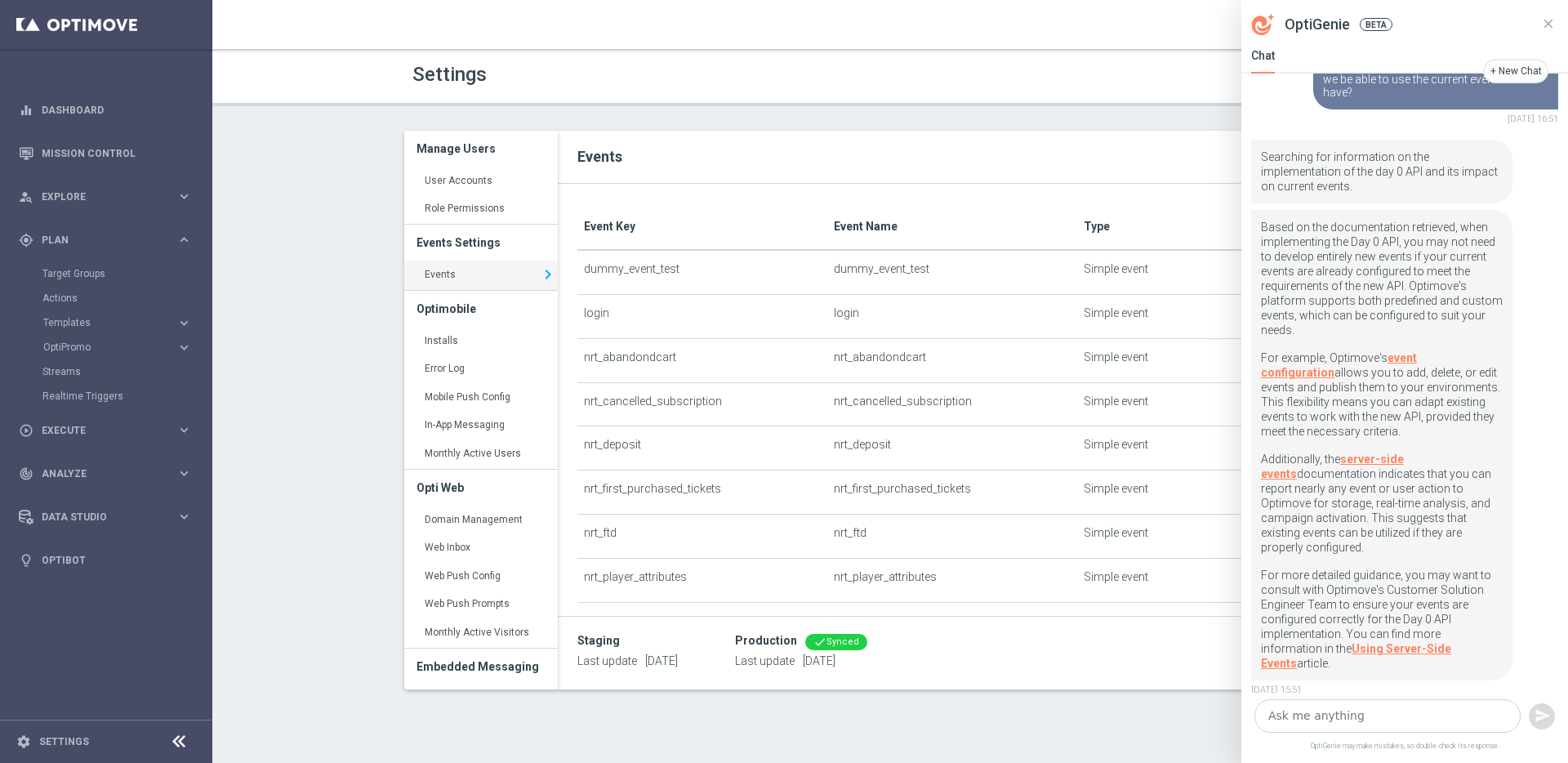
click at [1419, 721] on textarea at bounding box center [1388, 716] width 266 height 34
type textarea "how do i consult with the customer solution engineer team?"
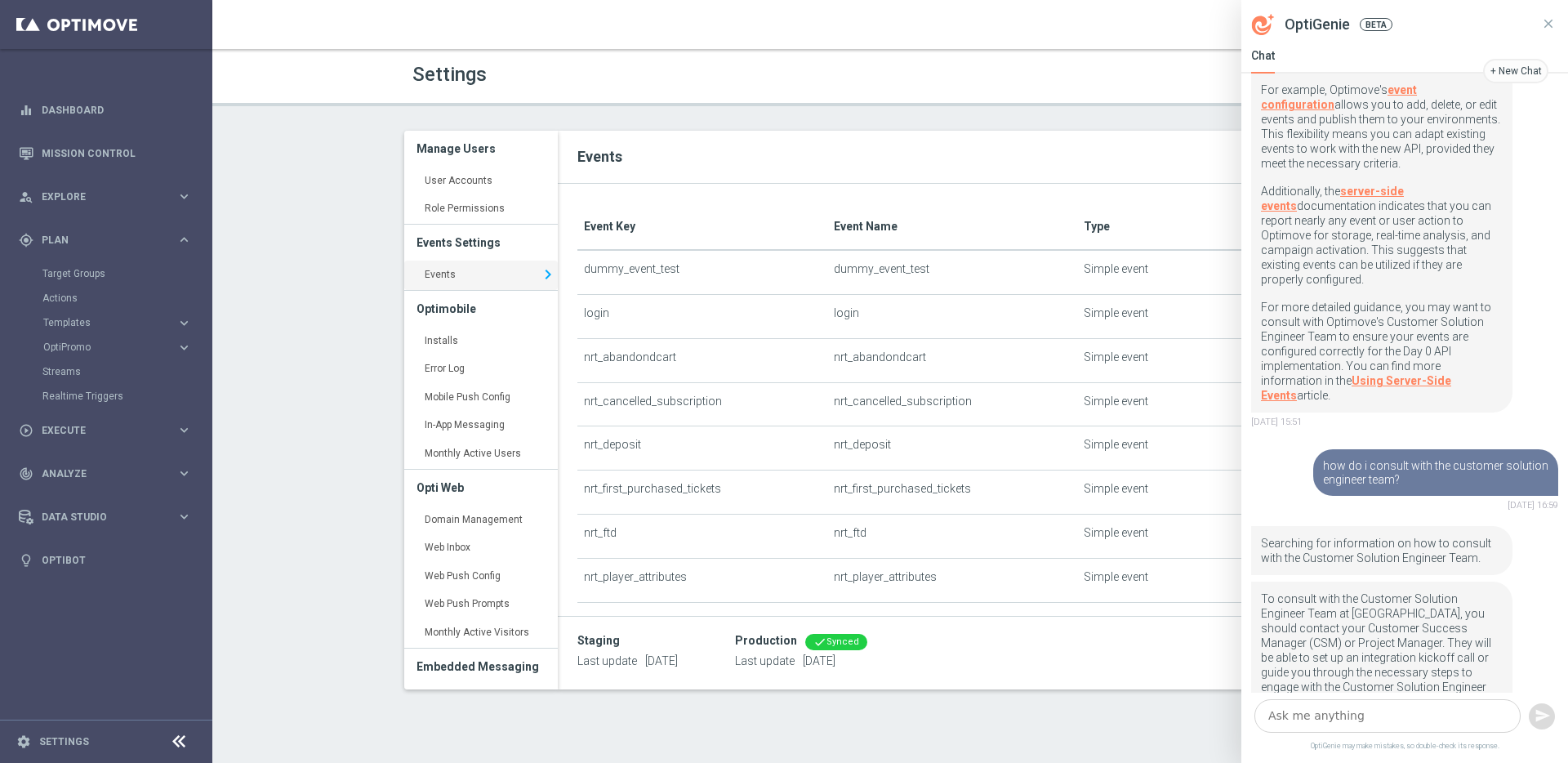
scroll to position [491, 0]
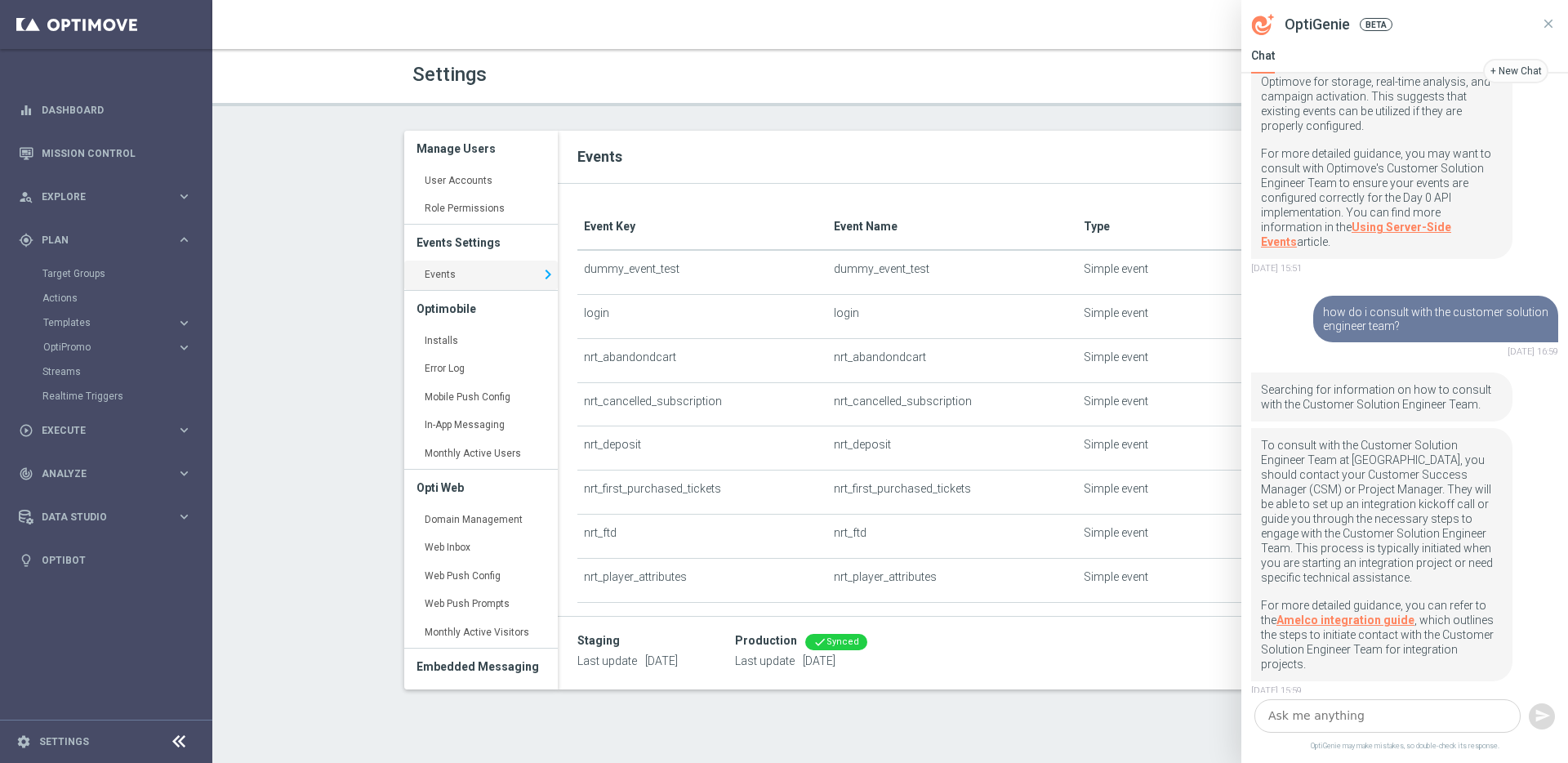
click at [1290, 473] on p "To consult with the Customer Solution Engineer Team at [GEOGRAPHIC_DATA], you s…" at bounding box center [1382, 517] width 242 height 160
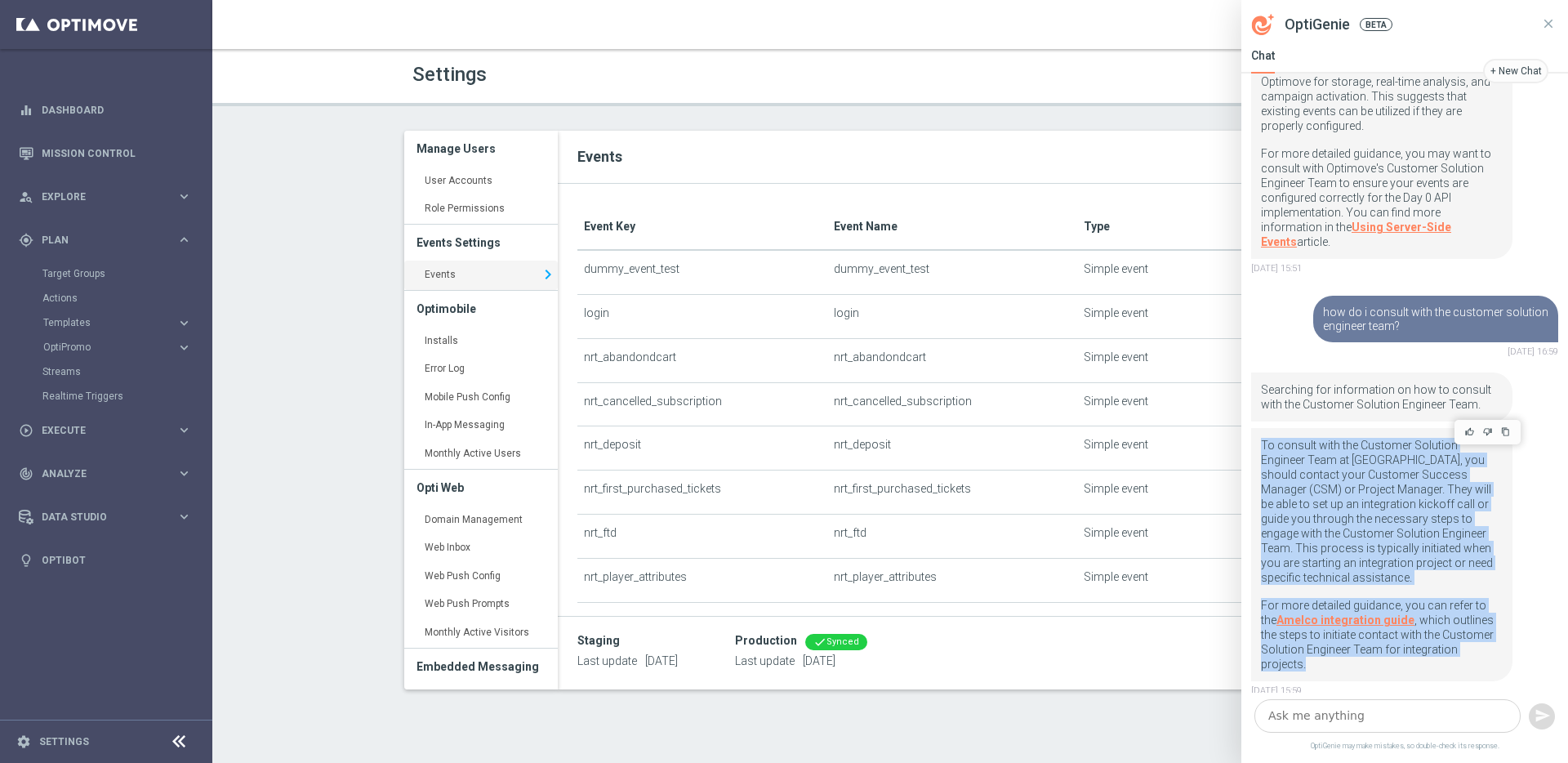
drag, startPoint x: 1290, startPoint y: 473, endPoint x: 1359, endPoint y: 621, distance: 163.3
click at [1359, 621] on div "To consult with the Customer Solution Engineer Team at [GEOGRAPHIC_DATA], you s…" at bounding box center [1382, 554] width 242 height 233
click at [1359, 621] on p "For more detailed guidance, you can refer to the Amelco integration guide , whi…" at bounding box center [1382, 635] width 242 height 73
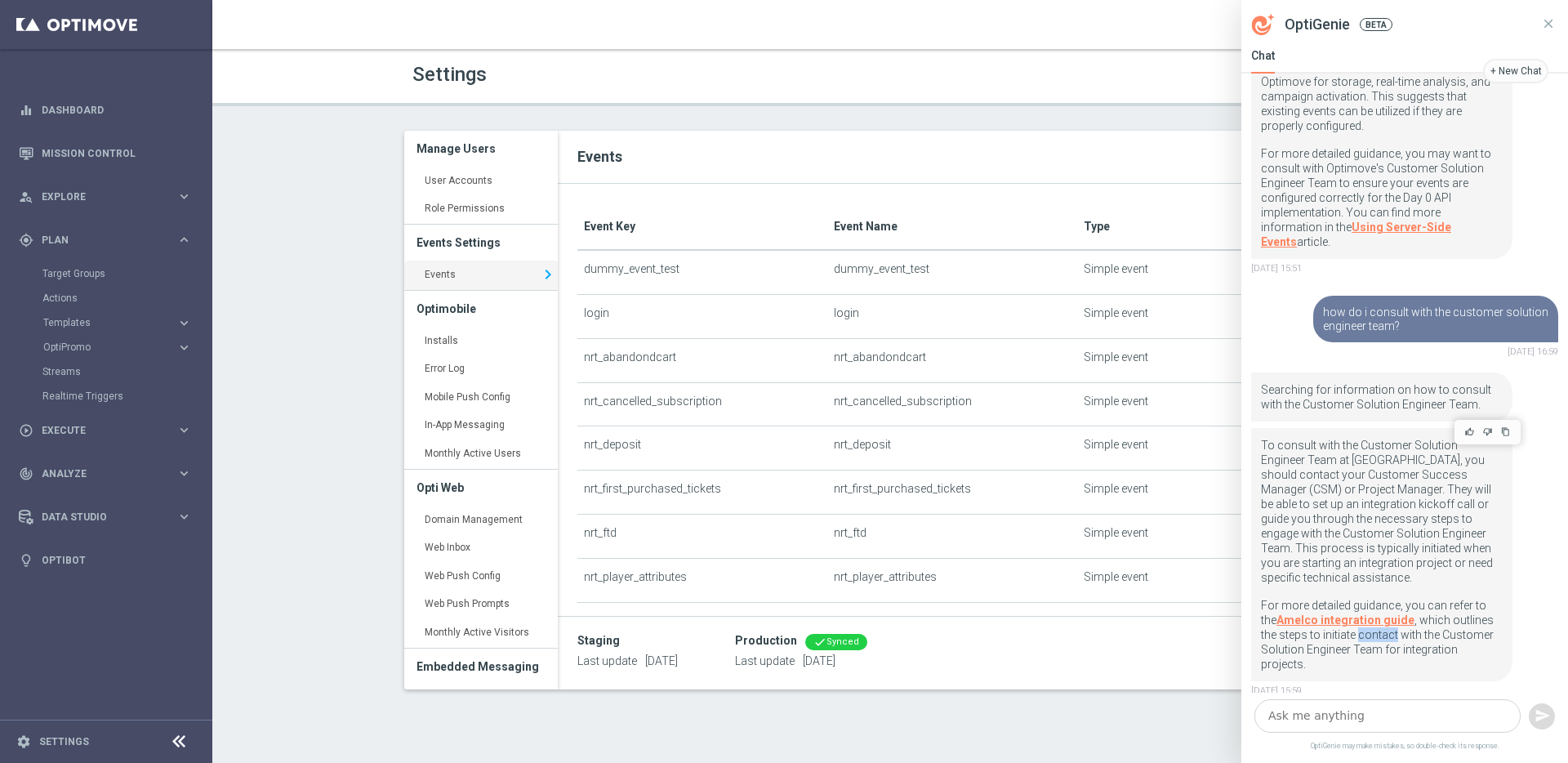
click at [1359, 621] on p "For more detailed guidance, you can refer to the Amelco integration guide , whi…" at bounding box center [1382, 635] width 242 height 73
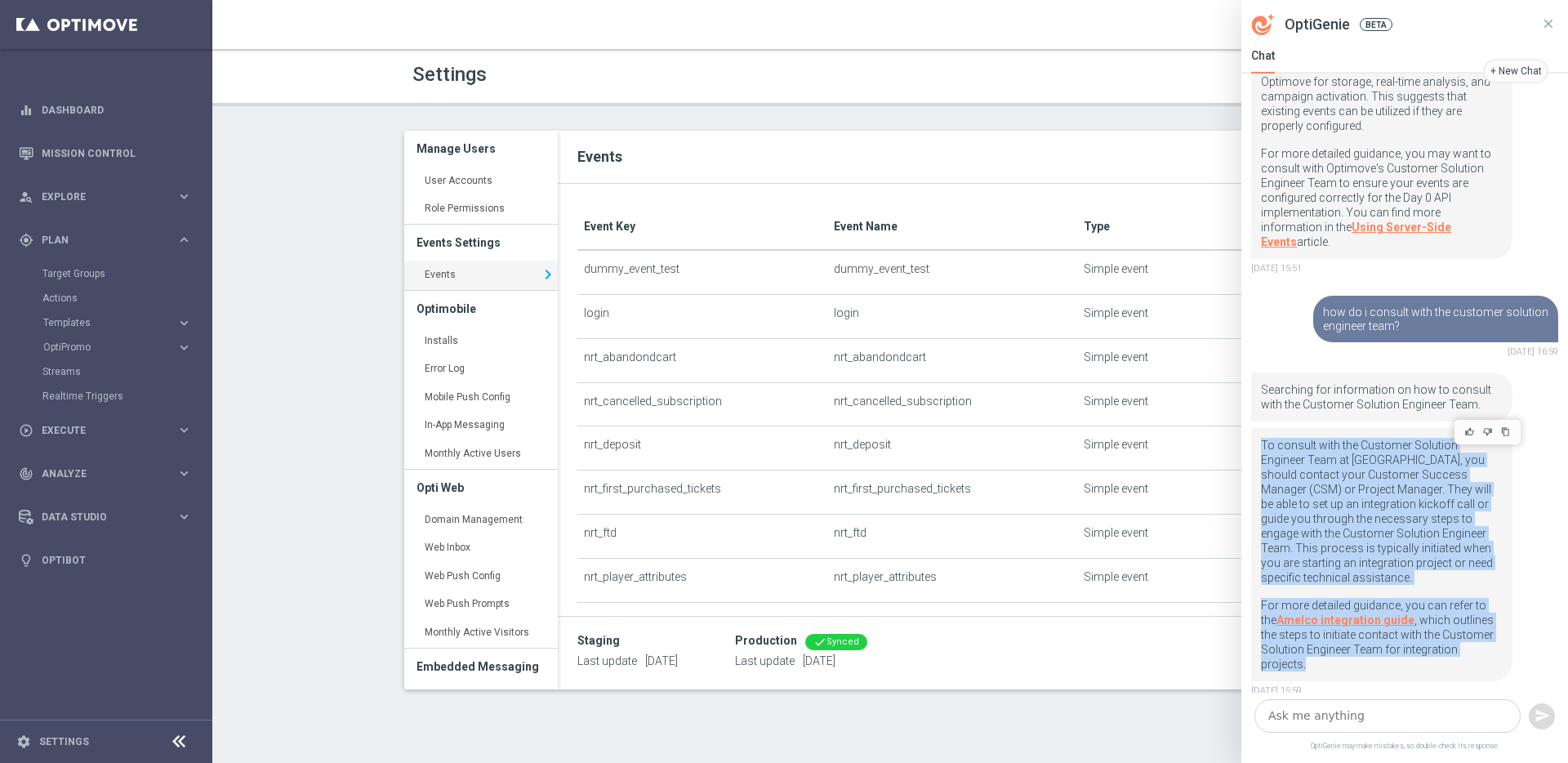
drag, startPoint x: 1359, startPoint y: 621, endPoint x: 1337, endPoint y: 446, distance: 176.4
click at [1337, 446] on div "To consult with the Customer Solution Engineer Team at [GEOGRAPHIC_DATA], you s…" at bounding box center [1382, 554] width 242 height 233
click at [1337, 446] on p "To consult with the Customer Solution Engineer Team at [GEOGRAPHIC_DATA], you s…" at bounding box center [1382, 517] width 242 height 160
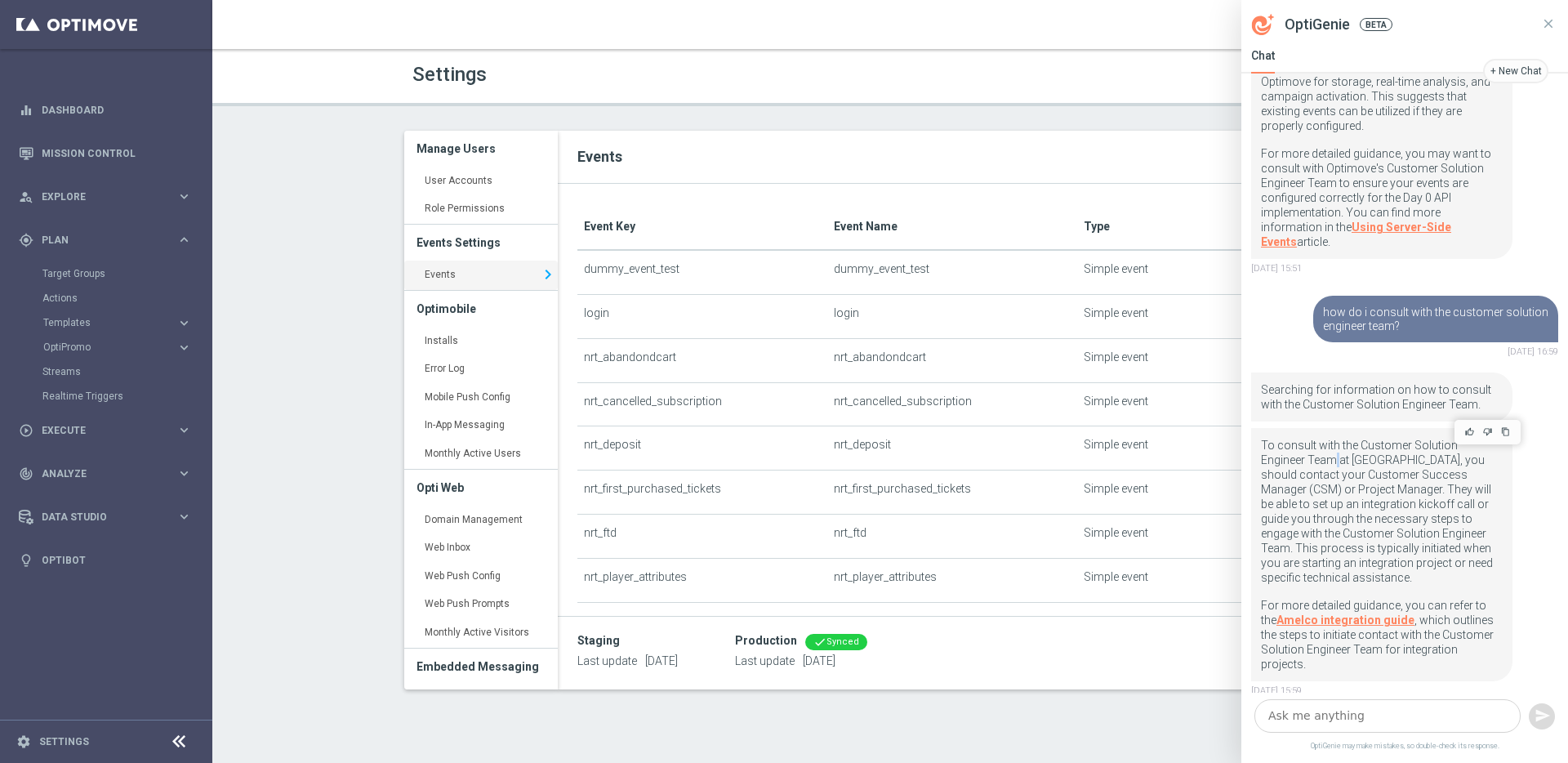
click at [1337, 446] on p "To consult with the Customer Solution Engineer Team at [GEOGRAPHIC_DATA], you s…" at bounding box center [1382, 517] width 242 height 160
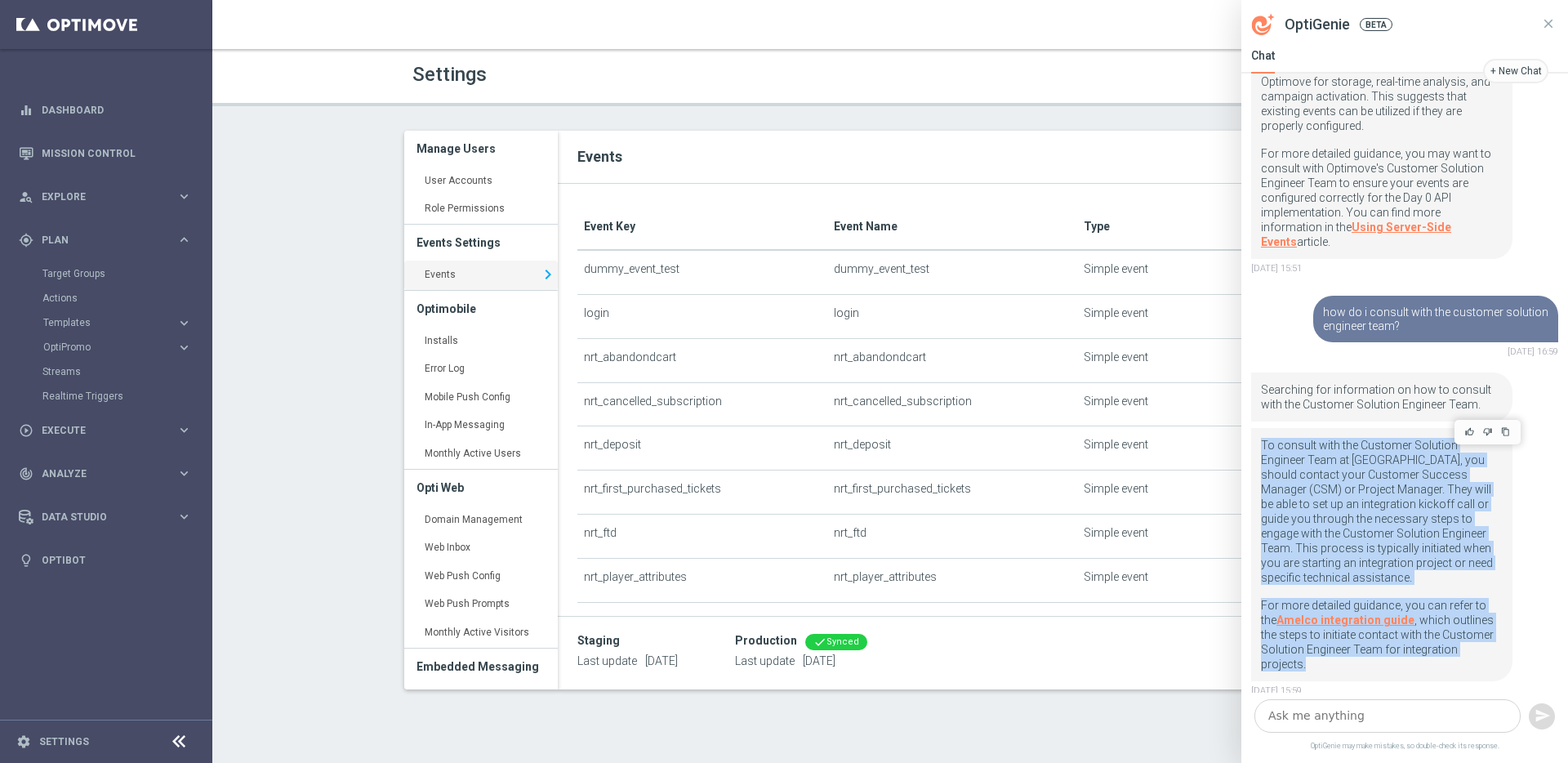
drag, startPoint x: 1337, startPoint y: 446, endPoint x: 1363, endPoint y: 660, distance: 215.6
click at [1363, 659] on div "To consult with the Customer Solution Engineer Team at [GEOGRAPHIC_DATA], you s…" at bounding box center [1382, 554] width 262 height 254
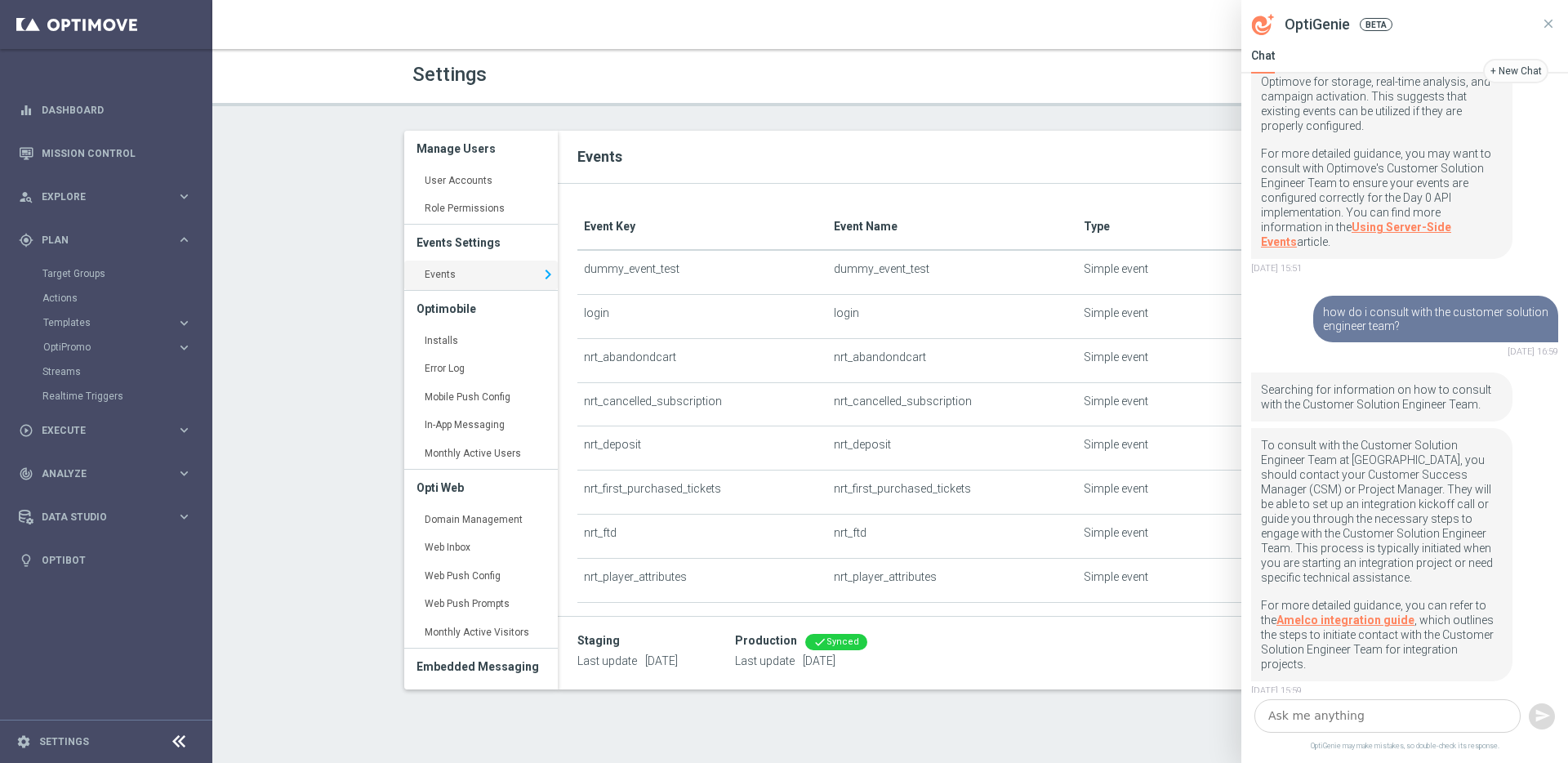
click at [1375, 713] on textarea at bounding box center [1388, 716] width 266 height 34
click at [1509, 24] on icon at bounding box center [1549, 23] width 15 height 15
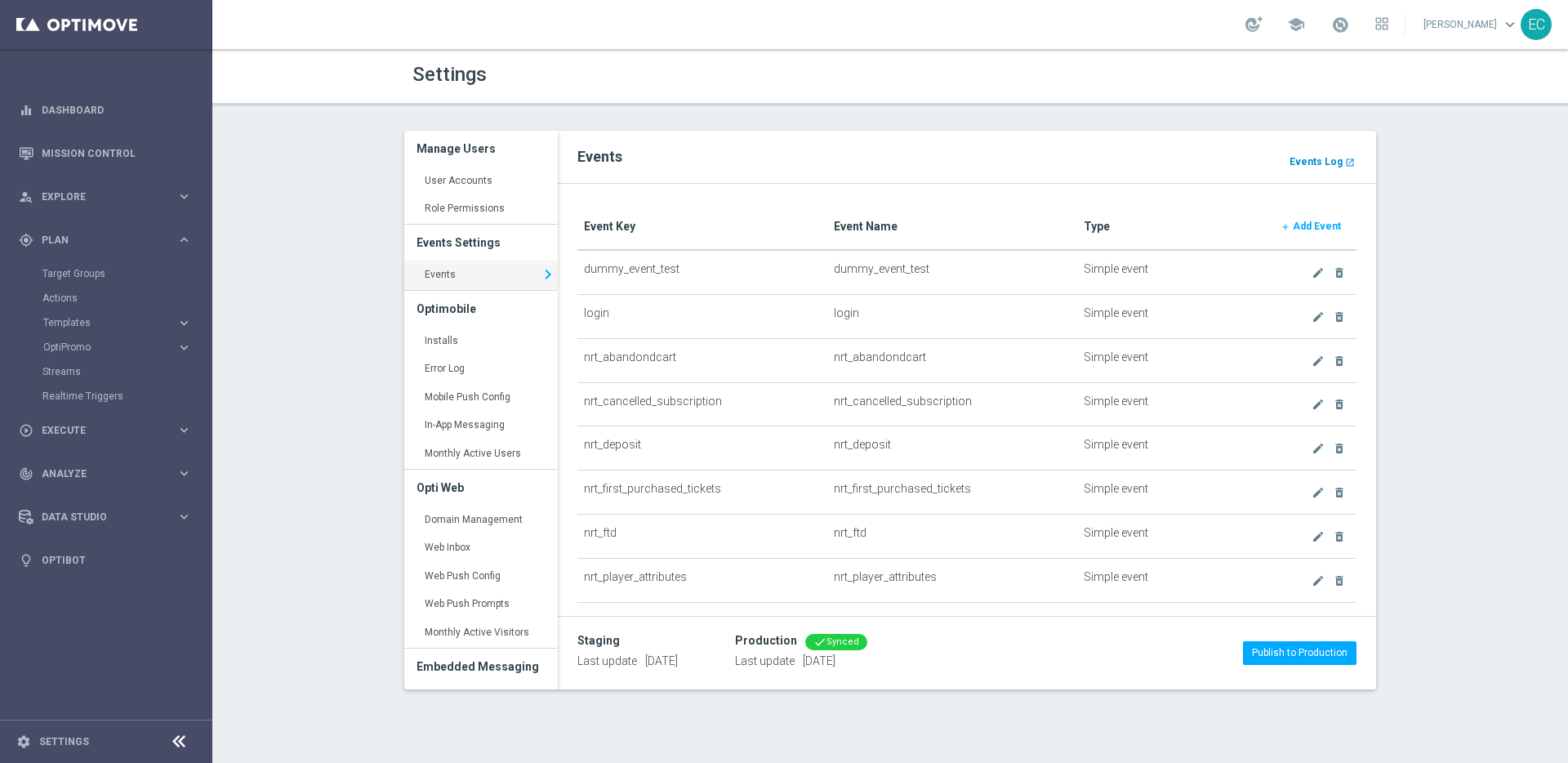
click at [1311, 159] on b "Events Log" at bounding box center [1316, 162] width 53 height 11
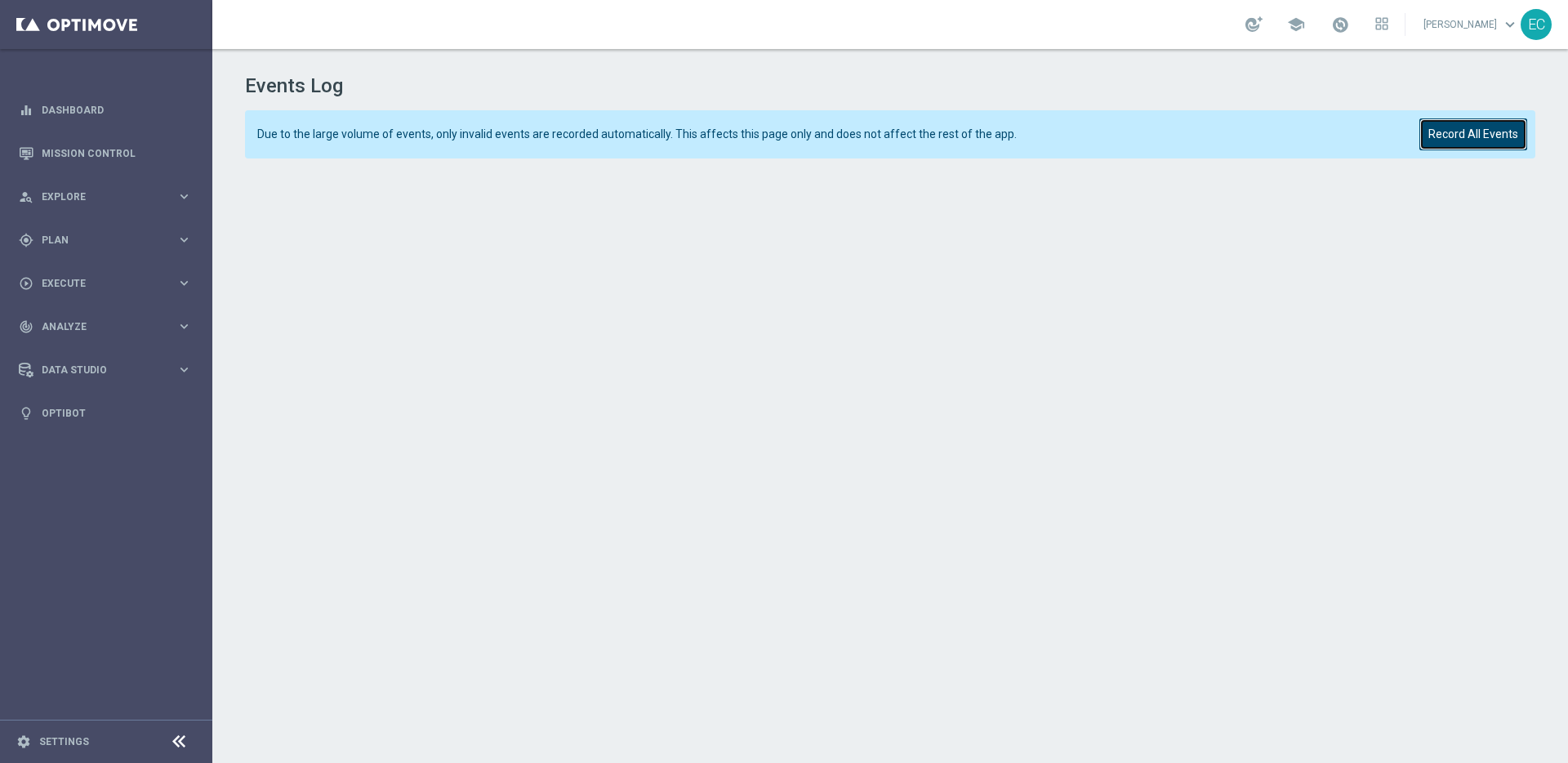
click at [1491, 130] on button "Record All Events" at bounding box center [1473, 134] width 108 height 32
